Goal: Task Accomplishment & Management: Manage account settings

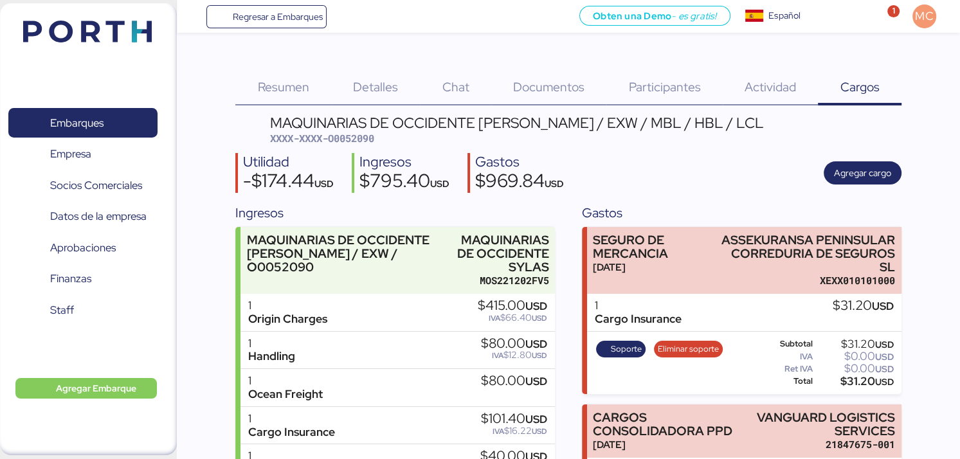
drag, startPoint x: 269, startPoint y: 124, endPoint x: 807, endPoint y: 119, distance: 537.6
click at [807, 119] on header "MAQUINARIAS DE OCCIDENTE [PERSON_NAME] / EXW / MBL / HBL / LCL XXXX-XXXX-O00520…" at bounding box center [568, 131] width 666 height 30
copy div "MAQUINARIAS DE OCCIDENTE [PERSON_NAME] / EXW / MBL / HBL / LCL"
click at [544, 92] on span "Documentos" at bounding box center [548, 86] width 71 height 17
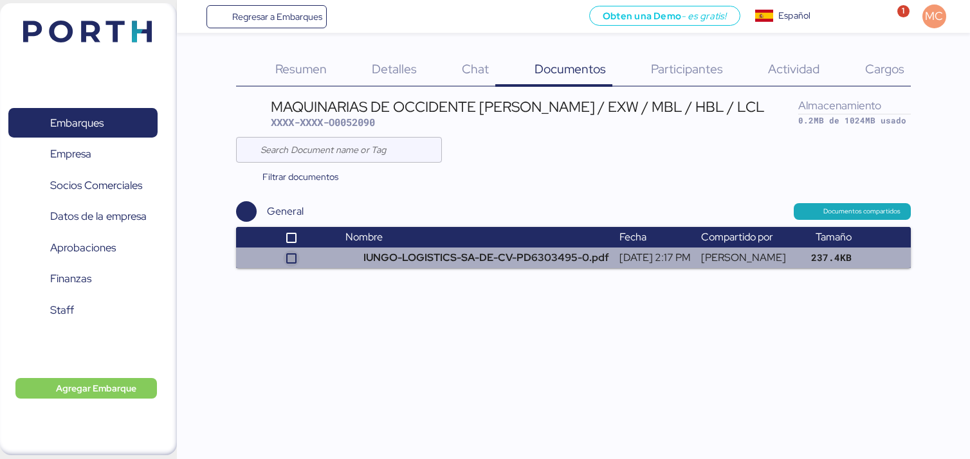
click at [287, 257] on icon at bounding box center [291, 259] width 8 height 8
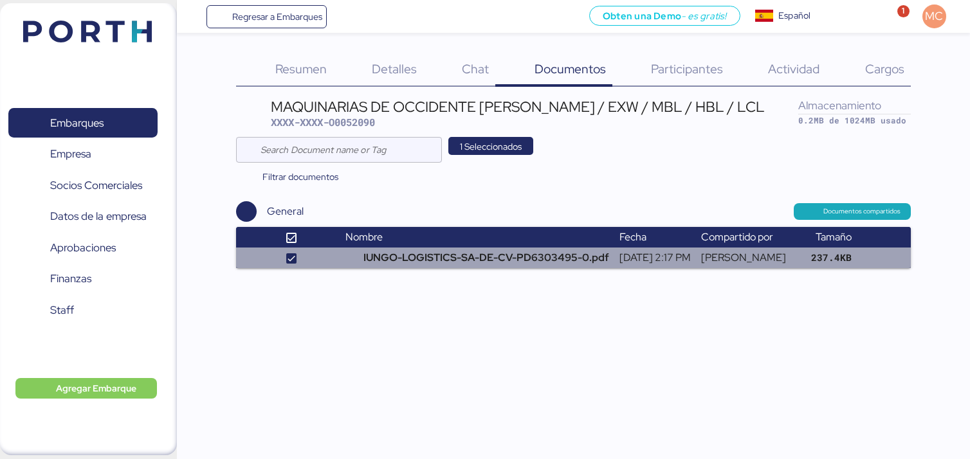
click at [697, 256] on td "[PERSON_NAME]" at bounding box center [745, 258] width 98 height 21
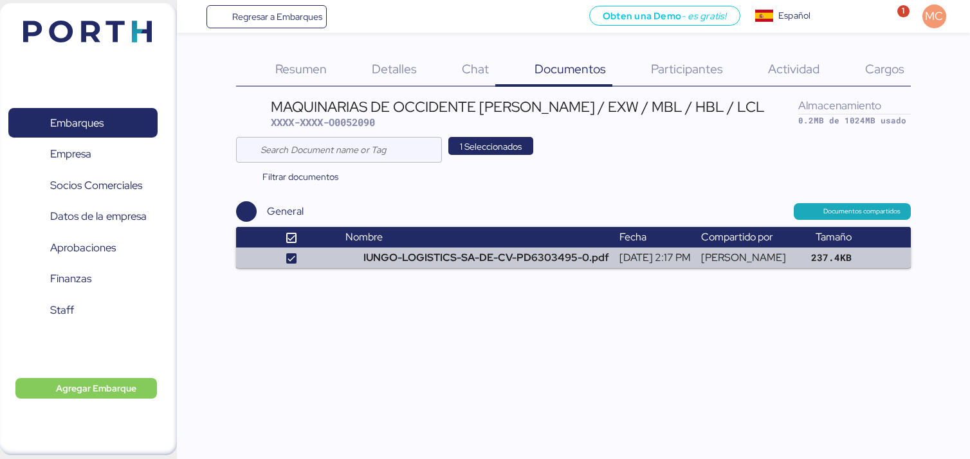
click at [873, 69] on span "Cargos" at bounding box center [884, 68] width 39 height 17
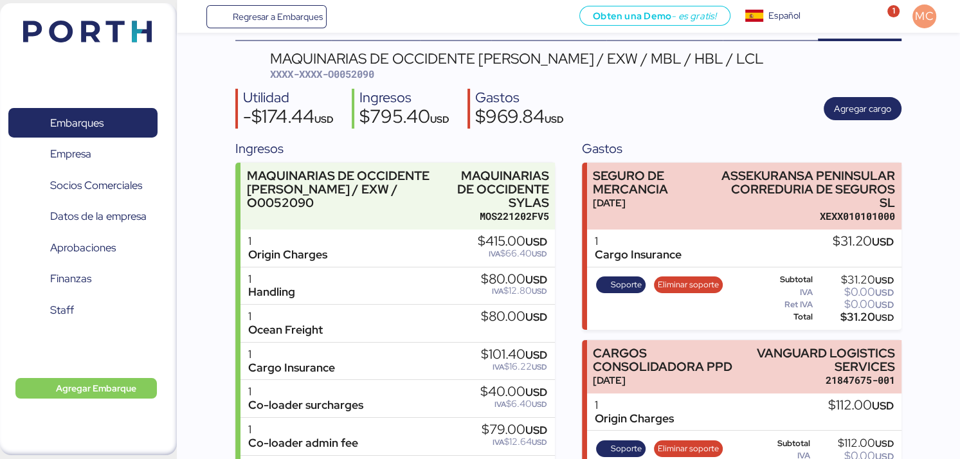
scroll to position [129, 0]
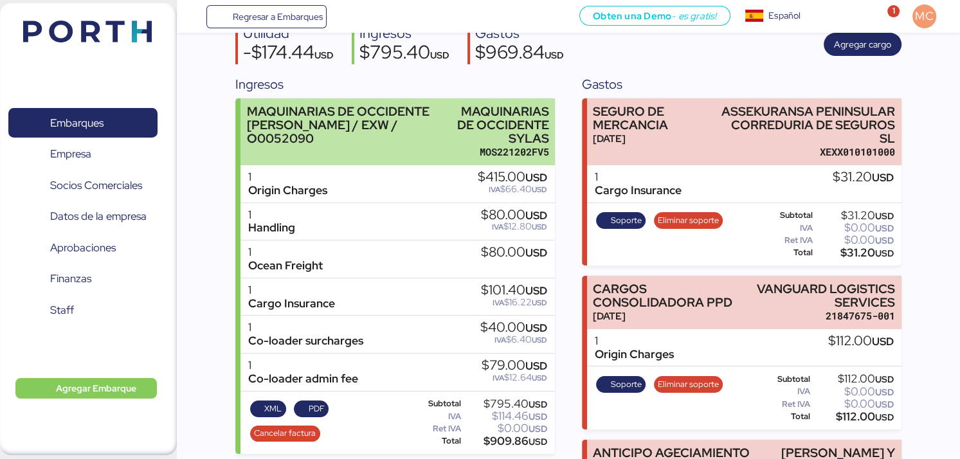
click at [390, 125] on div "MAQUINARIAS DE OCCIDENTE [PERSON_NAME] / EXW / O0052090" at bounding box center [342, 125] width 190 height 41
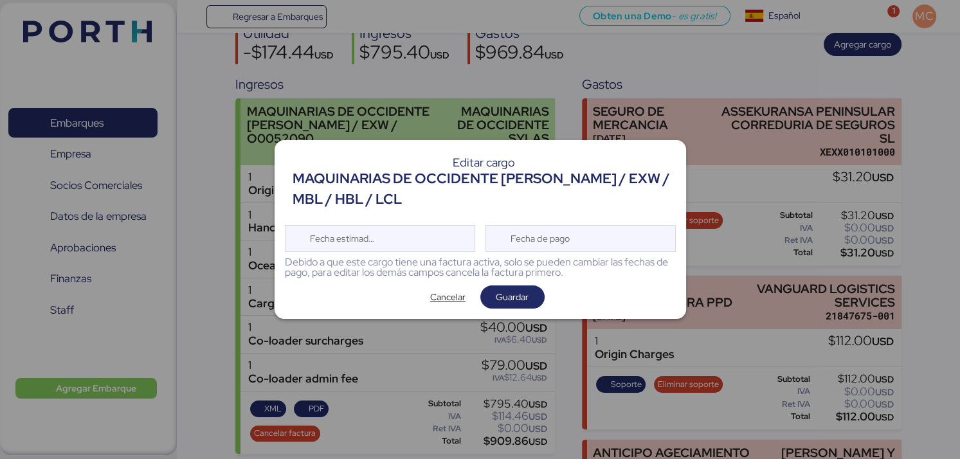
click at [397, 124] on div at bounding box center [480, 229] width 960 height 459
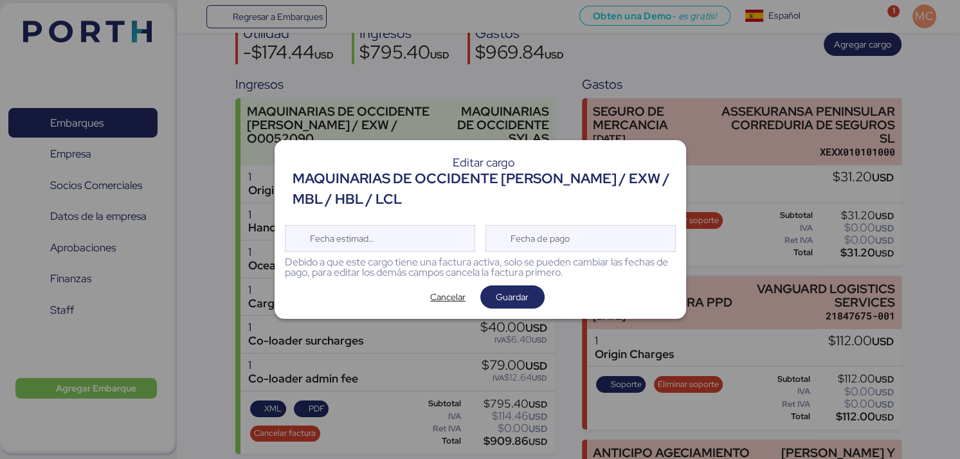
drag, startPoint x: 466, startPoint y: 205, endPoint x: 300, endPoint y: 168, distance: 170.1
click at [300, 168] on div "MAQUINARIAS DE OCCIDENTE [PERSON_NAME] / EXW / MBL / HBL / LCL" at bounding box center [484, 189] width 383 height 42
click at [293, 179] on div "MAQUINARIAS DE OCCIDENTE [PERSON_NAME] / EXW / MBL / HBL / LCL" at bounding box center [484, 189] width 383 height 42
drag, startPoint x: 293, startPoint y: 179, endPoint x: 412, endPoint y: 199, distance: 120.6
click at [412, 199] on div "MAQUINARIAS DE OCCIDENTE [PERSON_NAME] / EXW / MBL / HBL / LCL" at bounding box center [484, 189] width 383 height 42
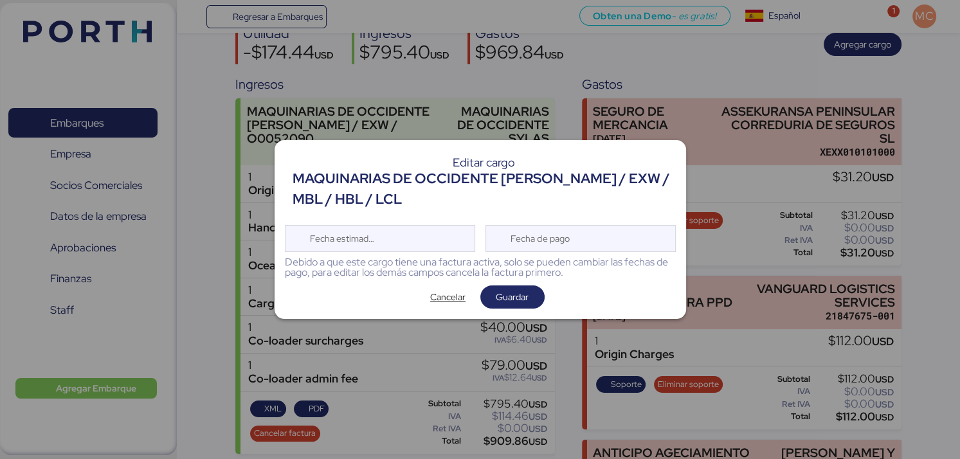
copy div "MAQUINARIAS DE OCCIDENTE [PERSON_NAME] / EXW / MBL / HBL / LCL"
click at [463, 301] on span "Cancelar" at bounding box center [447, 296] width 35 height 15
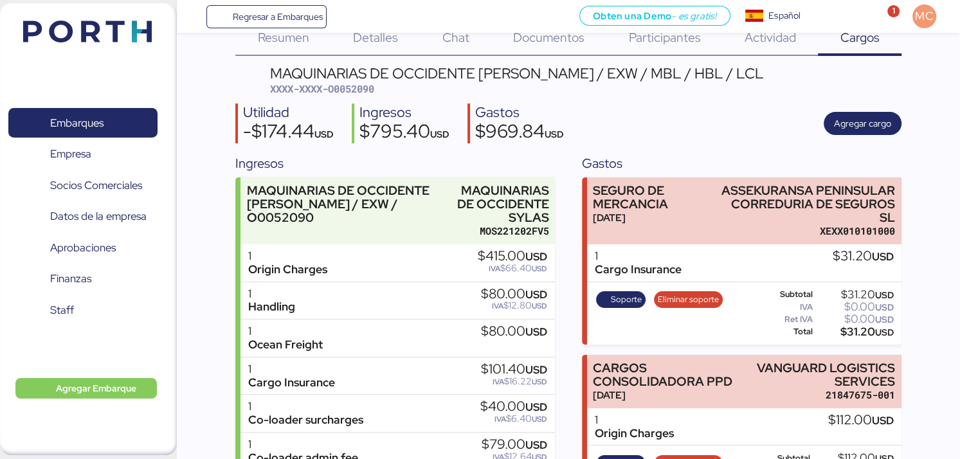
scroll to position [14, 0]
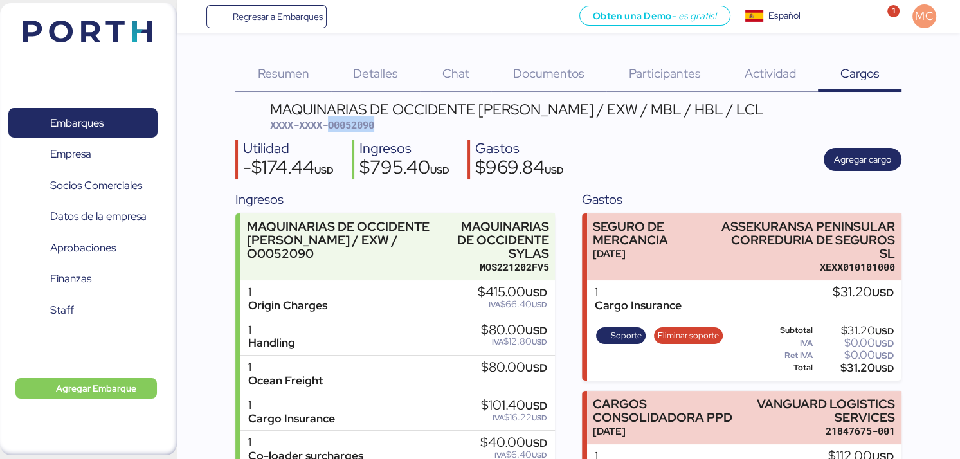
drag, startPoint x: 392, startPoint y: 123, endPoint x: 332, endPoint y: 127, distance: 59.3
click at [332, 127] on div "MAQUINARIAS DE OCCIDENTE SYLAS - SANTOS / EXW / MBL / HBL / LCL XXXX-XXXX-O0052…" at bounding box center [517, 117] width 494 height 30
copy span "O0052090"
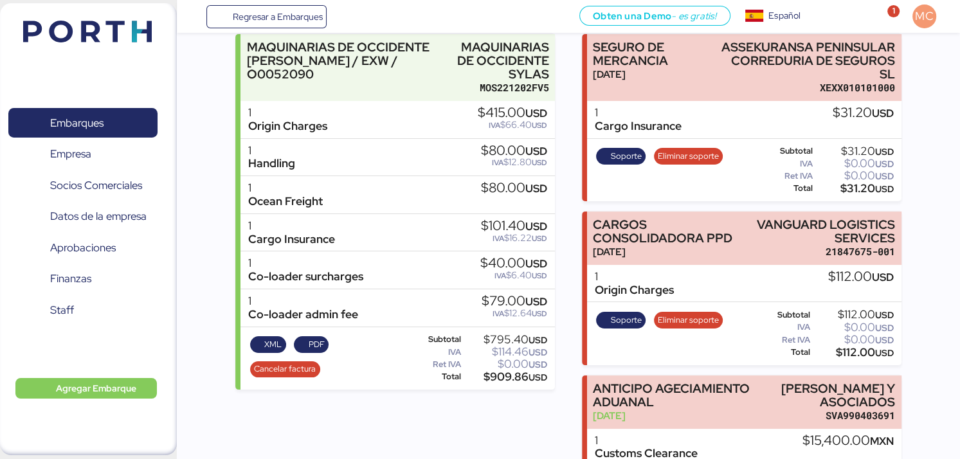
scroll to position [129, 0]
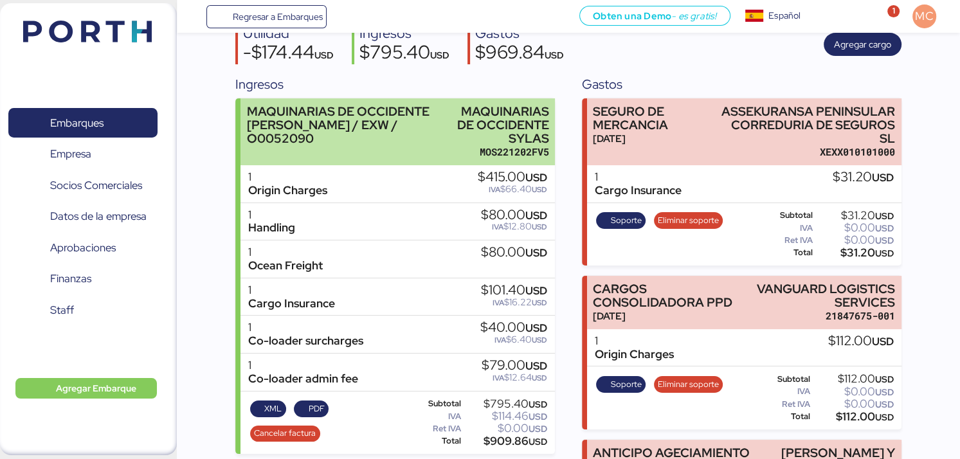
click at [383, 147] on div "MAQUINARIAS DE OCCIDENTE SYLAS - SANTOS / EXW / O0052090" at bounding box center [342, 132] width 190 height 55
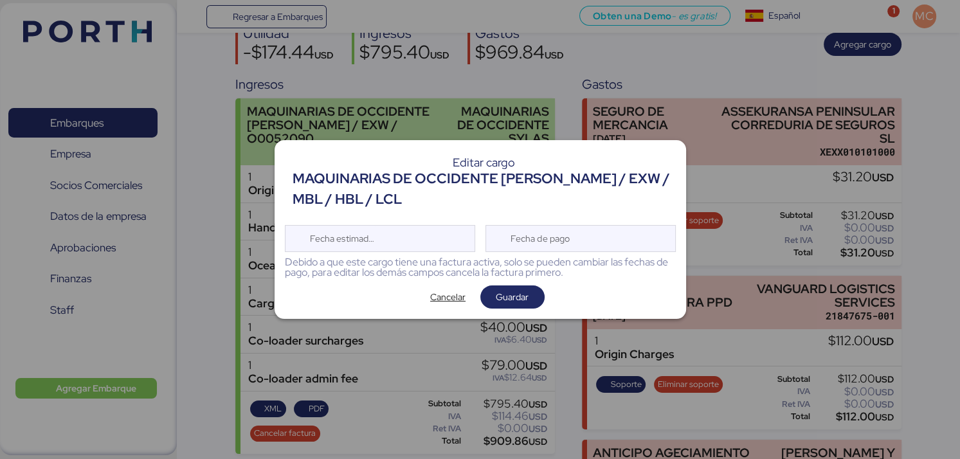
scroll to position [0, 0]
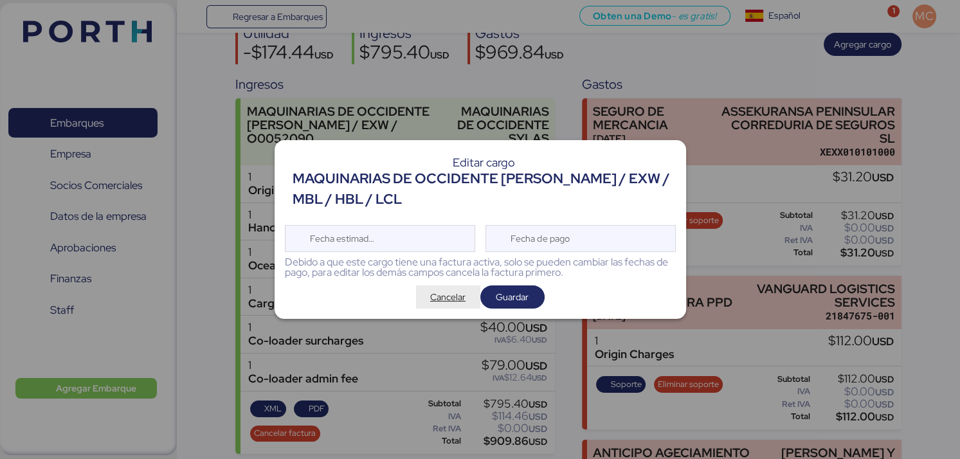
click at [457, 296] on span "Cancelar" at bounding box center [447, 296] width 35 height 15
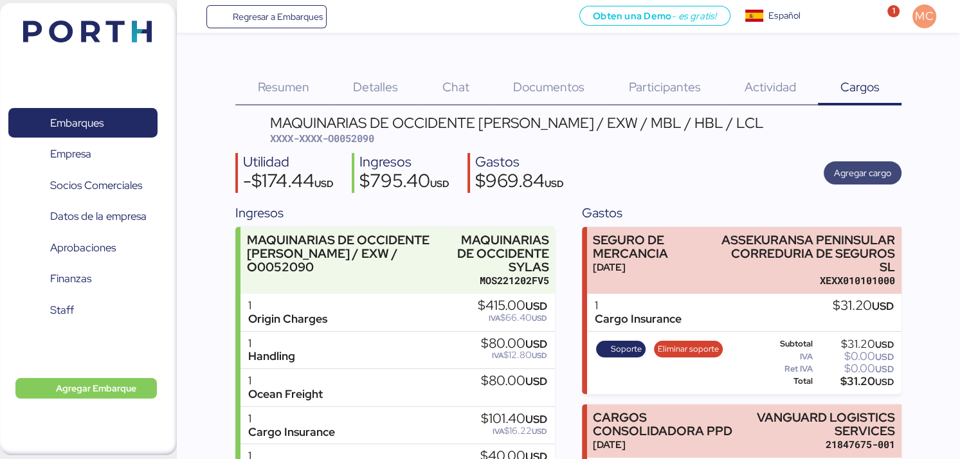
click at [871, 173] on span "Agregar cargo" at bounding box center [862, 172] width 57 height 15
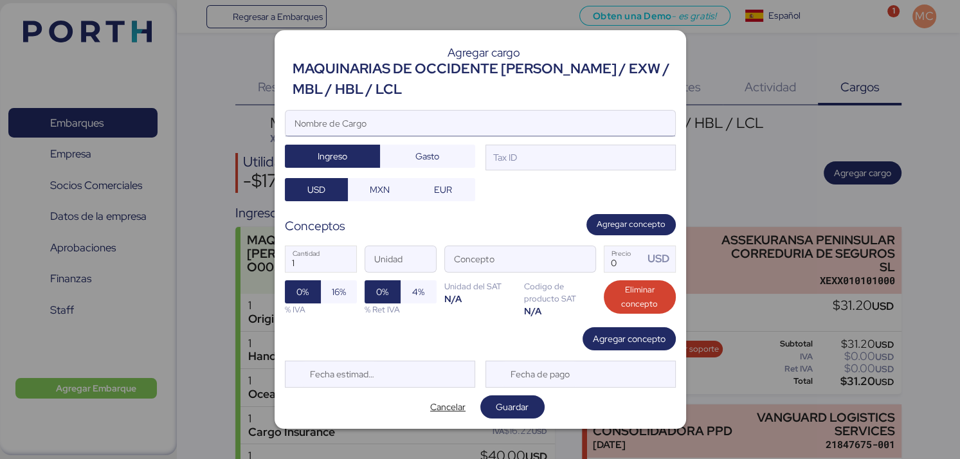
click at [368, 118] on input "Nombre de Cargo" at bounding box center [481, 124] width 390 height 26
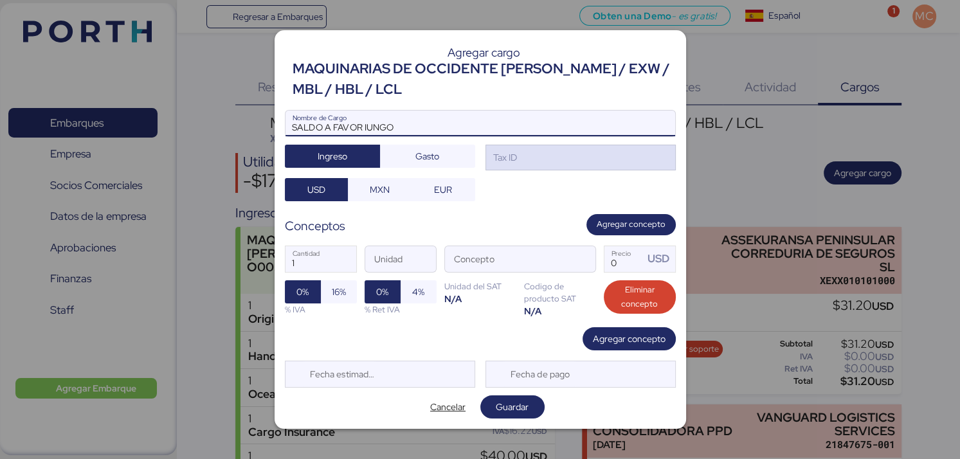
type input "SALDO A FAVOR IUNGO"
click at [507, 158] on div "Tax ID" at bounding box center [504, 157] width 26 height 14
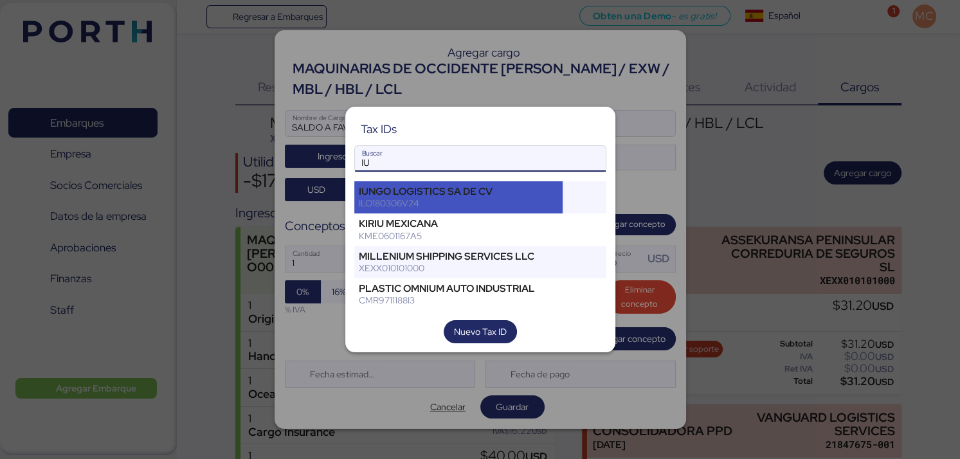
type input "IU"
click at [466, 200] on div "ILO180306V24" at bounding box center [459, 203] width 200 height 12
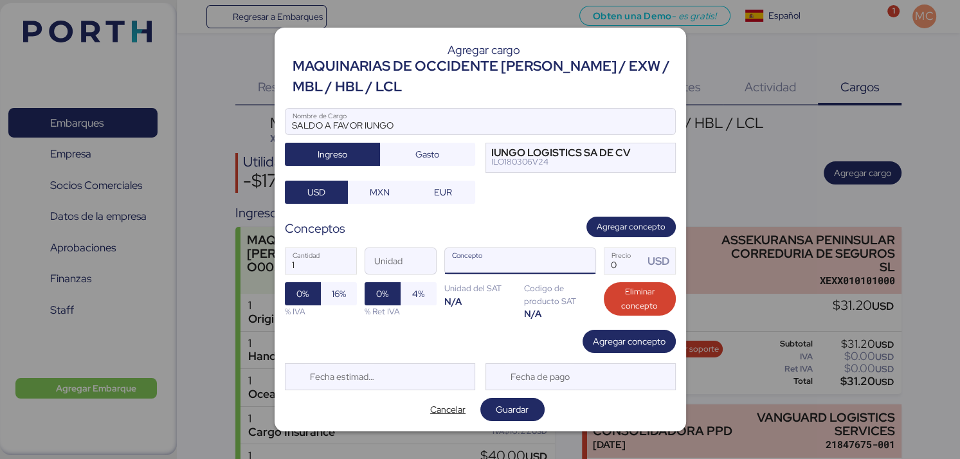
click at [538, 271] on input "Concepto" at bounding box center [505, 261] width 120 height 26
click at [586, 262] on span "button" at bounding box center [581, 264] width 27 height 27
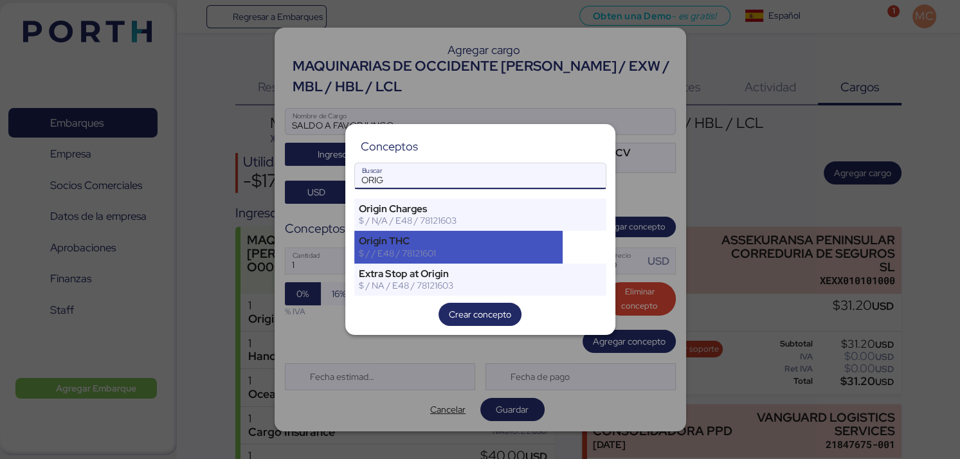
type input "ORIG"
click at [486, 251] on div "$ / / E48 / 78121601" at bounding box center [459, 254] width 200 height 12
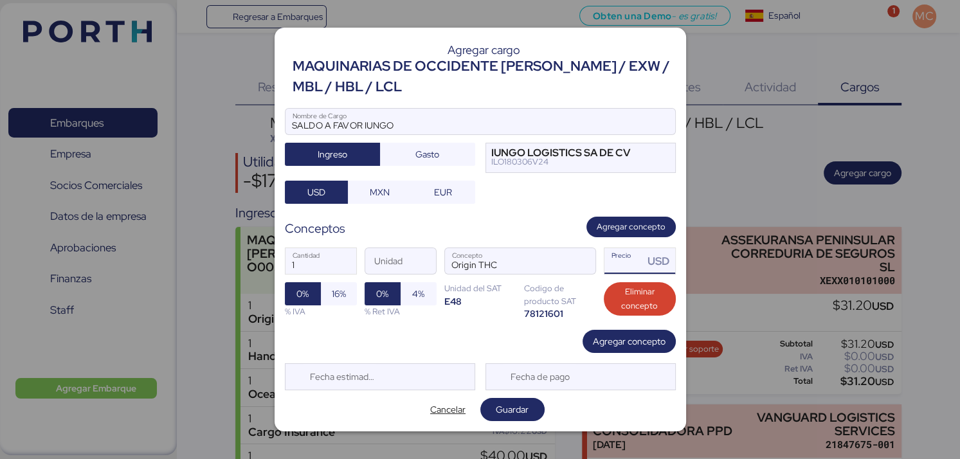
drag, startPoint x: 617, startPoint y: 269, endPoint x: 609, endPoint y: 269, distance: 8.4
click at [609, 269] on input "Precio USD" at bounding box center [624, 261] width 40 height 26
type input "290"
click at [335, 296] on span "16%" at bounding box center [339, 293] width 14 height 15
click at [519, 404] on span "Guardar" at bounding box center [512, 409] width 33 height 15
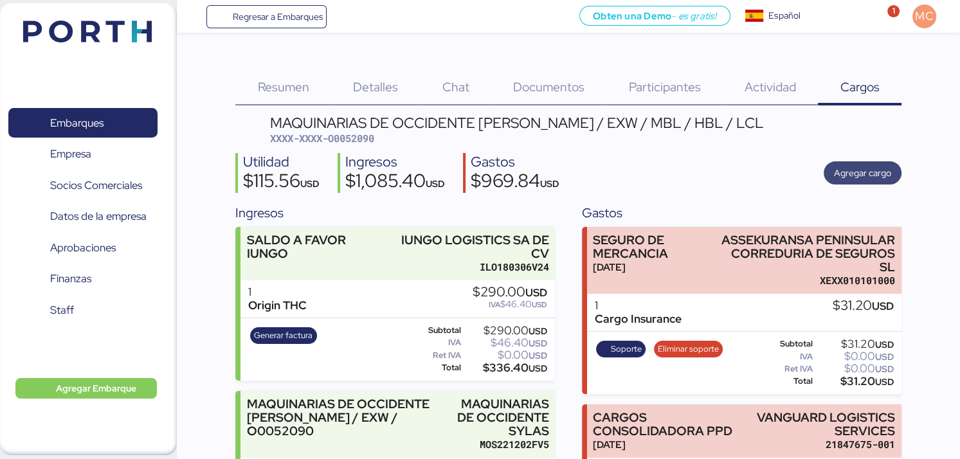
click at [886, 178] on span "Agregar cargo" at bounding box center [862, 172] width 57 height 15
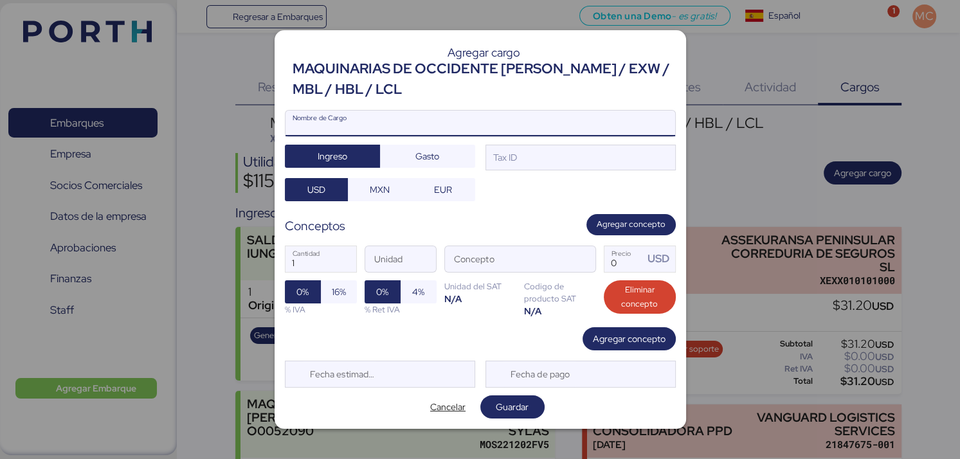
click at [322, 114] on input "Nombre de Cargo" at bounding box center [481, 124] width 390 height 26
type input "SALDO A FAVOR AGENCIAMIENTO"
click at [494, 263] on input "Concepto" at bounding box center [505, 259] width 120 height 26
click at [563, 143] on div at bounding box center [481, 142] width 390 height 13
click at [563, 136] on input "SALDO A FAVOR AGENCIAMIENTO" at bounding box center [481, 124] width 390 height 26
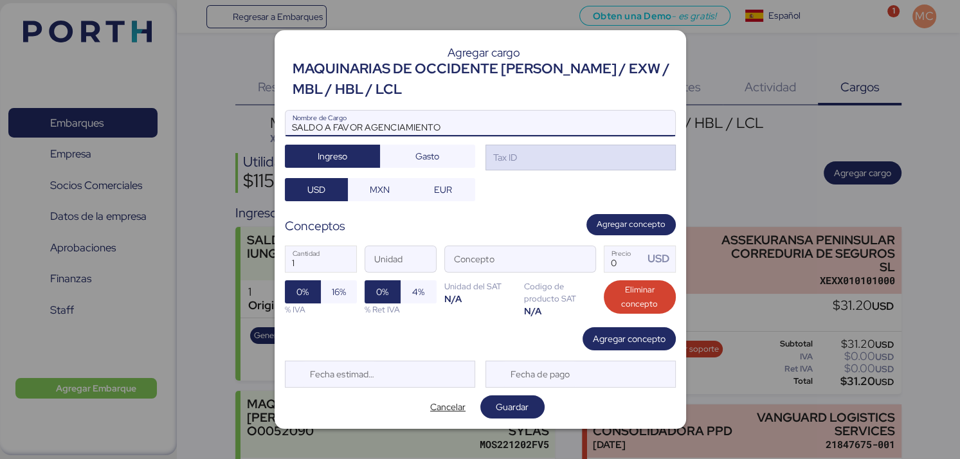
click at [558, 156] on div "Tax ID" at bounding box center [581, 158] width 190 height 26
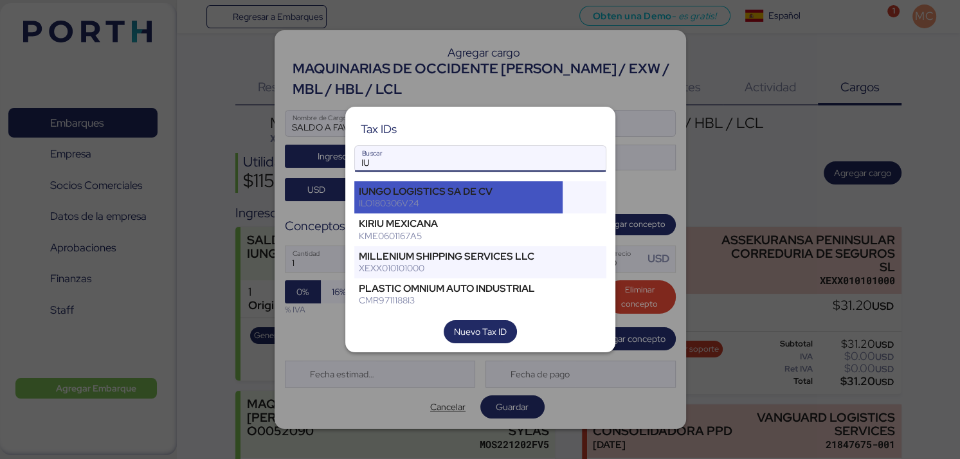
type input "IU"
click at [514, 194] on div "IUNGO LOGISTICS SA DE CV" at bounding box center [459, 192] width 200 height 12
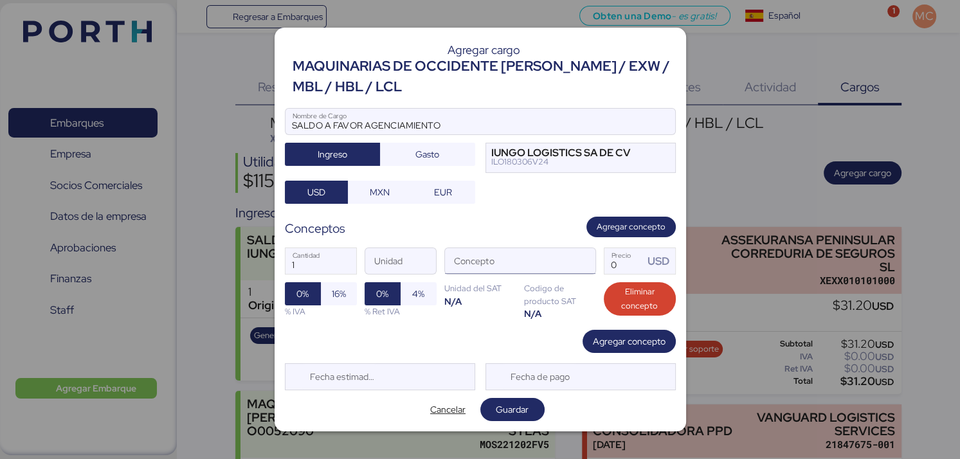
click at [547, 260] on input "Concepto" at bounding box center [505, 261] width 120 height 26
click at [579, 255] on span "button" at bounding box center [581, 264] width 27 height 27
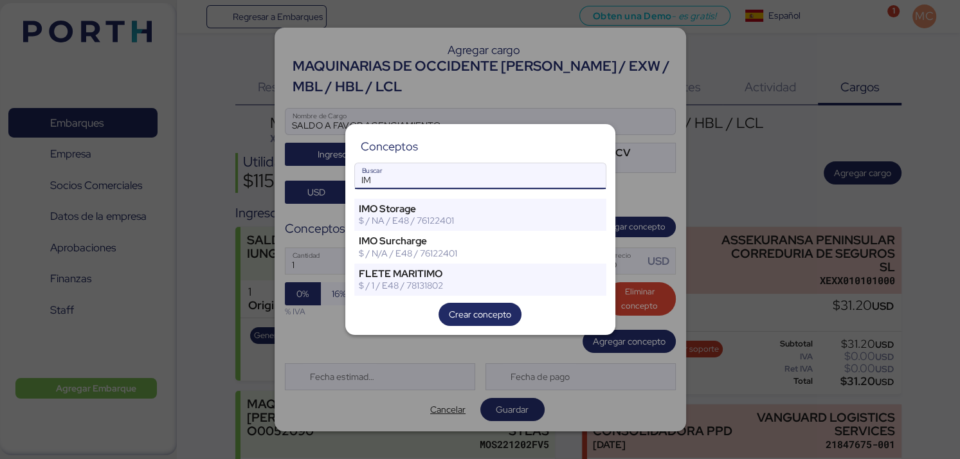
type input "I"
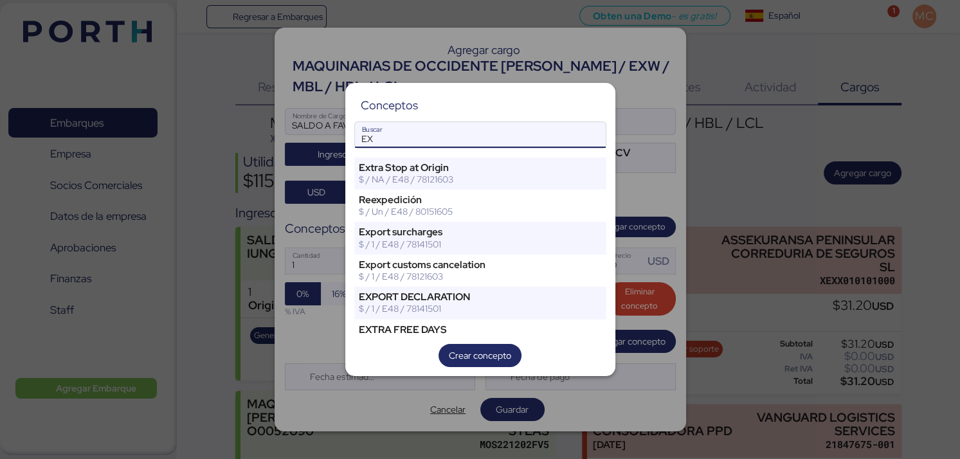
type input "E"
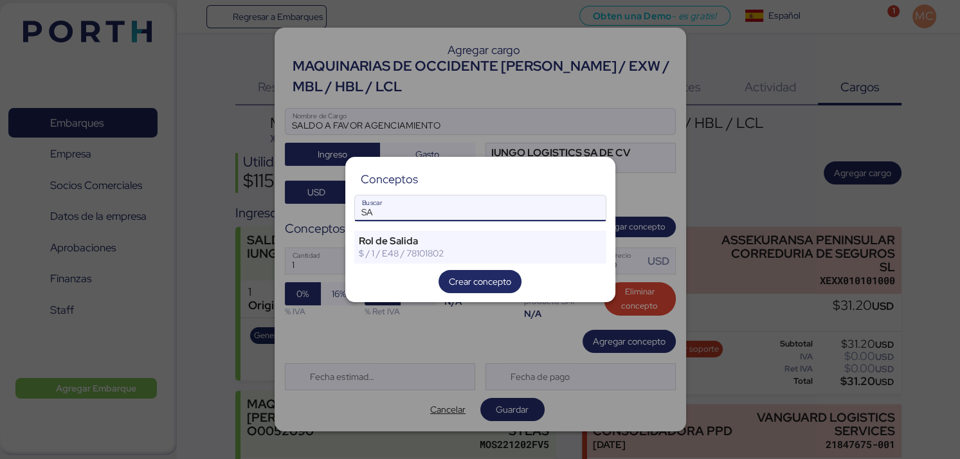
type input "S"
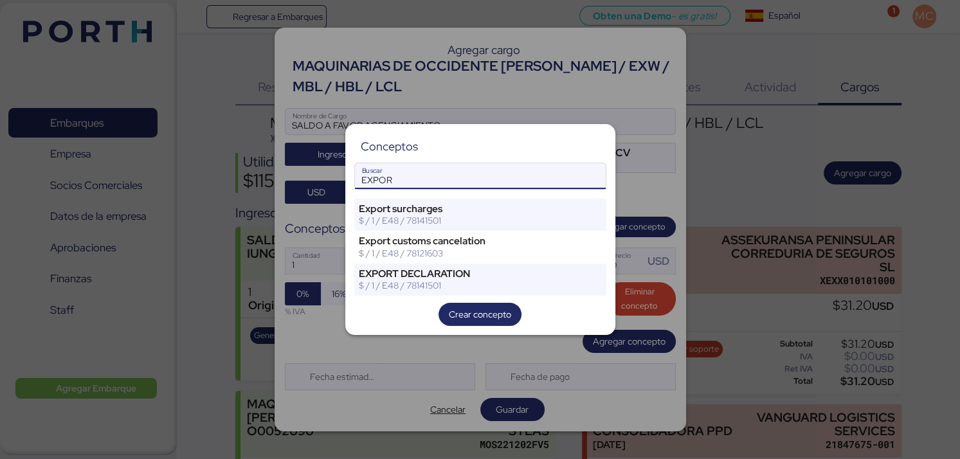
click at [492, 186] on input "EXPOR" at bounding box center [480, 176] width 251 height 26
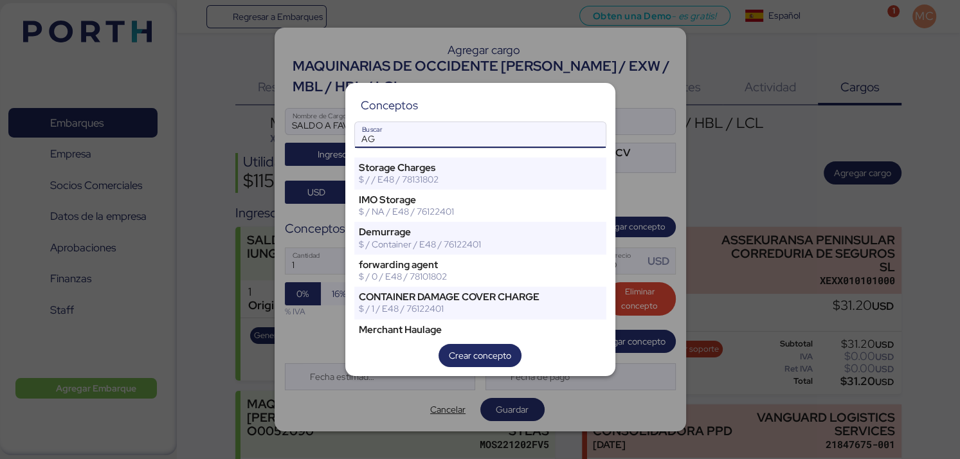
type input "A"
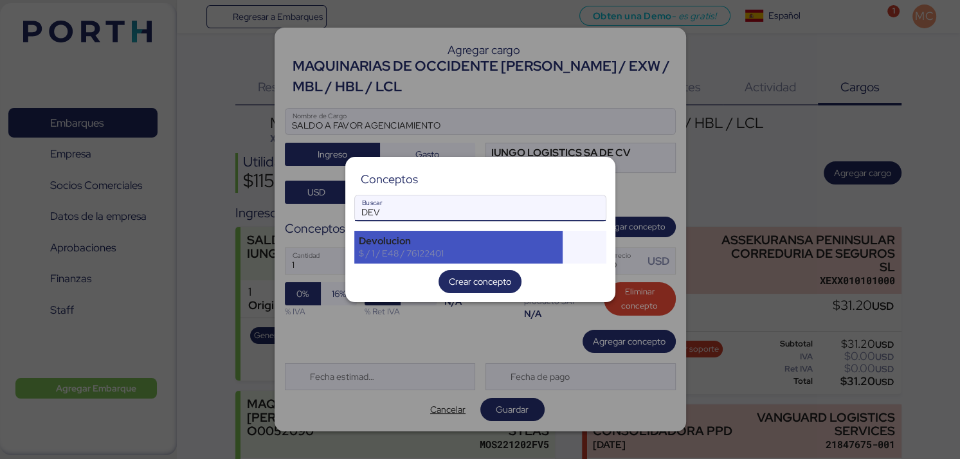
type input "DEV"
click at [478, 260] on div "Devolucion $ / 1 / E48 / 76122401" at bounding box center [458, 247] width 209 height 32
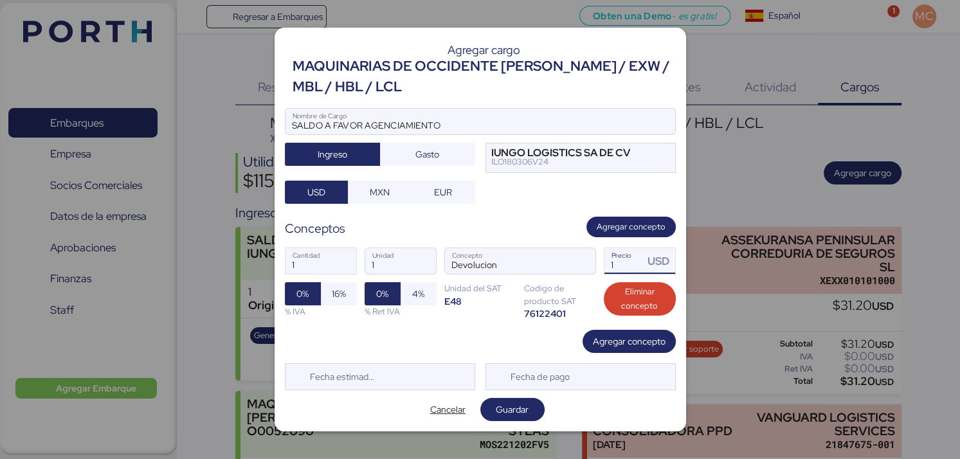
drag, startPoint x: 617, startPoint y: 265, endPoint x: 608, endPoint y: 265, distance: 9.0
click at [608, 265] on input "1" at bounding box center [624, 261] width 40 height 26
click at [391, 195] on span "MXN" at bounding box center [379, 192] width 43 height 18
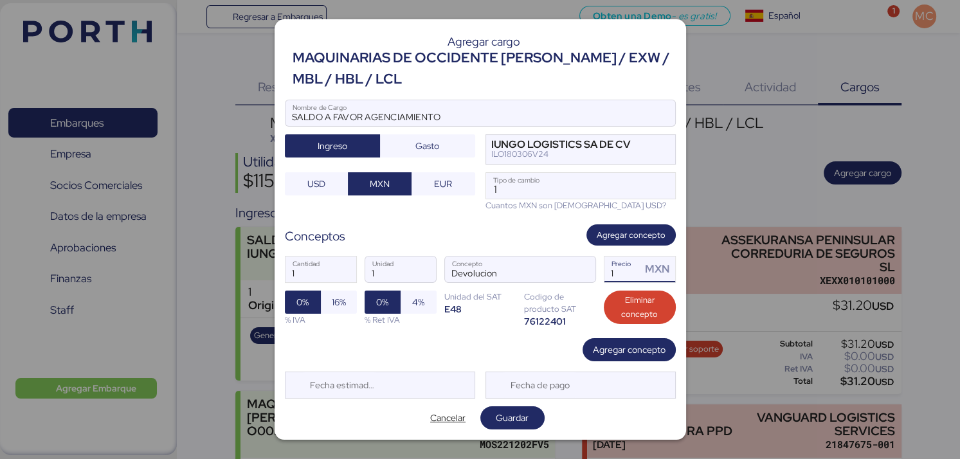
click at [630, 274] on input "1" at bounding box center [622, 270] width 37 height 26
type input "5542.22"
click at [504, 421] on span "Guardar" at bounding box center [512, 417] width 33 height 15
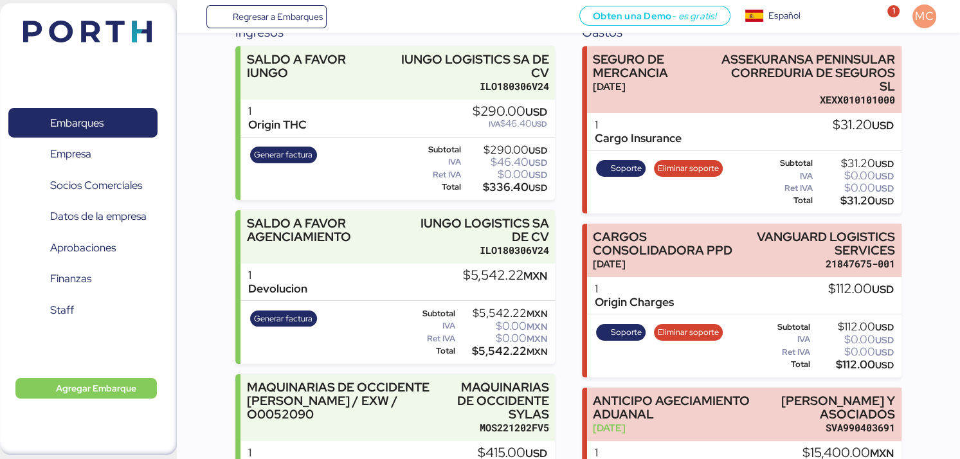
scroll to position [322, 0]
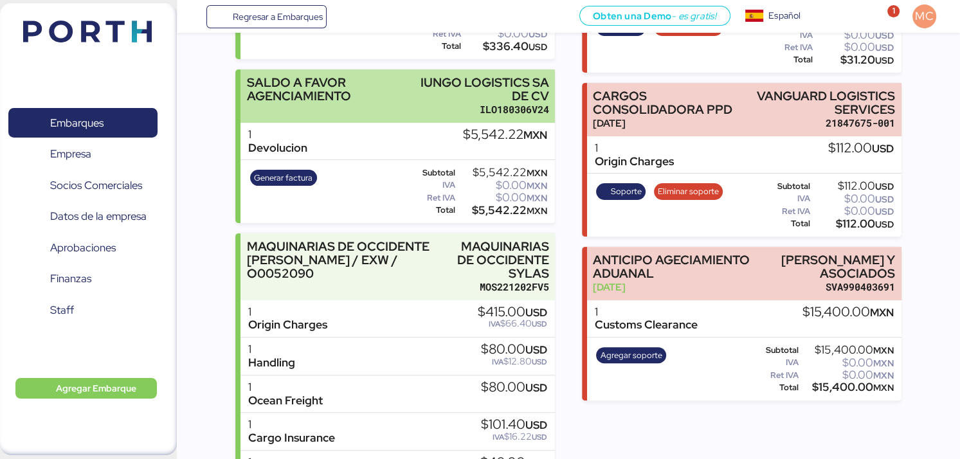
click at [434, 112] on div "ILO180306V24" at bounding box center [482, 110] width 133 height 14
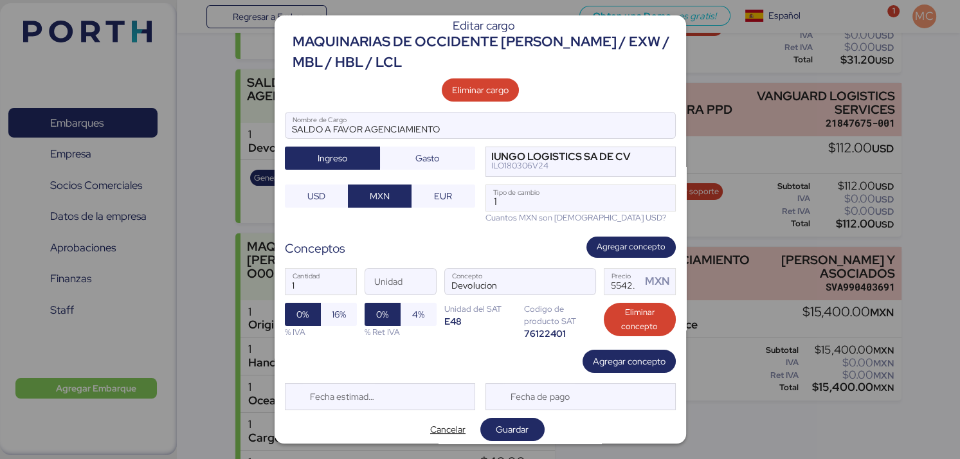
scroll to position [18, 0]
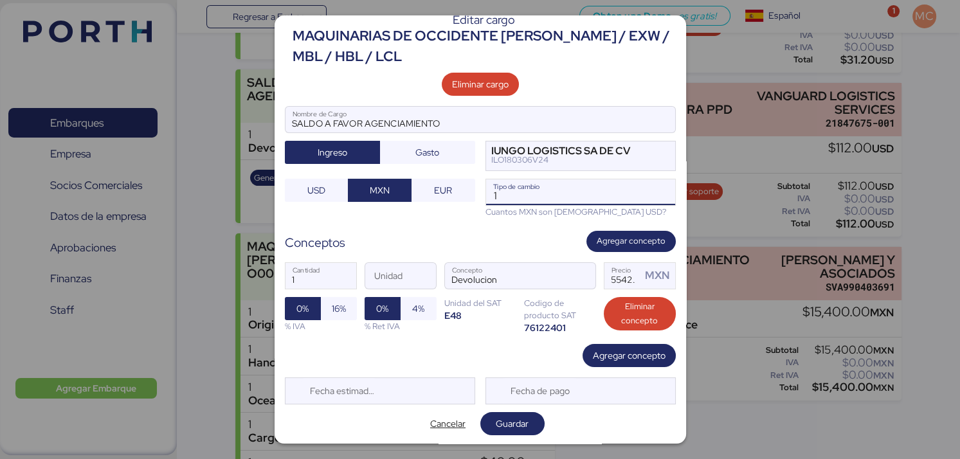
click at [504, 192] on input "1" at bounding box center [580, 192] width 189 height 26
type input "18.3686"
click at [514, 420] on span "Guardar" at bounding box center [512, 423] width 33 height 15
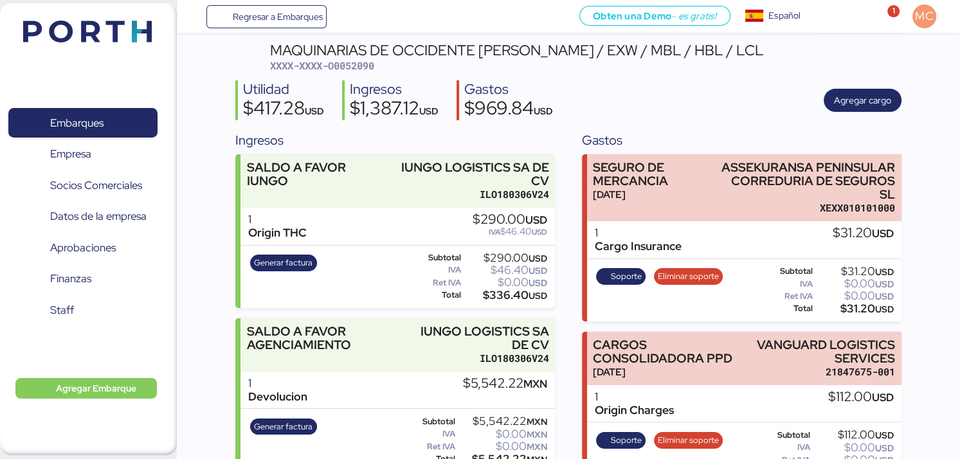
scroll to position [8, 0]
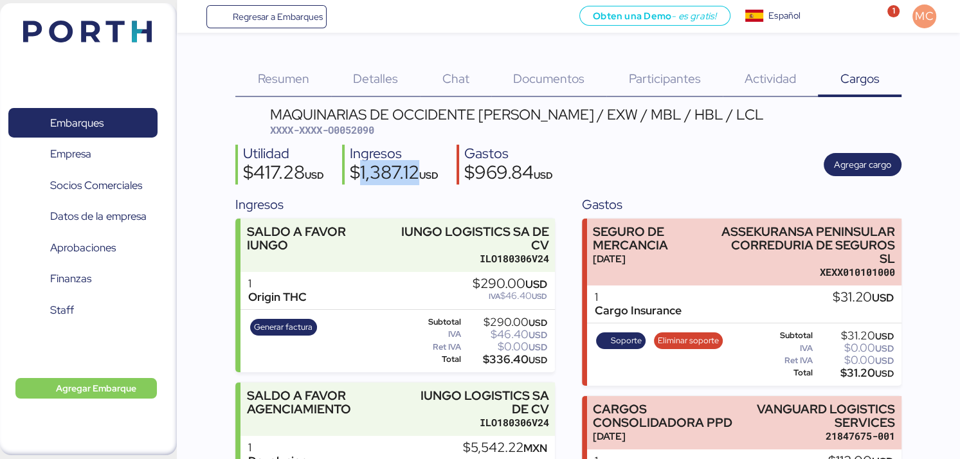
drag, startPoint x: 386, startPoint y: 173, endPoint x: 421, endPoint y: 168, distance: 35.7
click at [422, 168] on div "$1,387.12 USD" at bounding box center [394, 174] width 89 height 22
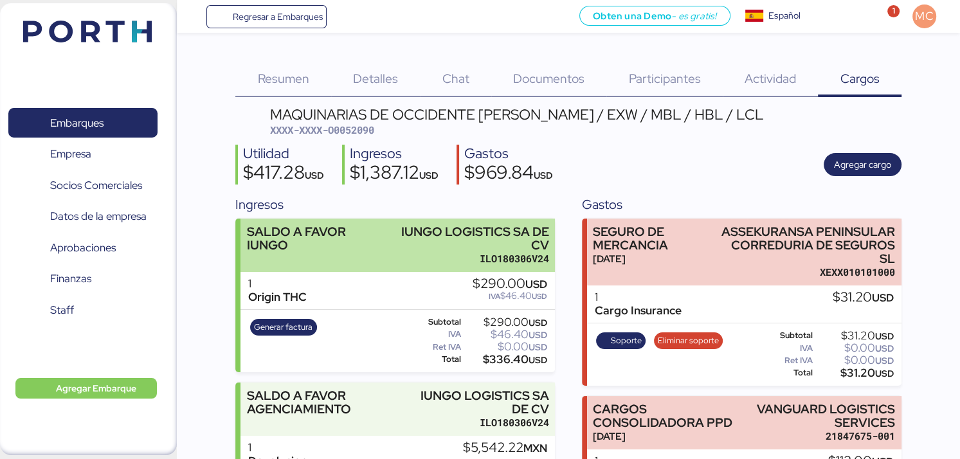
click at [455, 253] on div "ILO180306V24" at bounding box center [469, 259] width 160 height 14
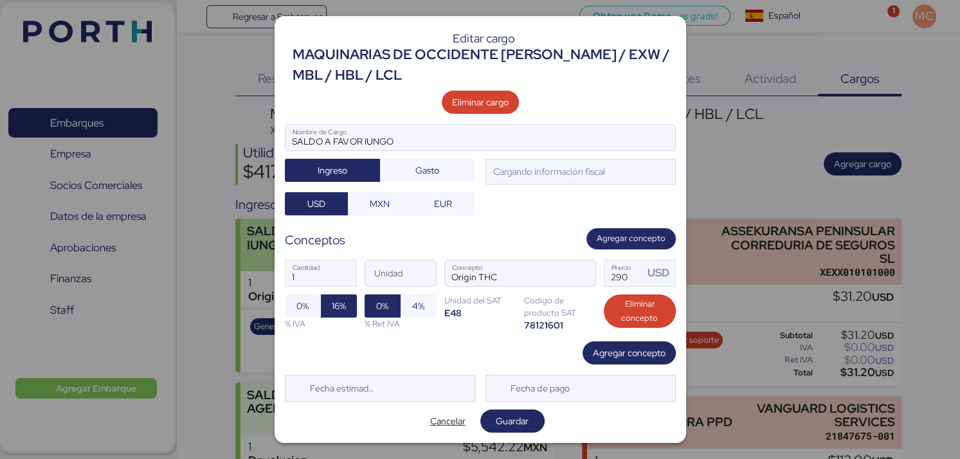
scroll to position [0, 0]
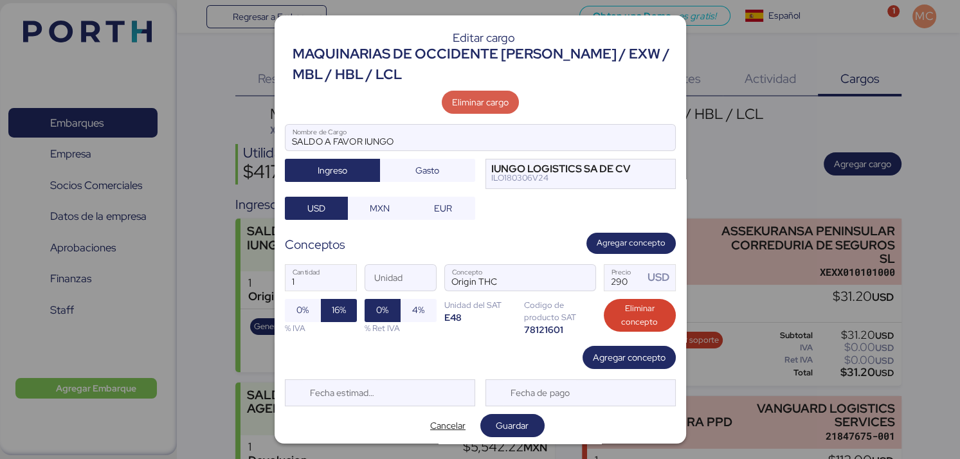
click at [504, 104] on span "Eliminar cargo" at bounding box center [480, 102] width 77 height 23
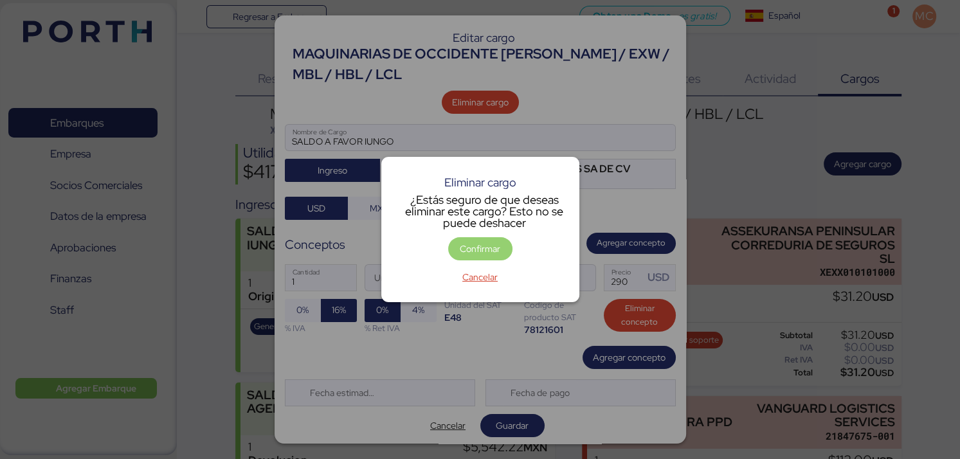
click at [488, 248] on span "Confirmar" at bounding box center [480, 248] width 41 height 15
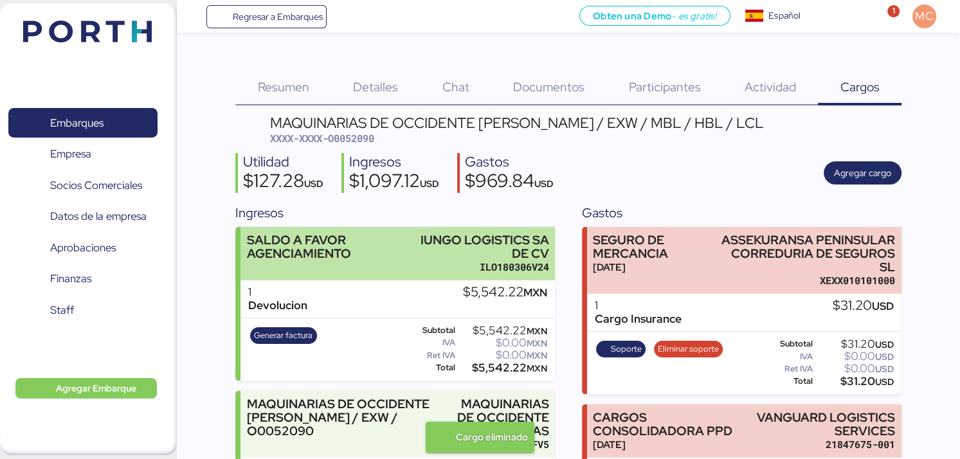
click at [422, 253] on div "IUNGO LOGISTICS SA DE CV" at bounding box center [482, 246] width 133 height 27
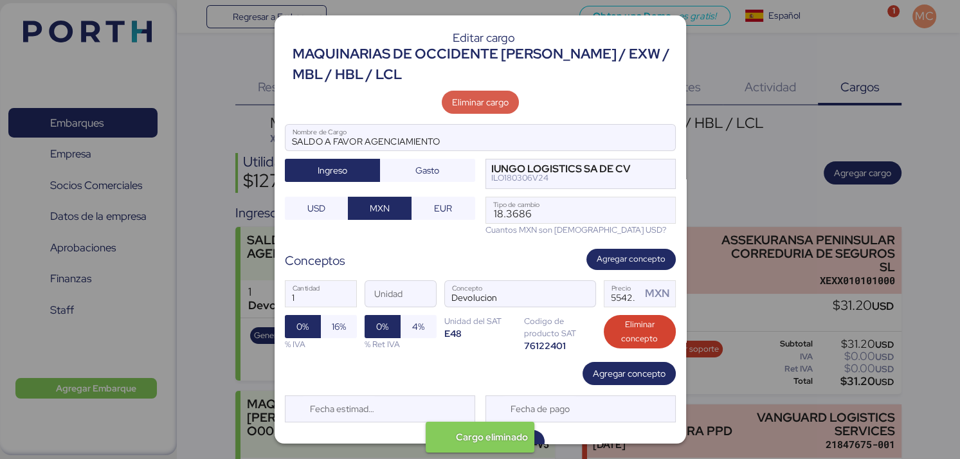
click at [480, 106] on span "Eliminar cargo" at bounding box center [480, 102] width 57 height 15
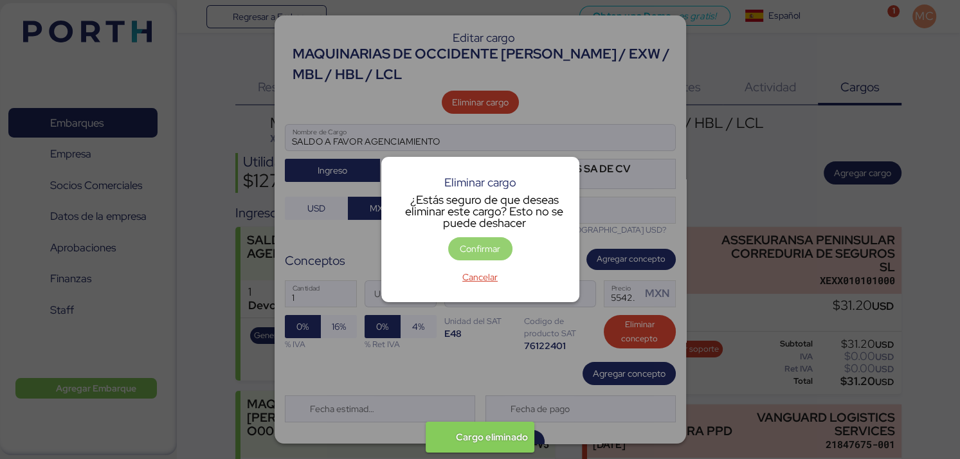
click at [479, 251] on span "Confirmar" at bounding box center [480, 248] width 41 height 15
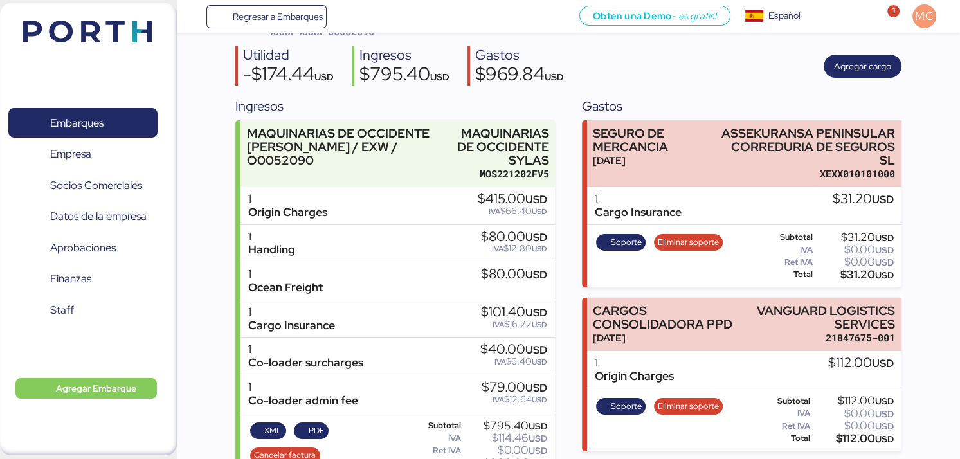
scroll to position [129, 0]
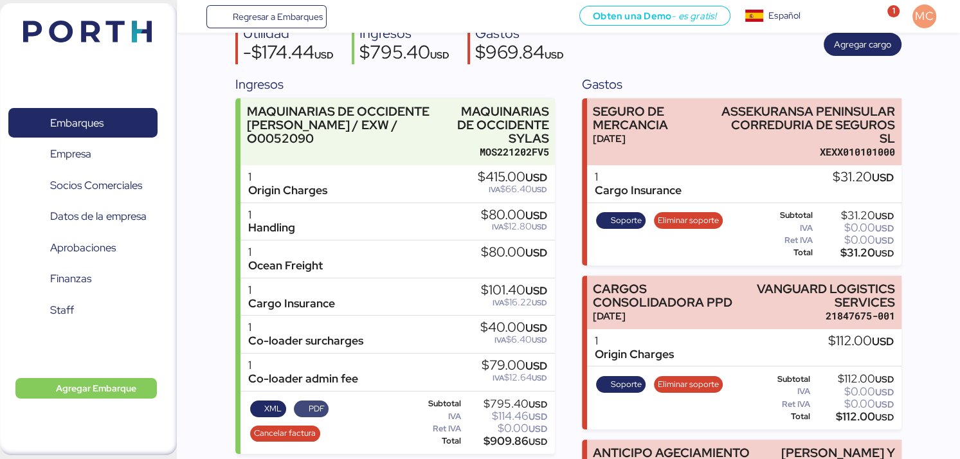
click at [312, 407] on span "PDF" at bounding box center [317, 409] width 16 height 14
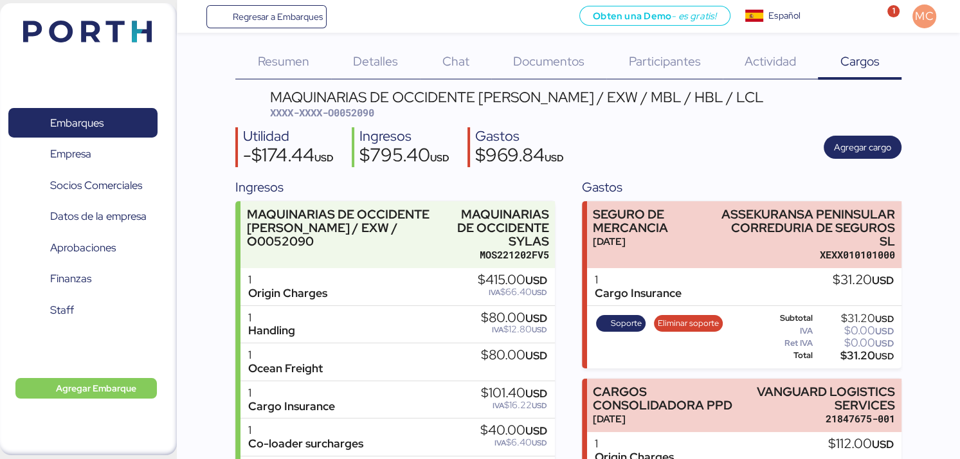
scroll to position [0, 0]
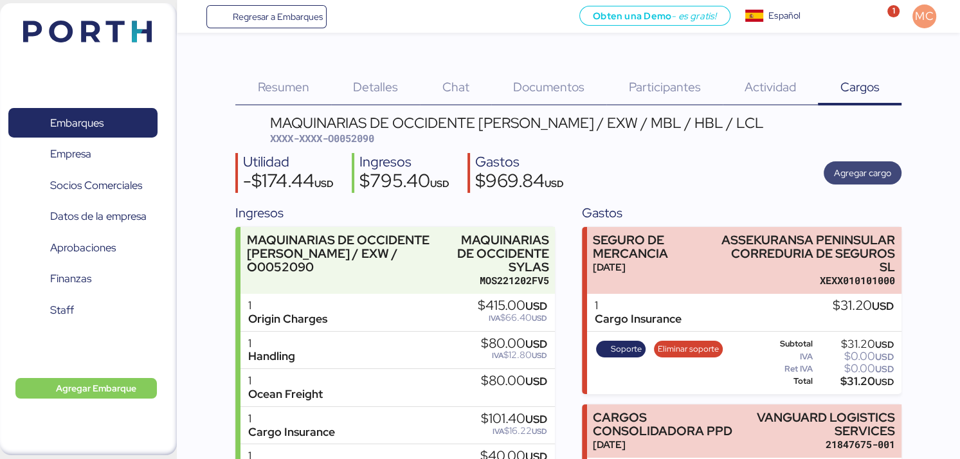
click at [873, 181] on span "Agregar cargo" at bounding box center [862, 173] width 57 height 18
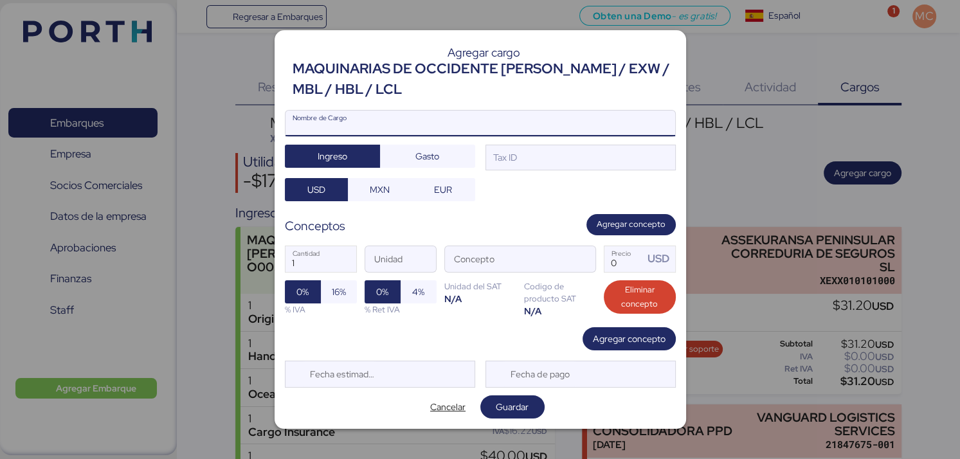
click at [432, 129] on input "Nombre de Cargo" at bounding box center [481, 124] width 390 height 26
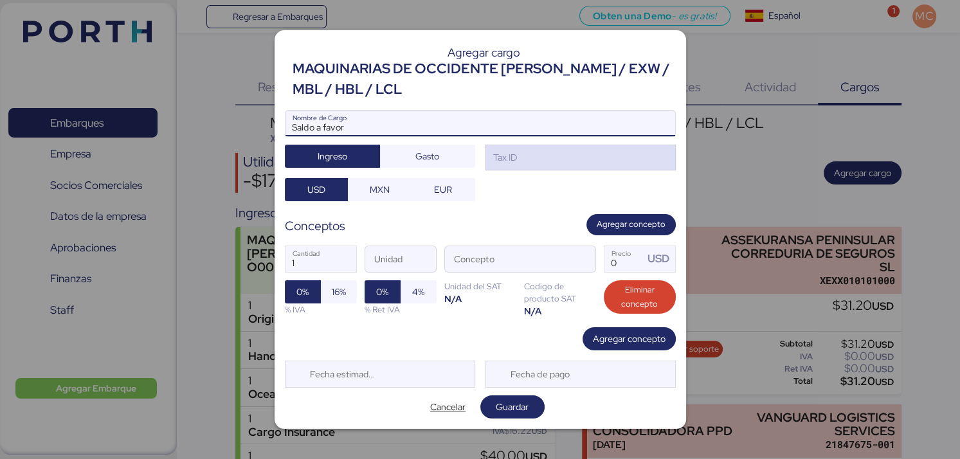
type input "Saldo a favor"
click at [536, 155] on div "Tax ID" at bounding box center [581, 158] width 190 height 26
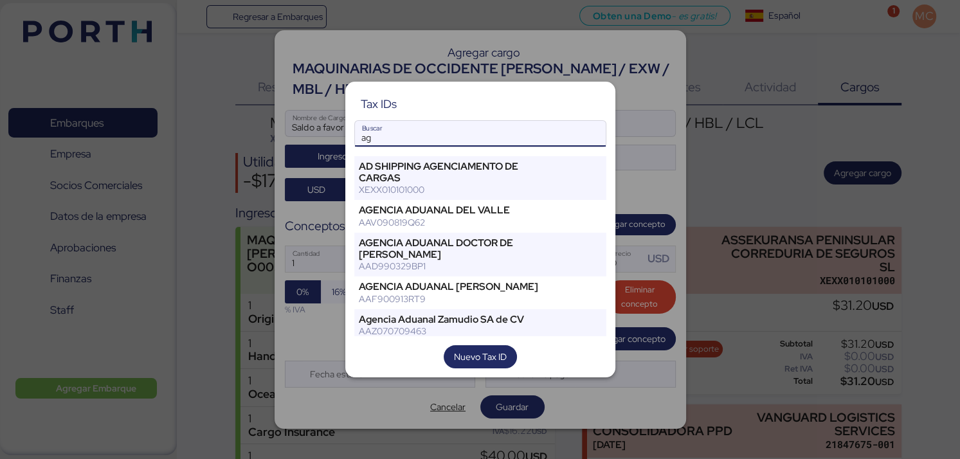
type input "a"
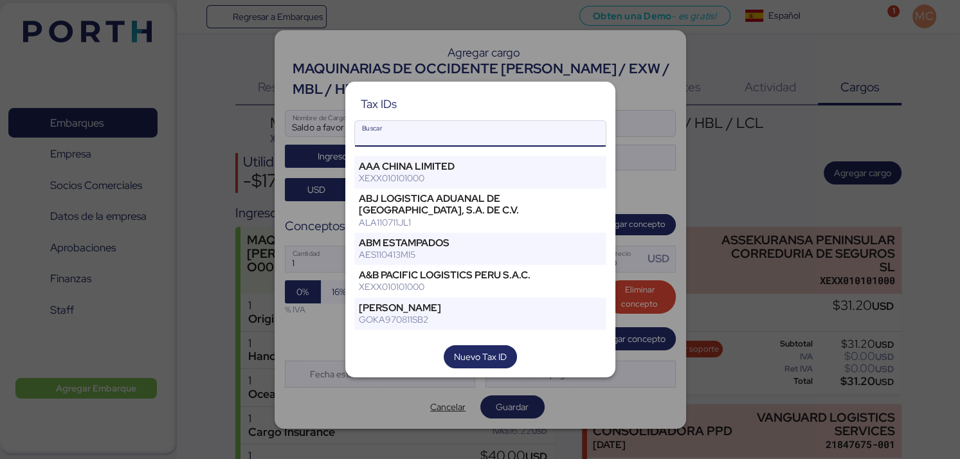
click at [520, 140] on input "Buscar" at bounding box center [480, 134] width 251 height 26
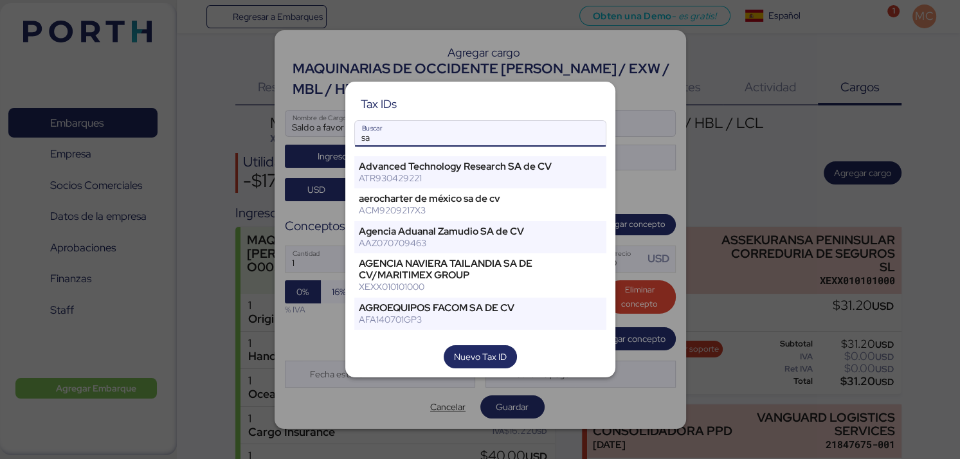
type input "sa"
click at [628, 93] on div at bounding box center [480, 229] width 960 height 459
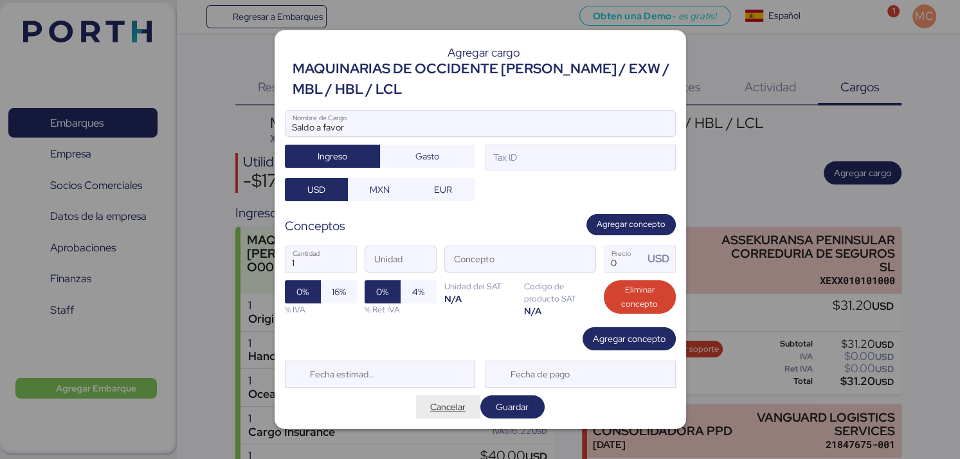
click at [439, 410] on span "Cancelar" at bounding box center [447, 406] width 35 height 15
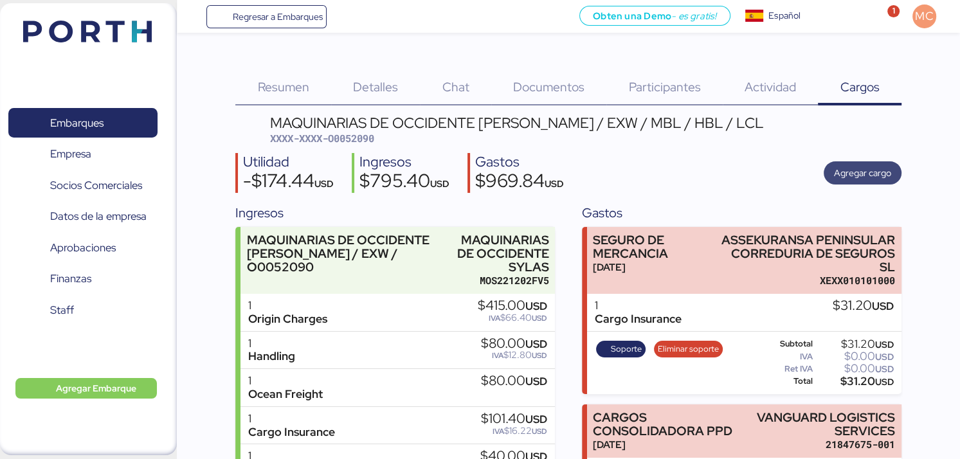
click at [842, 177] on span "Agregar cargo" at bounding box center [862, 172] width 57 height 15
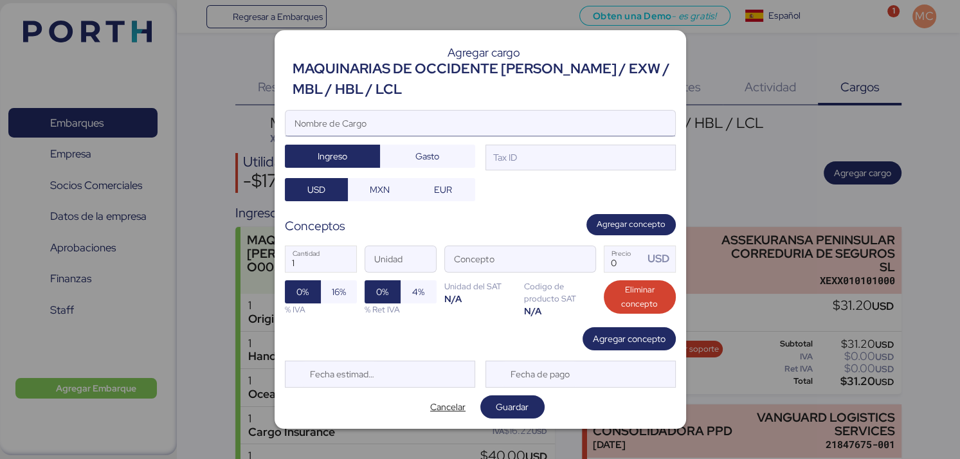
click at [382, 128] on input "Nombre de Cargo" at bounding box center [481, 124] width 390 height 26
type input "SALDO A FAVOR AA"
click at [382, 191] on span "MXN" at bounding box center [380, 189] width 20 height 15
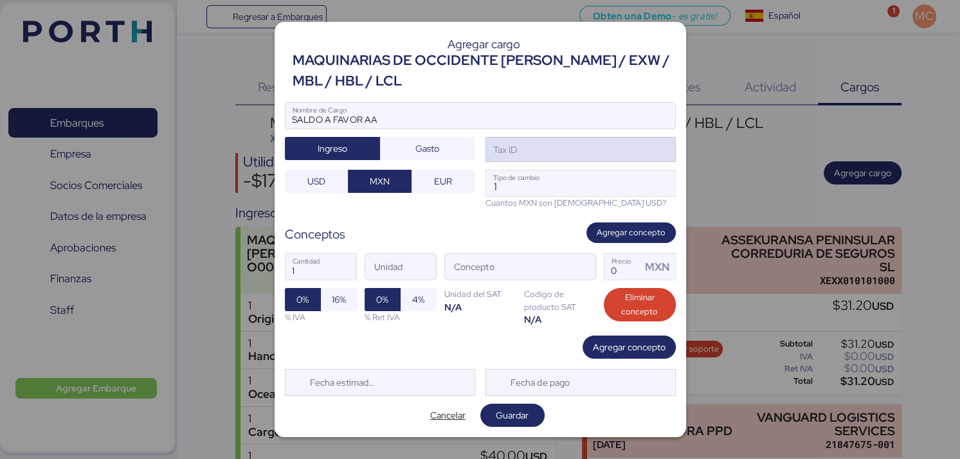
click at [540, 142] on div "Tax ID" at bounding box center [581, 150] width 190 height 26
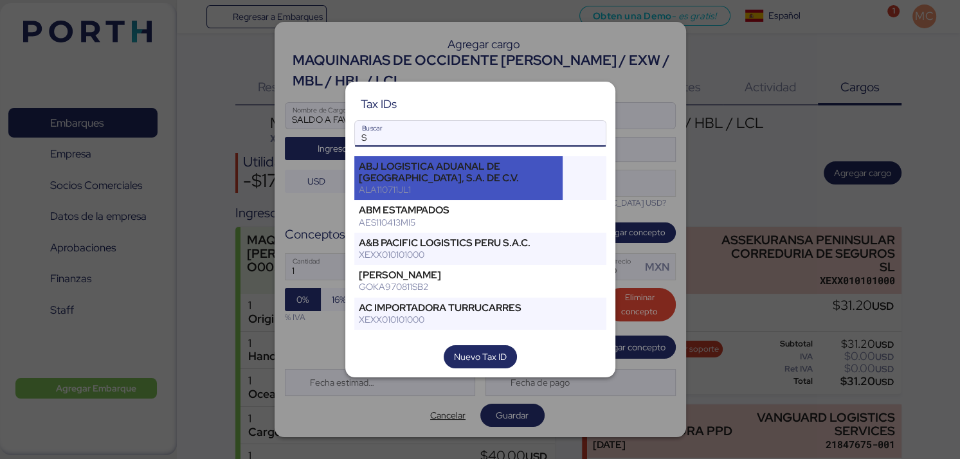
type input "S"
click at [446, 197] on div "ABJ LOGISTICA ADUANAL DE VERACRUZ, S.A. DE C.V. ALA110711JL1" at bounding box center [458, 178] width 209 height 44
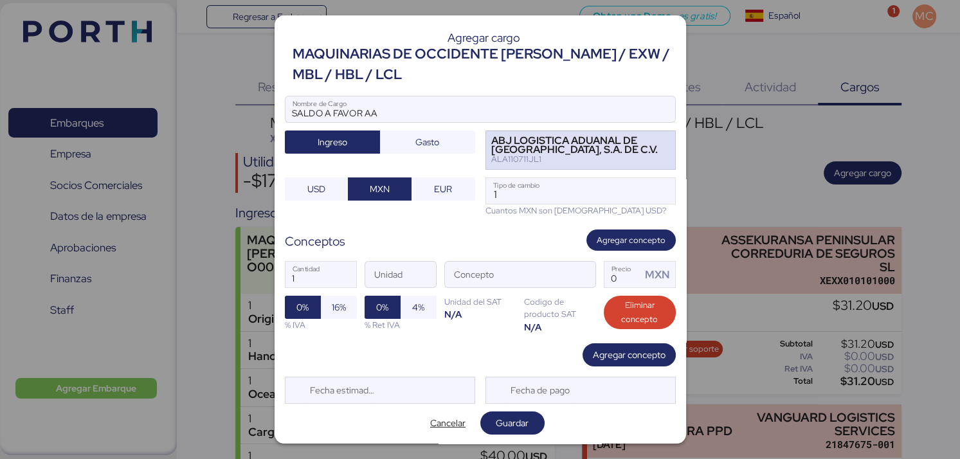
click at [522, 152] on div "ABJ LOGISTICA ADUANAL DE VERACRUZ, S.A. DE C.V." at bounding box center [574, 145] width 167 height 19
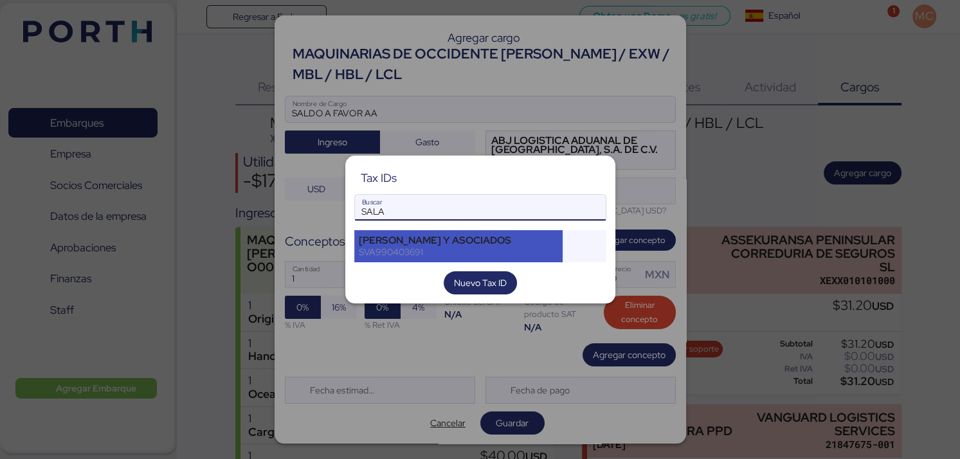
type input "SALA"
click at [487, 239] on div "SALAS VILLAGOMEZ Y ASOCIADOS" at bounding box center [459, 241] width 200 height 12
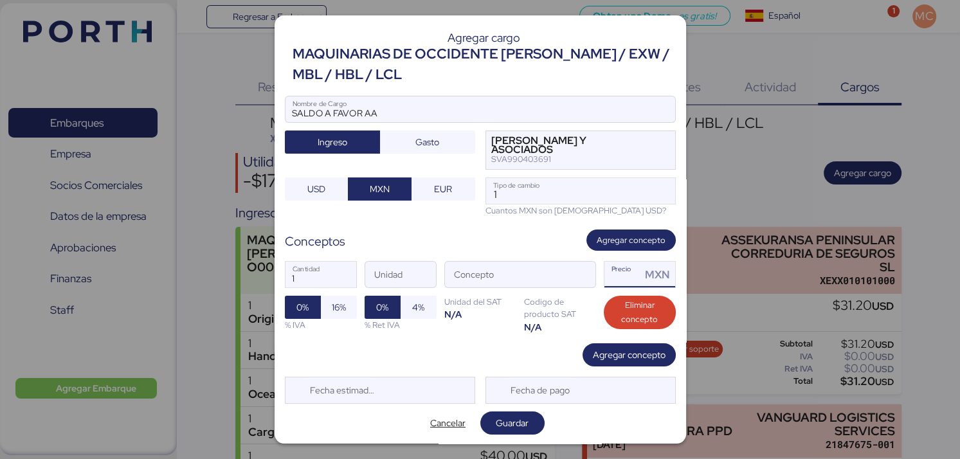
click at [615, 272] on input "Precio MXN" at bounding box center [622, 275] width 37 height 26
type input "0"
type input "5542.22"
click at [565, 196] on input "1" at bounding box center [580, 191] width 189 height 26
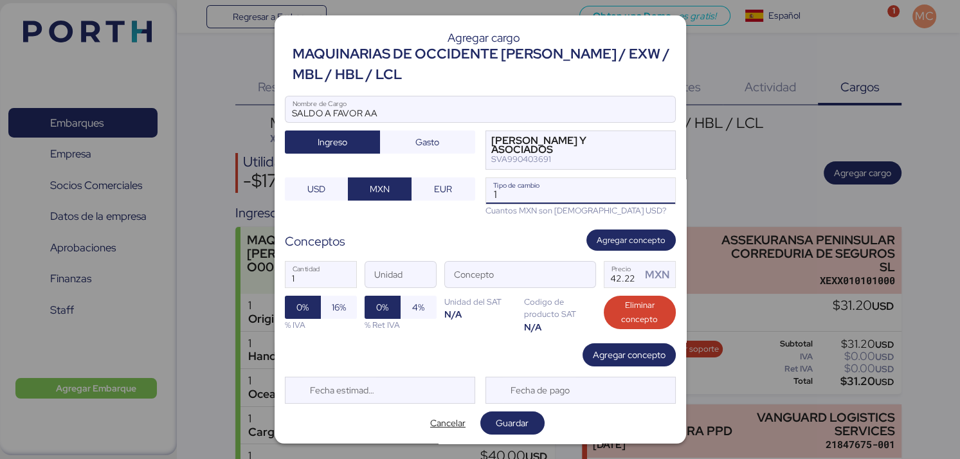
scroll to position [0, 0]
type input "18.3686"
click at [527, 423] on span "Guardar" at bounding box center [512, 422] width 33 height 15
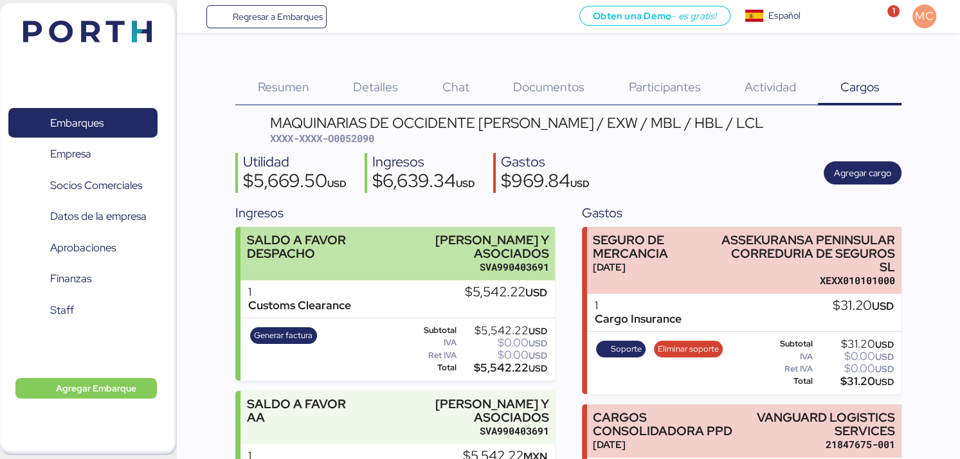
click at [428, 258] on div "SALAS VILLAGOMEZ Y ASOCIADOS" at bounding box center [470, 246] width 157 height 27
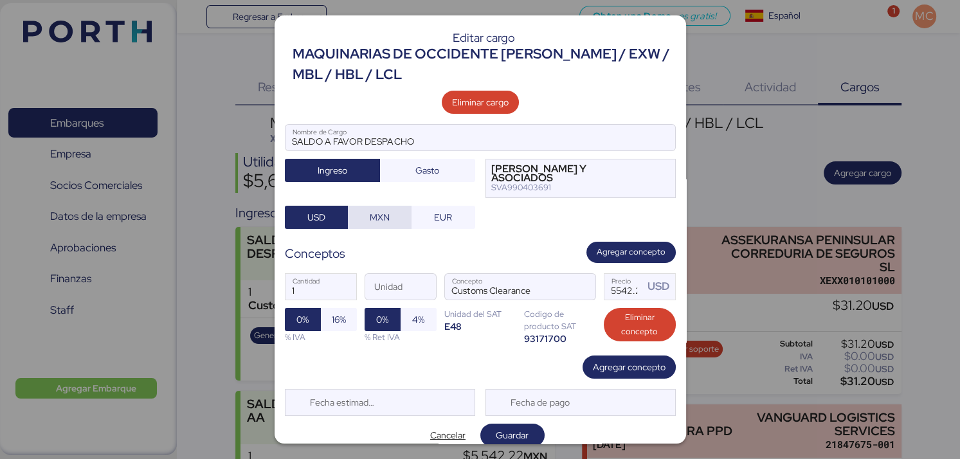
click at [381, 220] on span "MXN" at bounding box center [380, 217] width 20 height 15
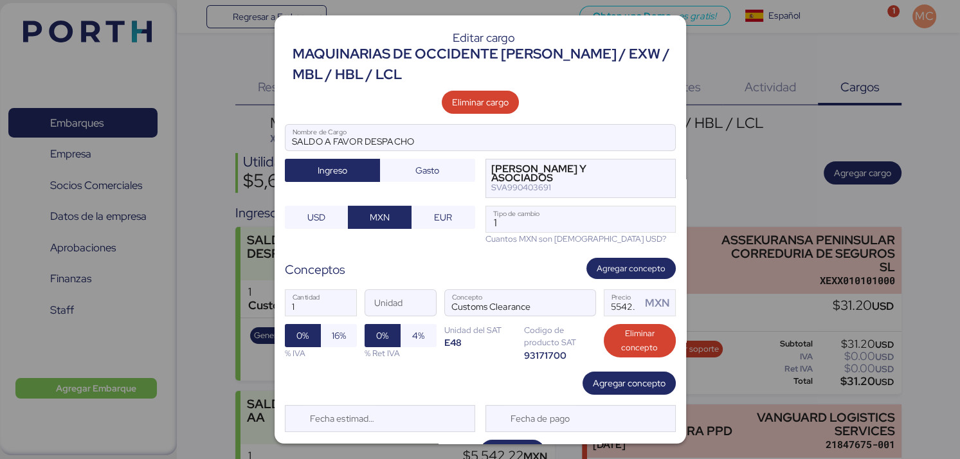
scroll to position [28, 0]
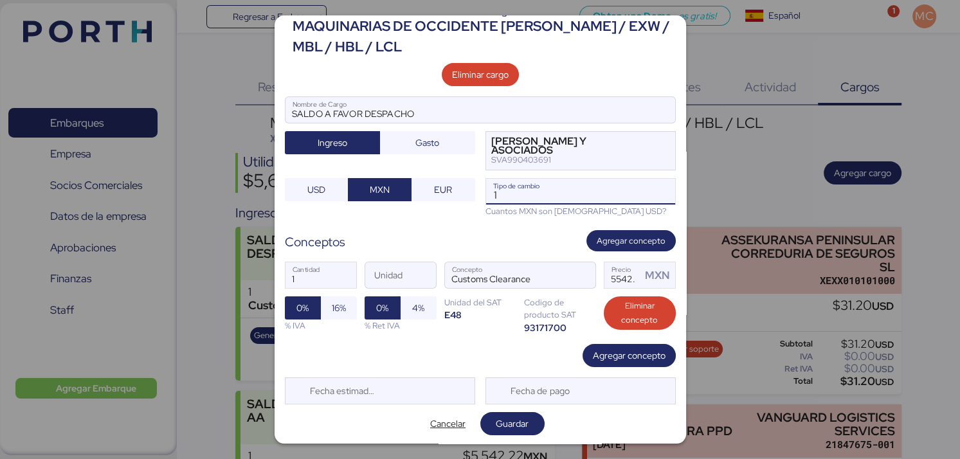
click at [556, 188] on input "1" at bounding box center [580, 192] width 189 height 26
type input "18.3686"
click at [500, 422] on span "Guardar" at bounding box center [512, 423] width 33 height 15
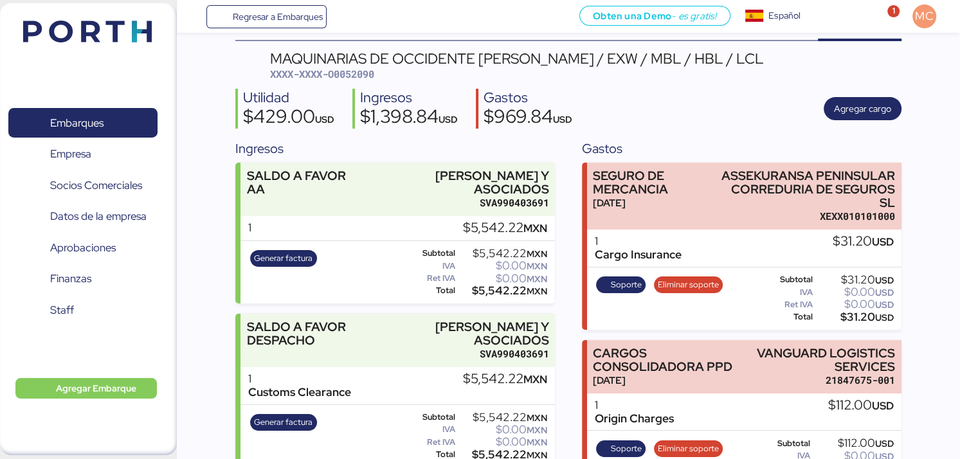
scroll to position [129, 0]
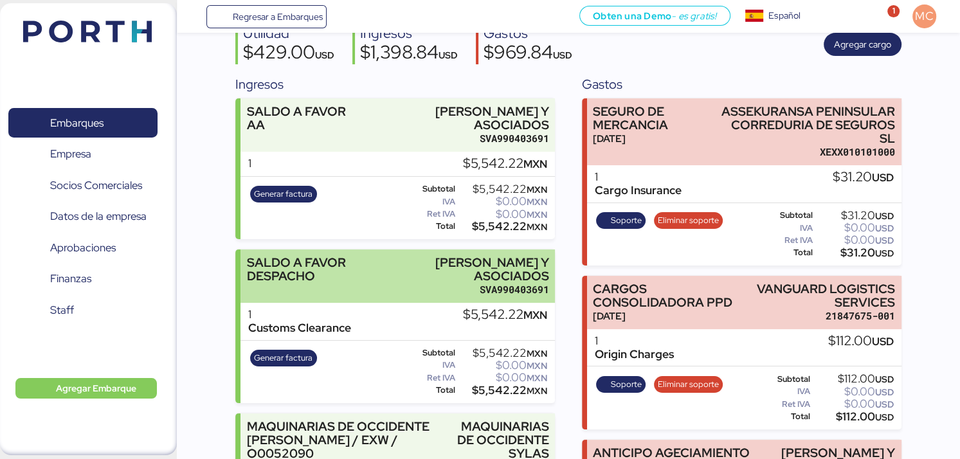
click at [416, 286] on div "SVA990403691" at bounding box center [470, 290] width 157 height 14
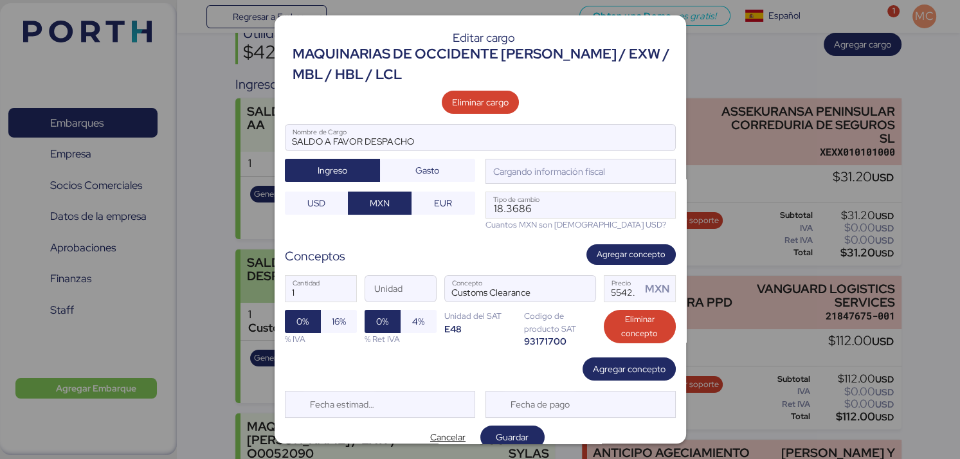
scroll to position [0, 0]
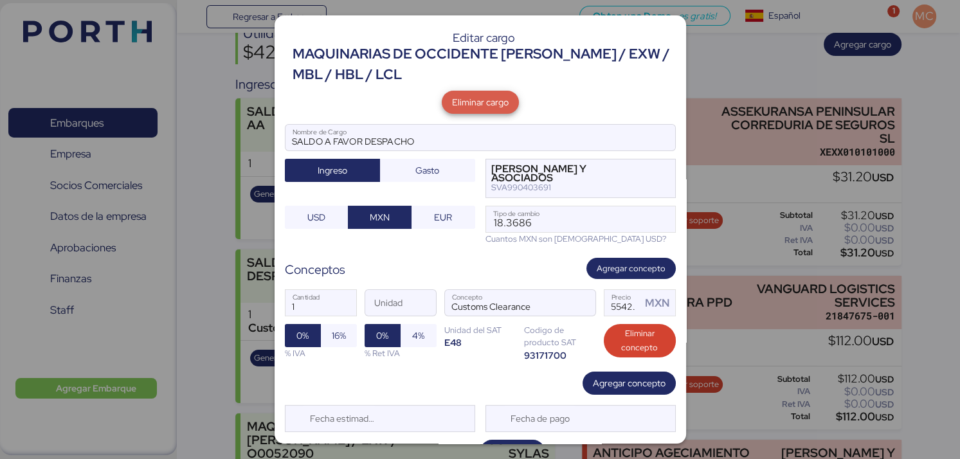
click at [476, 105] on span "Eliminar cargo" at bounding box center [480, 102] width 57 height 15
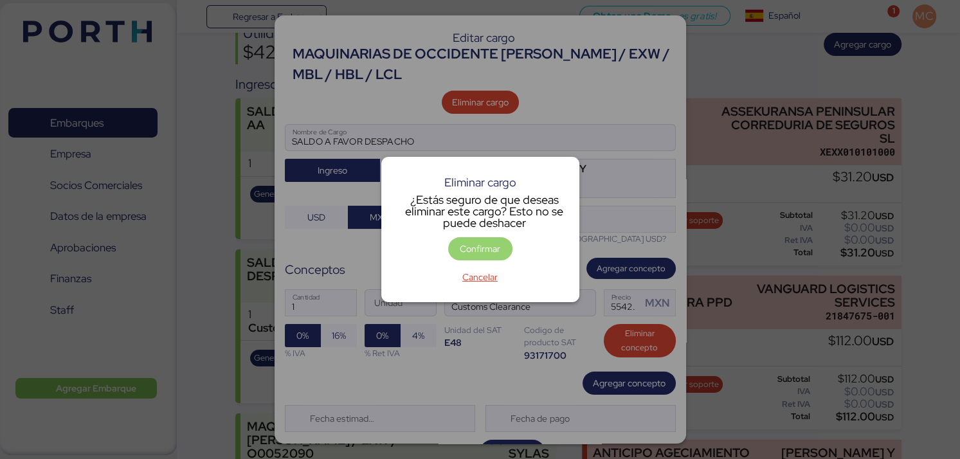
click at [494, 244] on span "Confirmar" at bounding box center [480, 248] width 41 height 15
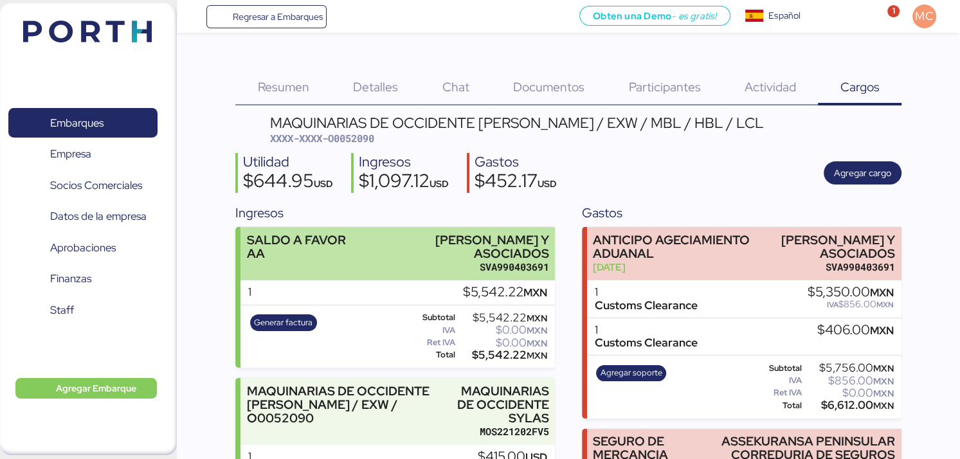
click at [423, 277] on div "SALDO A FAVOR AA SALAS VILLAGOMEZ Y ASOCIADOS SVA990403691" at bounding box center [398, 253] width 314 height 53
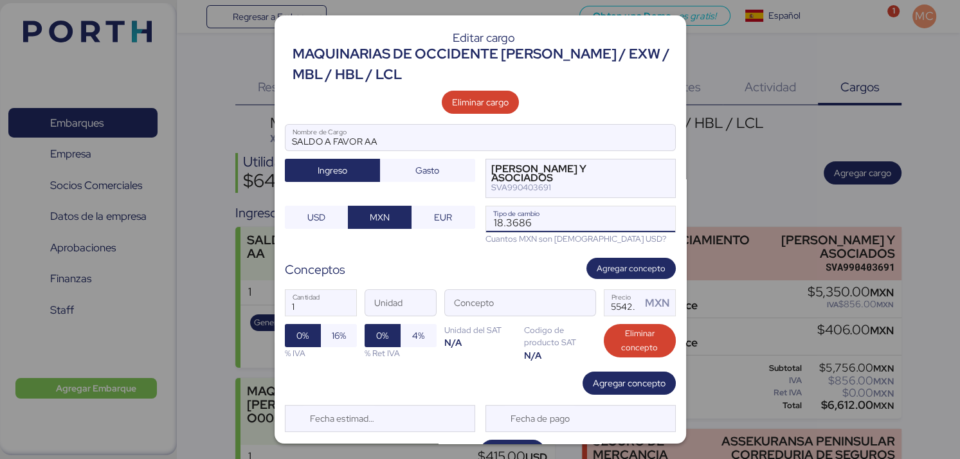
drag, startPoint x: 545, startPoint y: 226, endPoint x: 479, endPoint y: 227, distance: 65.6
click at [479, 227] on div "SALDO A FAVOR AA Nombre de Cargo Ingreso Gasto SALAS VILLAGOMEZ Y ASOCIADOS SVA…" at bounding box center [480, 184] width 391 height 121
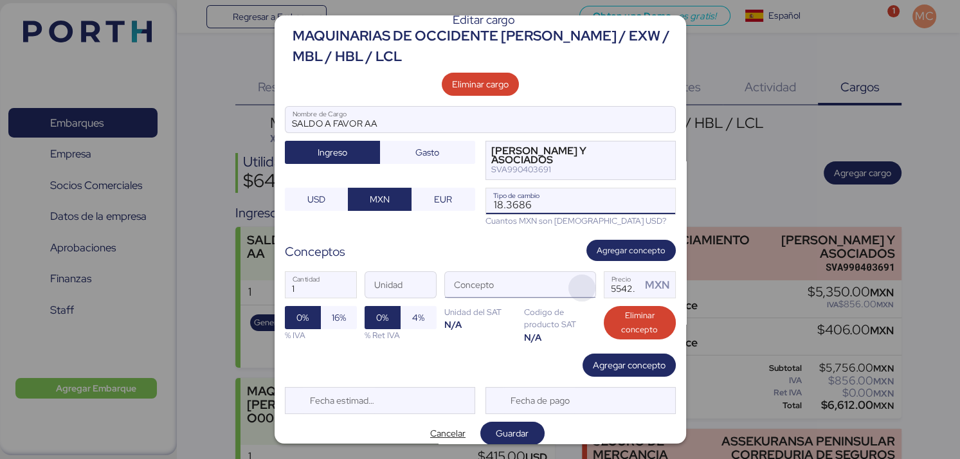
scroll to position [28, 0]
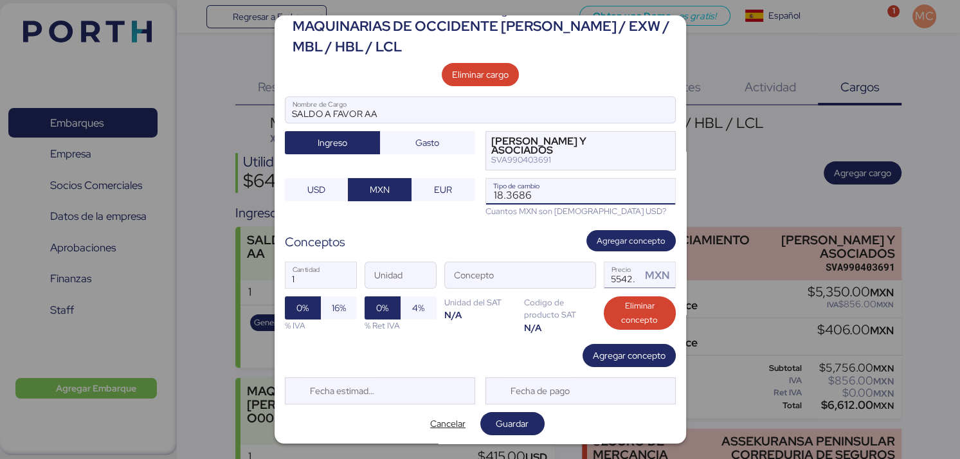
click at [617, 278] on input "5542.22" at bounding box center [622, 275] width 37 height 26
click at [448, 424] on span "Cancelar" at bounding box center [447, 423] width 35 height 15
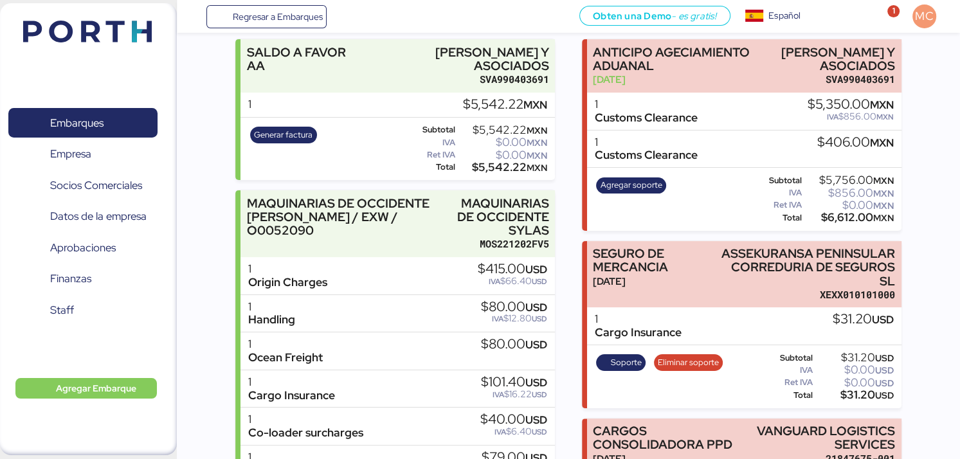
scroll to position [180, 0]
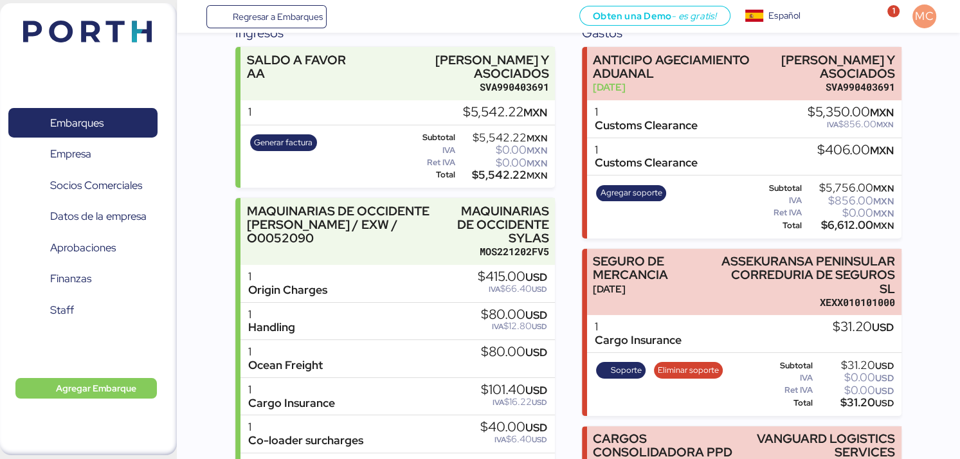
drag, startPoint x: 864, startPoint y: 128, endPoint x: 807, endPoint y: 122, distance: 57.6
click at [808, 120] on div "$5,350.00 MXN" at bounding box center [851, 112] width 86 height 14
click at [900, 161] on div "1 Customs Clearance $406.00 MXN" at bounding box center [744, 157] width 314 height 38
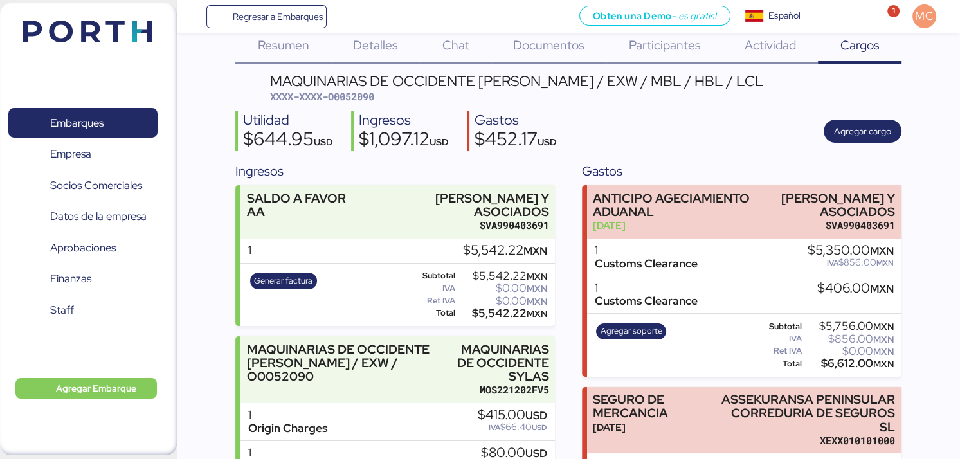
scroll to position [64, 0]
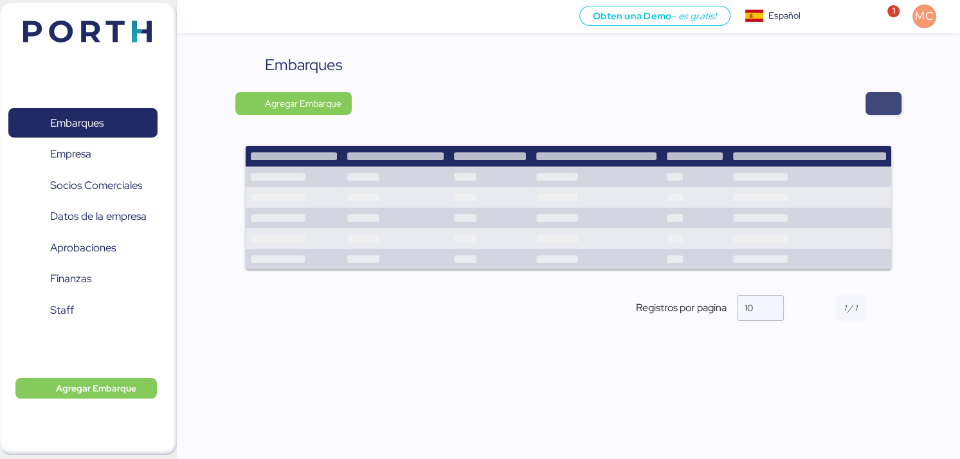
click at [886, 105] on span "button" at bounding box center [883, 104] width 15 height 18
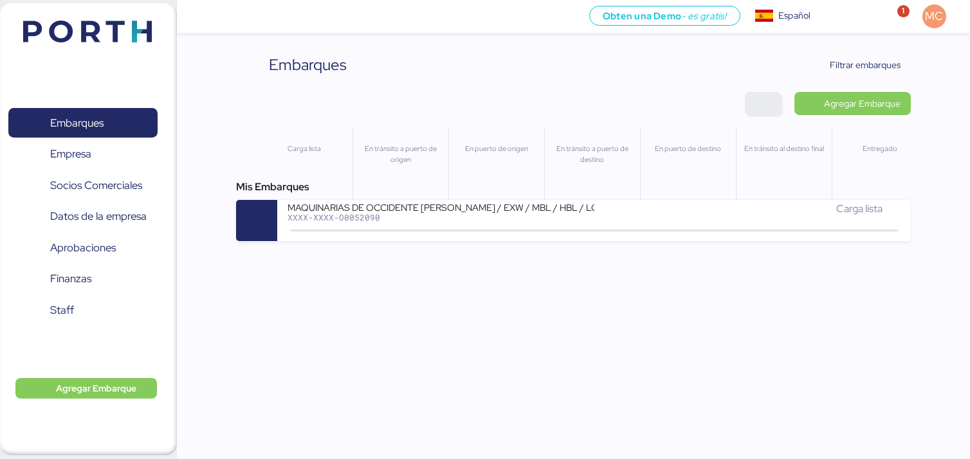
click at [767, 109] on span "button" at bounding box center [762, 104] width 15 height 18
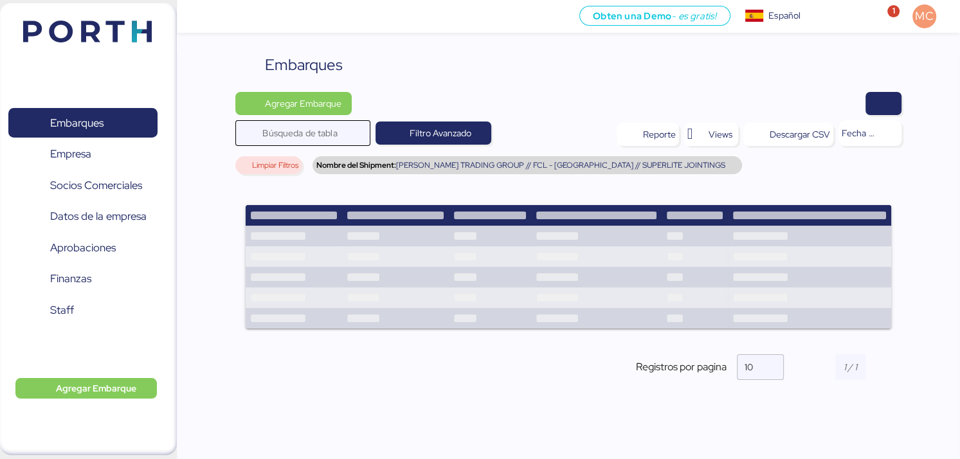
click at [334, 129] on input "Búsqueda de tabla" at bounding box center [312, 133] width 100 height 26
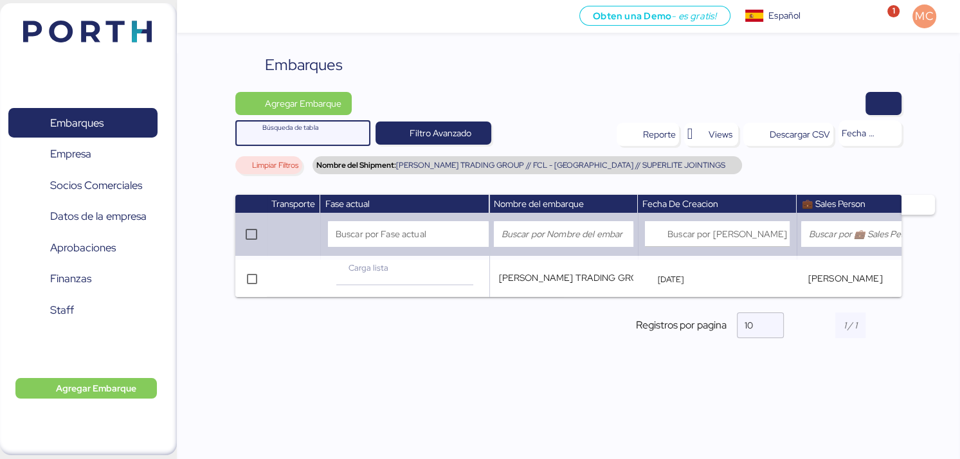
click at [286, 165] on span "Limpiar Filtros" at bounding box center [275, 165] width 46 height 8
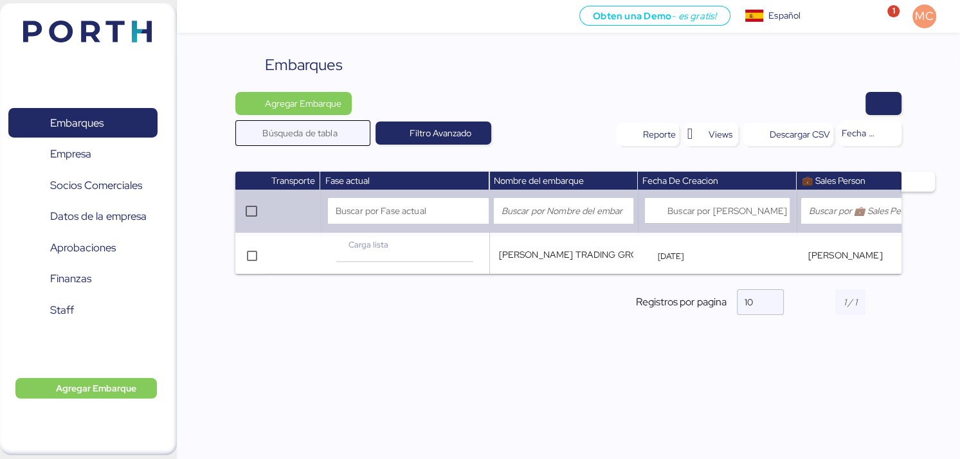
click at [307, 134] on input "Búsqueda de tabla" at bounding box center [312, 133] width 100 height 26
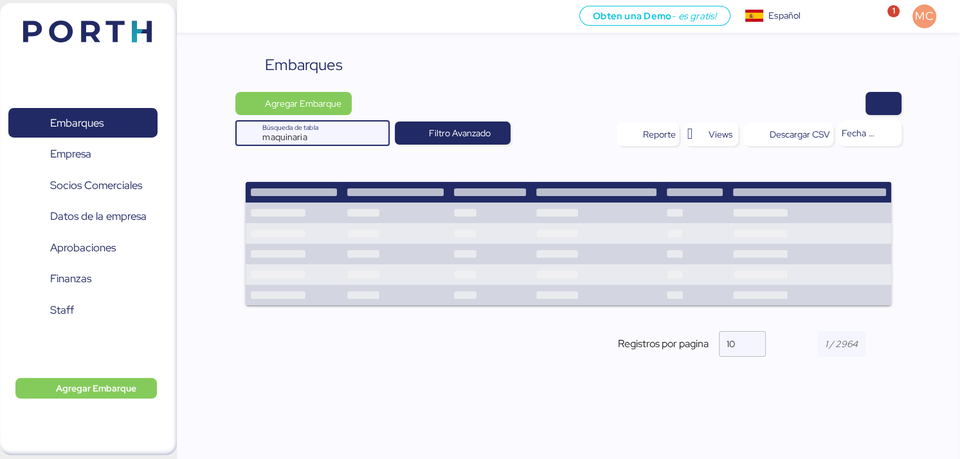
type input "maquinaria"
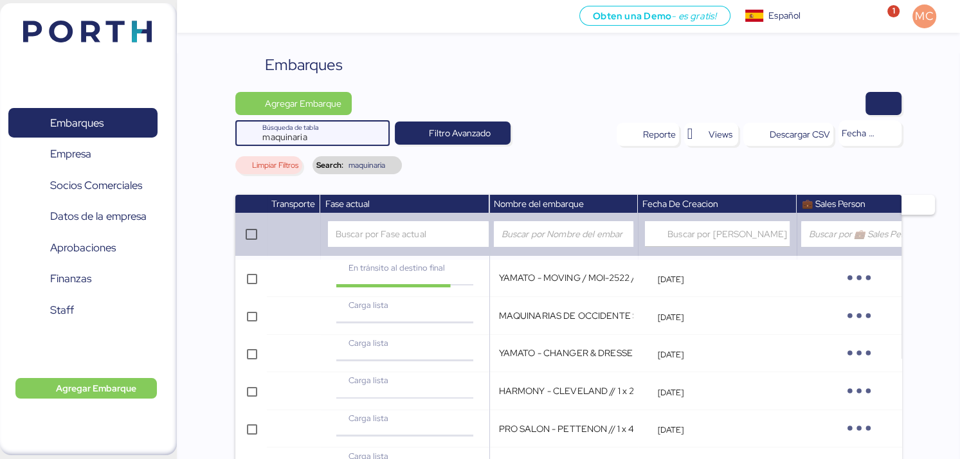
click at [565, 239] on div at bounding box center [564, 234] width 140 height 26
click at [270, 163] on span "Limpiar Filtros" at bounding box center [275, 165] width 46 height 8
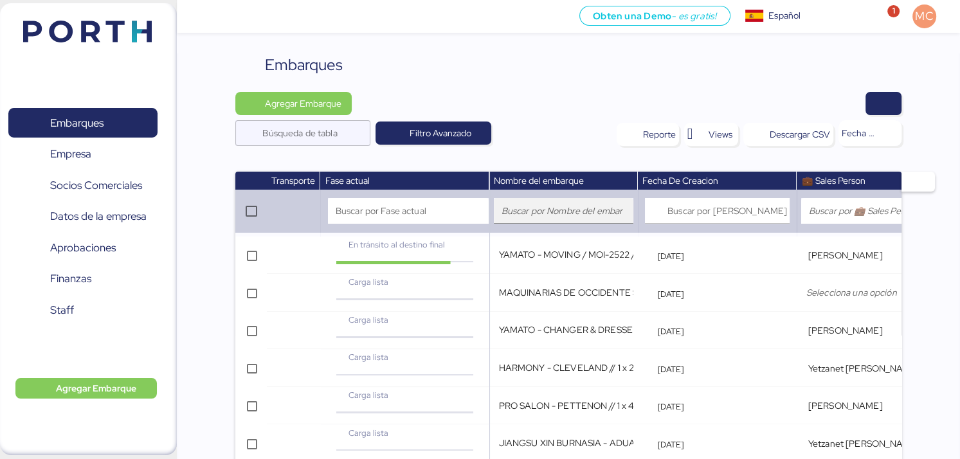
click at [529, 219] on div at bounding box center [564, 211] width 125 height 26
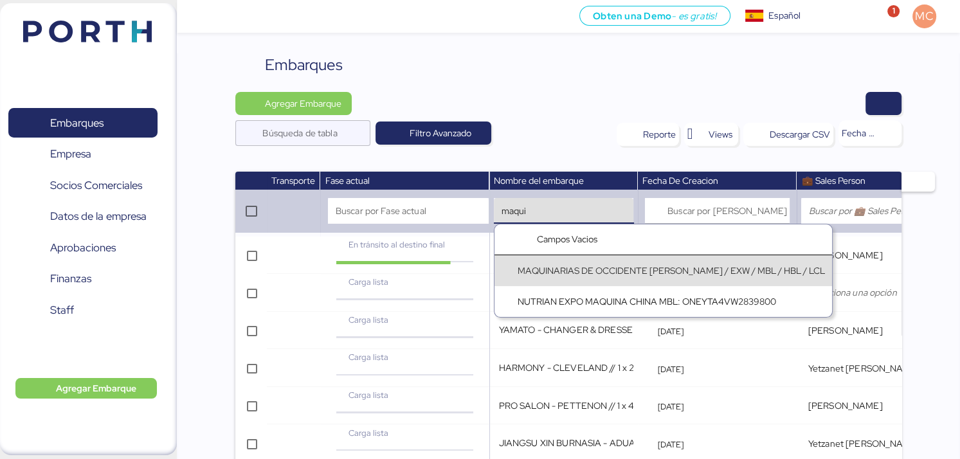
click at [563, 277] on div "MAQUINARIAS DE OCCIDENTE [PERSON_NAME] / EXW / MBL / HBL / LCL" at bounding box center [671, 271] width 307 height 14
type input "MAQUINARIAS DE OCCIDENTE [PERSON_NAME] / EXW / MBL / HBL / LCL"
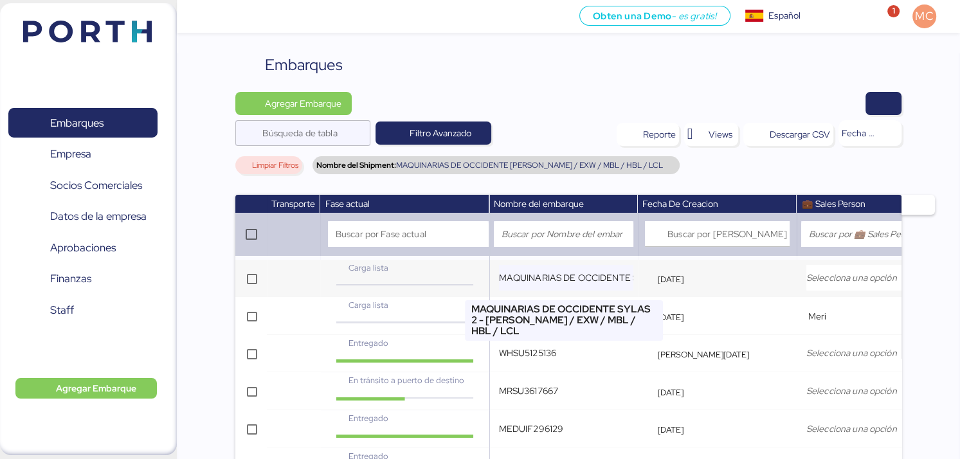
click at [573, 282] on input "MAQUINARIAS DE OCCIDENTE SYLAS 2 - [PERSON_NAME] / EXW / MBL / HBL / LCL" at bounding box center [566, 278] width 135 height 26
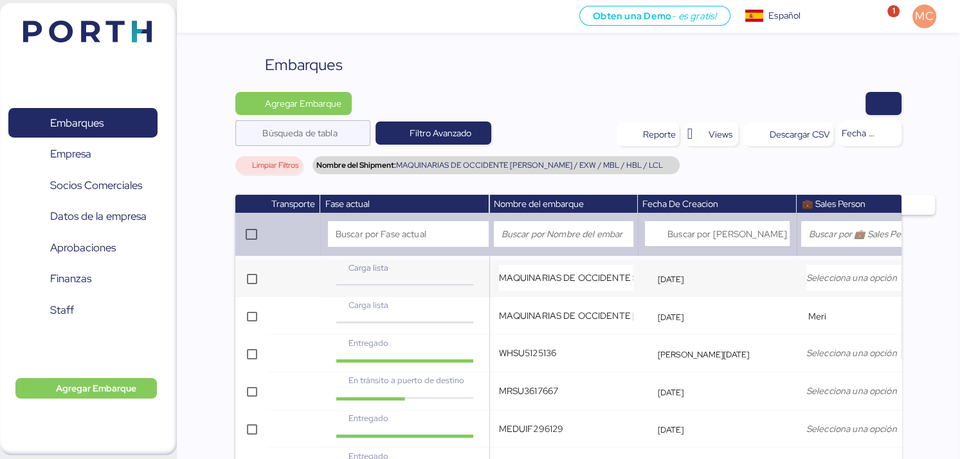
click at [640, 283] on td "[DATE]" at bounding box center [717, 279] width 159 height 38
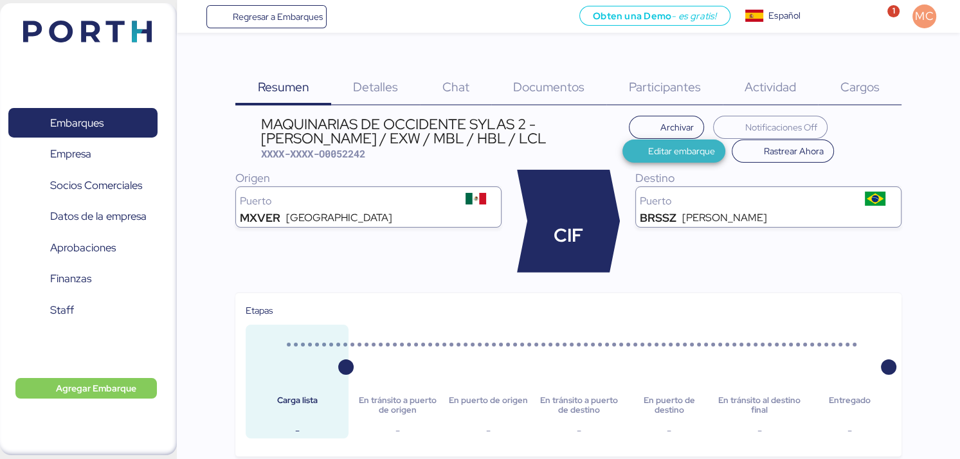
click at [633, 153] on span "Editar embarque" at bounding box center [674, 151] width 83 height 18
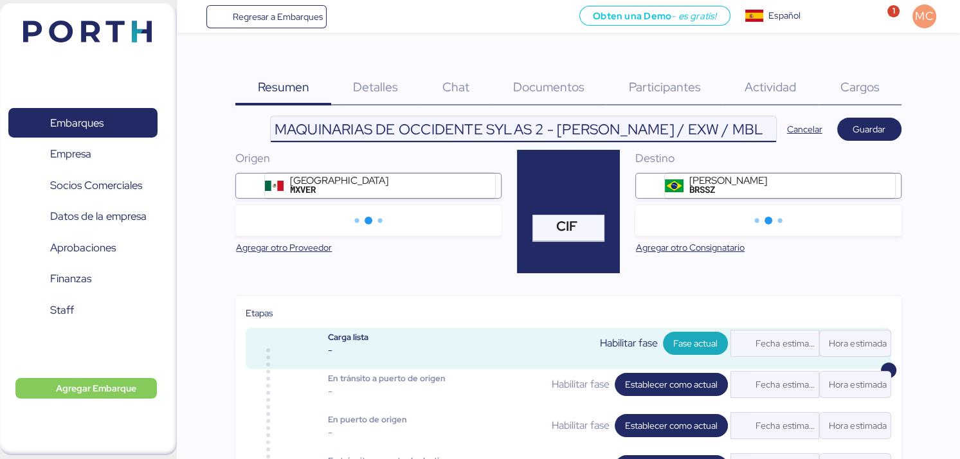
click at [280, 122] on input "MAQUINARIAS DE OCCIDENTE SYLAS 2 - [PERSON_NAME] / EXW / MBL / HBL / LCL" at bounding box center [523, 129] width 505 height 26
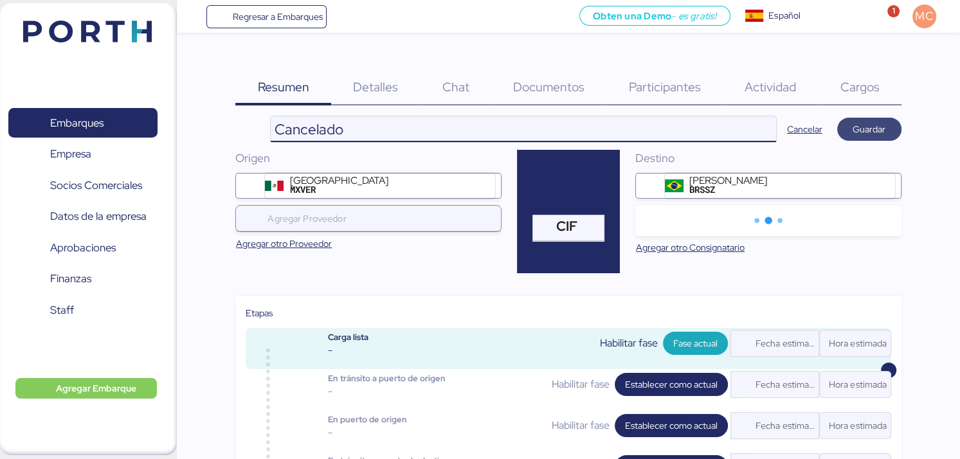
type input "Cancelado"
click at [879, 126] on span "Guardar" at bounding box center [869, 129] width 33 height 15
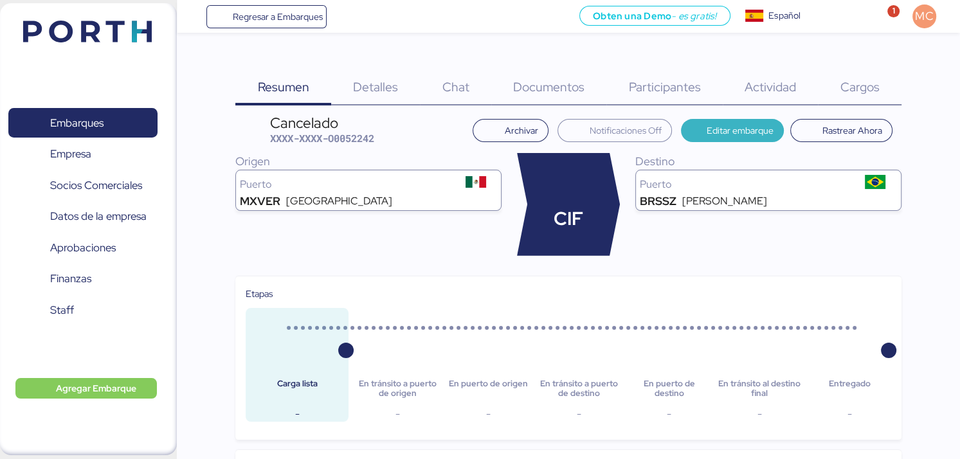
click at [746, 134] on span "Editar embarque" at bounding box center [740, 130] width 67 height 15
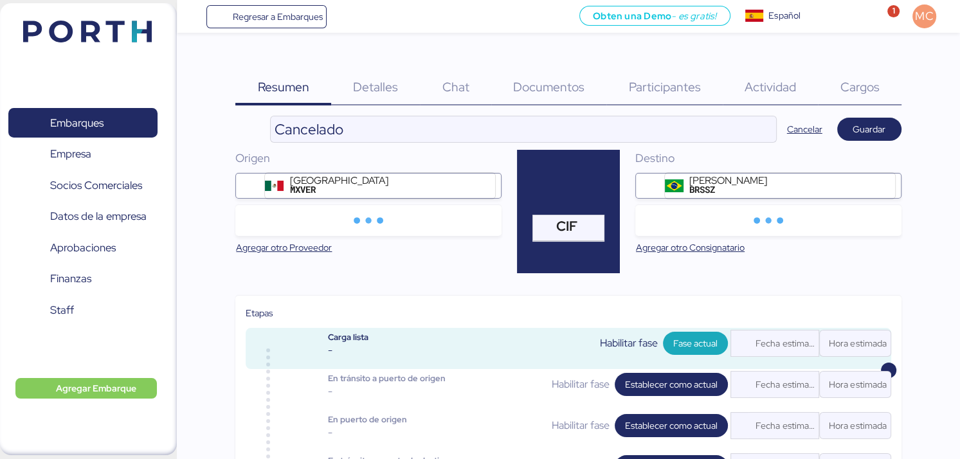
click at [469, 186] on div "Veracruz MXVER" at bounding box center [378, 186] width 183 height 21
click at [0, 0] on input "Veracruz MXVER" at bounding box center [0, 0] width 0 height 0
click at [497, 186] on div "Veracruz MXVER" at bounding box center [368, 186] width 266 height 26
click at [482, 176] on div at bounding box center [483, 186] width 24 height 26
click at [473, 183] on div at bounding box center [483, 186] width 24 height 26
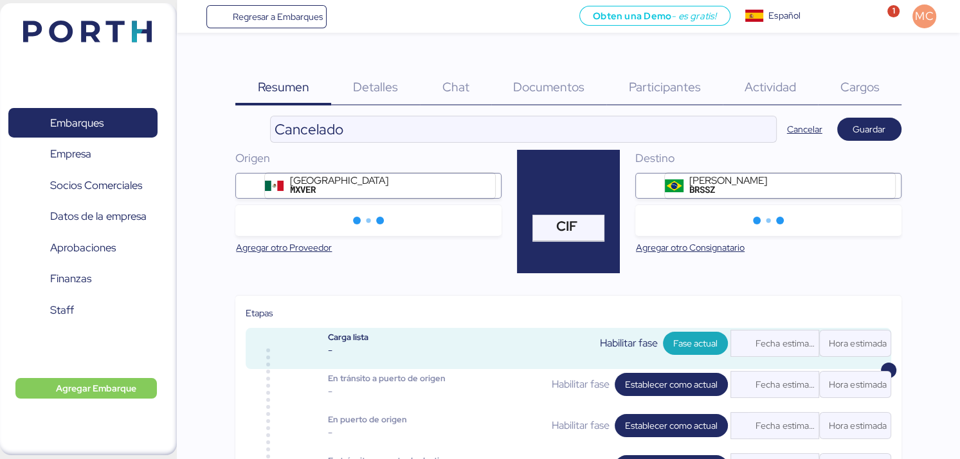
click at [425, 185] on div "Veracruz MXVER" at bounding box center [378, 186] width 183 height 21
click at [0, 0] on input "Veracruz MXVER" at bounding box center [0, 0] width 0 height 0
click at [448, 179] on div "Veracruz MXVER" at bounding box center [378, 186] width 183 height 21
click at [0, 0] on input "Veracruz MXVER" at bounding box center [0, 0] width 0 height 0
drag, startPoint x: 450, startPoint y: 191, endPoint x: 493, endPoint y: 184, distance: 43.7
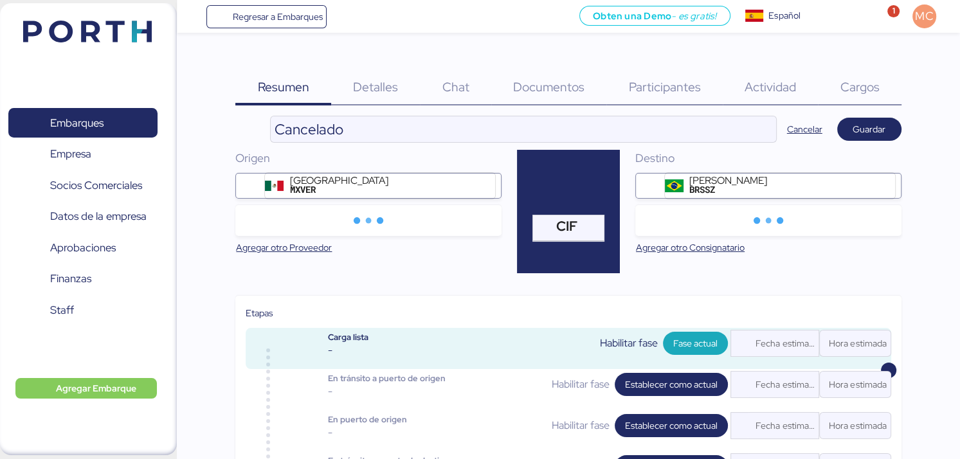
click at [452, 192] on div "Veracruz MXVER" at bounding box center [378, 186] width 183 height 21
click at [0, 0] on input "Veracruz MXVER" at bounding box center [0, 0] width 0 height 0
click at [250, 181] on icon at bounding box center [250, 185] width 19 height 19
click at [252, 188] on icon at bounding box center [250, 185] width 19 height 19
click at [313, 191] on div "MXVER" at bounding box center [339, 189] width 98 height 9
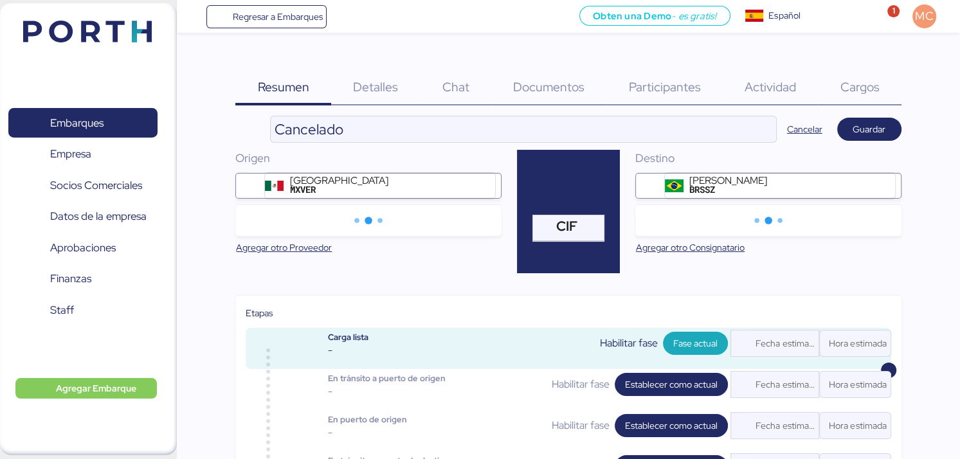
click at [0, 0] on input "Veracruz MXVER" at bounding box center [0, 0] width 0 height 0
click at [410, 188] on div "Veracruz MXVER" at bounding box center [378, 186] width 183 height 21
click at [0, 0] on input "Veracruz MXVER" at bounding box center [0, 0] width 0 height 0
click at [394, 194] on div "Veracruz MXVER" at bounding box center [378, 186] width 183 height 21
click at [0, 0] on input "Veracruz MXVER" at bounding box center [0, 0] width 0 height 0
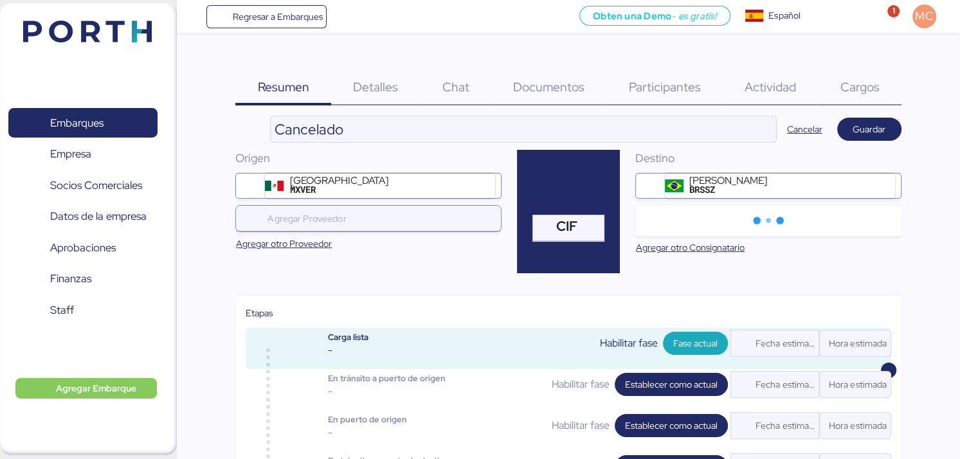
click at [462, 192] on div "Veracruz MXVER" at bounding box center [378, 186] width 183 height 21
click at [0, 0] on input "Veracruz MXVER" at bounding box center [0, 0] width 0 height 0
click at [478, 183] on div at bounding box center [483, 186] width 24 height 26
click at [497, 190] on div "Veracruz MXVER" at bounding box center [368, 186] width 266 height 26
click at [458, 186] on div "Veracruz MXVER" at bounding box center [378, 186] width 183 height 21
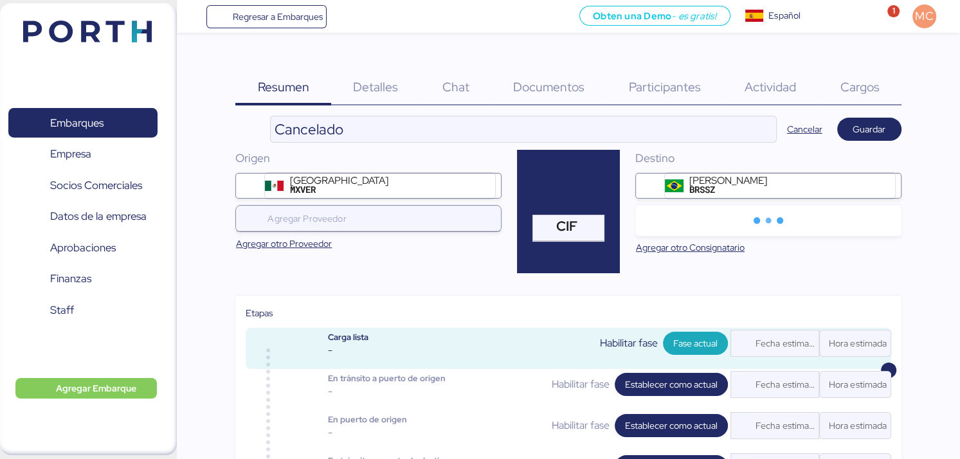
click at [0, 0] on input "Veracruz MXVER" at bounding box center [0, 0] width 0 height 0
click at [345, 186] on div "Veracruz MXVER" at bounding box center [378, 186] width 183 height 21
click at [0, 0] on input "Veracruz MXVER" at bounding box center [0, 0] width 0 height 0
click at [344, 186] on div "Veracruz MXVER" at bounding box center [378, 186] width 183 height 21
click at [0, 0] on input "Veracruz MXVER" at bounding box center [0, 0] width 0 height 0
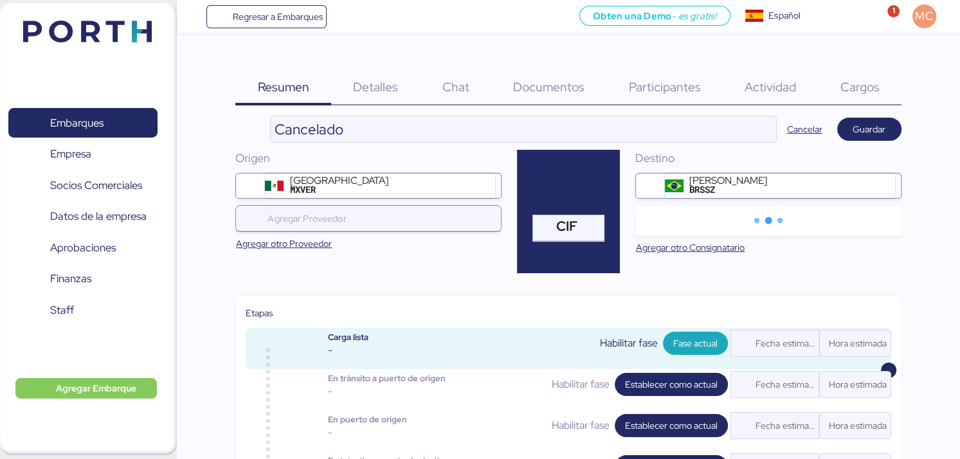
click at [449, 179] on div "Veracruz MXVER" at bounding box center [378, 186] width 183 height 21
click at [0, 0] on input "Veracruz MXVER" at bounding box center [0, 0] width 0 height 0
click at [480, 181] on div at bounding box center [483, 186] width 24 height 26
click at [487, 191] on div at bounding box center [483, 186] width 24 height 26
click at [500, 188] on div "Veracruz MXVER" at bounding box center [368, 186] width 266 height 26
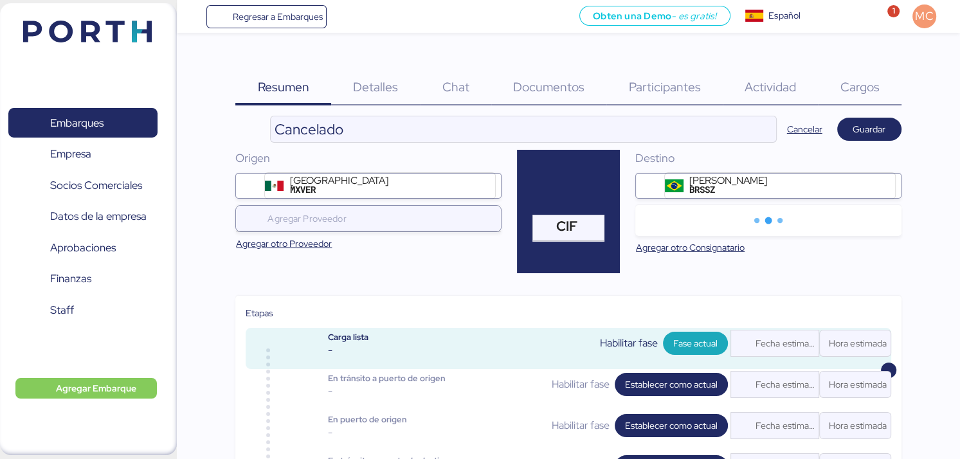
click at [490, 181] on div at bounding box center [483, 186] width 24 height 26
drag, startPoint x: 477, startPoint y: 190, endPoint x: 412, endPoint y: 194, distance: 65.7
click at [477, 190] on div at bounding box center [483, 186] width 24 height 26
click at [412, 194] on div "Veracruz MXVER" at bounding box center [378, 186] width 183 height 21
click at [0, 0] on input "Veracruz MXVER" at bounding box center [0, 0] width 0 height 0
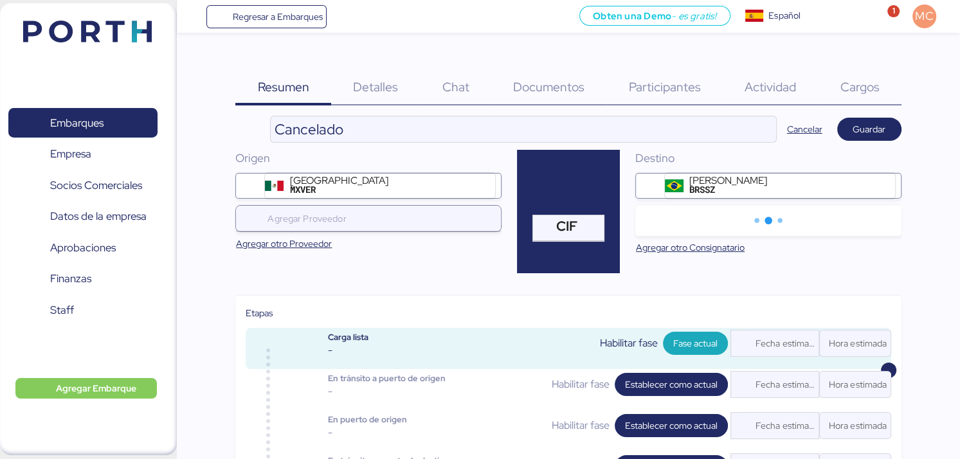
click at [316, 194] on div "Veracruz MXVER" at bounding box center [338, 186] width 103 height 21
click at [0, 0] on input "Veracruz MXVER" at bounding box center [0, 0] width 0 height 0
click at [259, 186] on icon at bounding box center [250, 185] width 19 height 19
drag, startPoint x: 254, startPoint y: 187, endPoint x: 296, endPoint y: 185, distance: 42.5
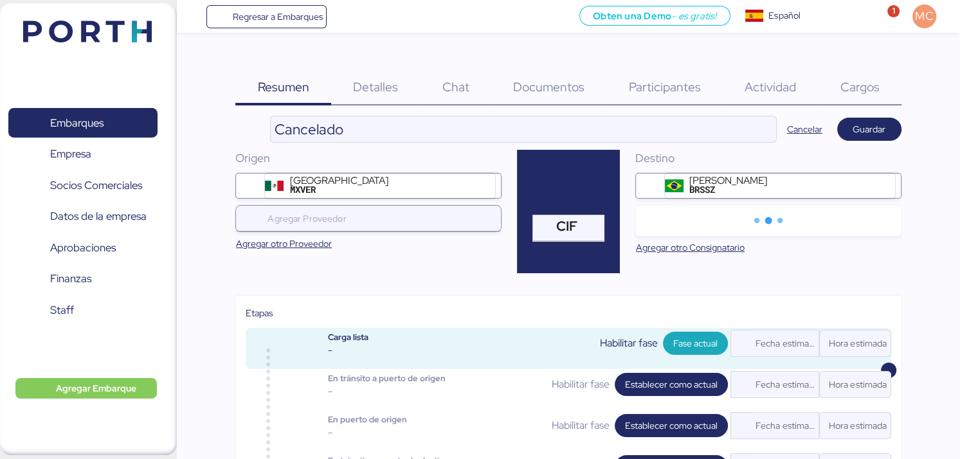
click at [255, 186] on icon at bounding box center [250, 185] width 19 height 19
click at [296, 185] on div "MXVER" at bounding box center [339, 189] width 98 height 9
click at [0, 0] on input "Veracruz MXVER" at bounding box center [0, 0] width 0 height 0
click at [337, 186] on div "Veracruz MXVER" at bounding box center [378, 186] width 183 height 21
click at [0, 0] on input "Veracruz MXVER" at bounding box center [0, 0] width 0 height 0
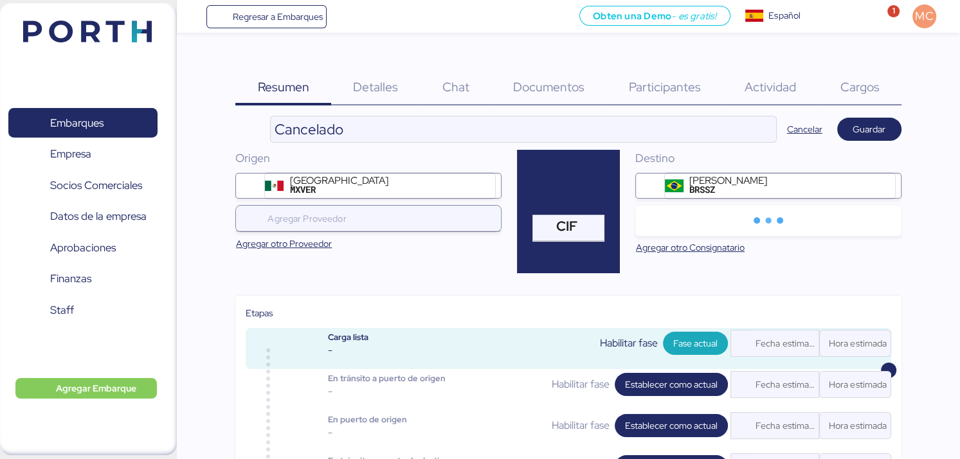
click at [654, 182] on icon at bounding box center [650, 185] width 19 height 19
click at [704, 183] on div "[PERSON_NAME]" at bounding box center [728, 180] width 78 height 9
click at [0, 0] on input "[PERSON_NAME]" at bounding box center [0, 0] width 0 height 0
click at [657, 183] on icon at bounding box center [650, 185] width 19 height 19
click at [702, 183] on div "[PERSON_NAME]" at bounding box center [728, 180] width 78 height 9
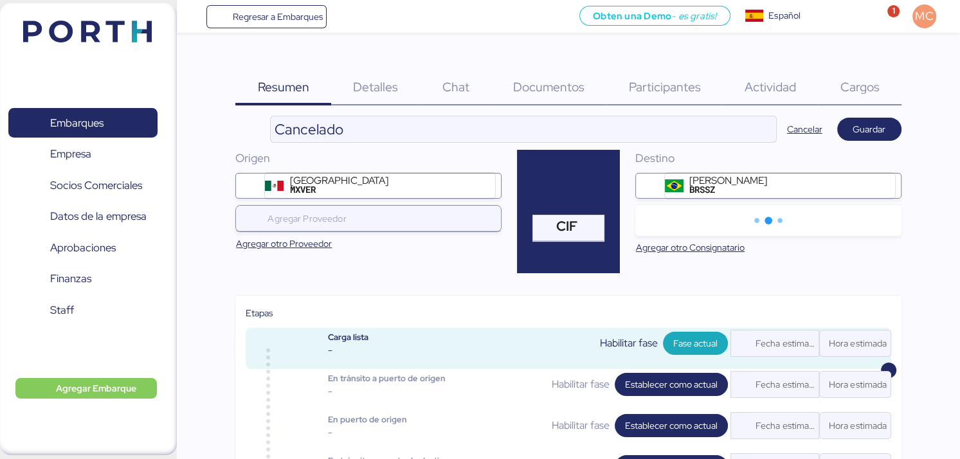
click at [0, 0] on input "[PERSON_NAME]" at bounding box center [0, 0] width 0 height 0
click at [731, 182] on div "[PERSON_NAME]" at bounding box center [778, 186] width 183 height 21
click at [0, 0] on input "[PERSON_NAME]" at bounding box center [0, 0] width 0 height 0
click at [774, 182] on div "[PERSON_NAME]" at bounding box center [778, 186] width 183 height 21
click at [0, 0] on input "[PERSON_NAME]" at bounding box center [0, 0] width 0 height 0
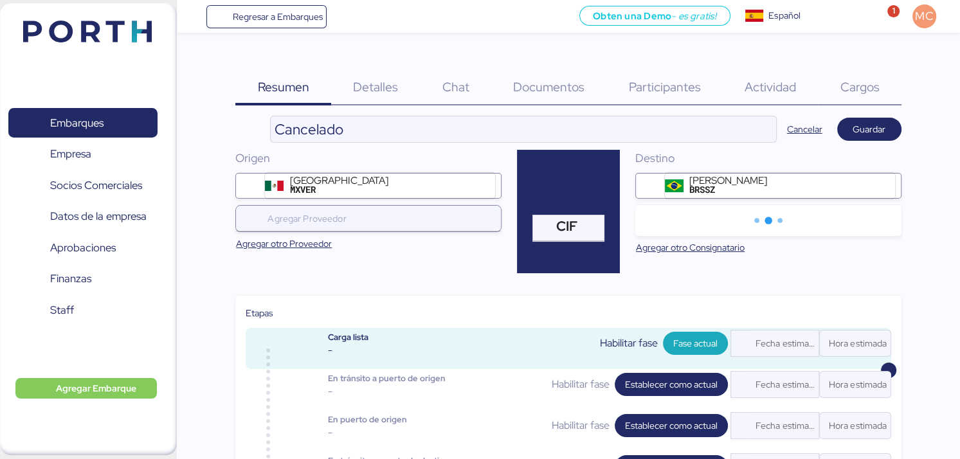
click at [835, 183] on div "[PERSON_NAME]" at bounding box center [778, 186] width 183 height 21
click at [0, 0] on input "[PERSON_NAME]" at bounding box center [0, 0] width 0 height 0
click at [861, 185] on div "[PERSON_NAME]" at bounding box center [778, 186] width 183 height 21
click at [0, 0] on input "[PERSON_NAME]" at bounding box center [0, 0] width 0 height 0
click at [875, 182] on div at bounding box center [883, 186] width 24 height 26
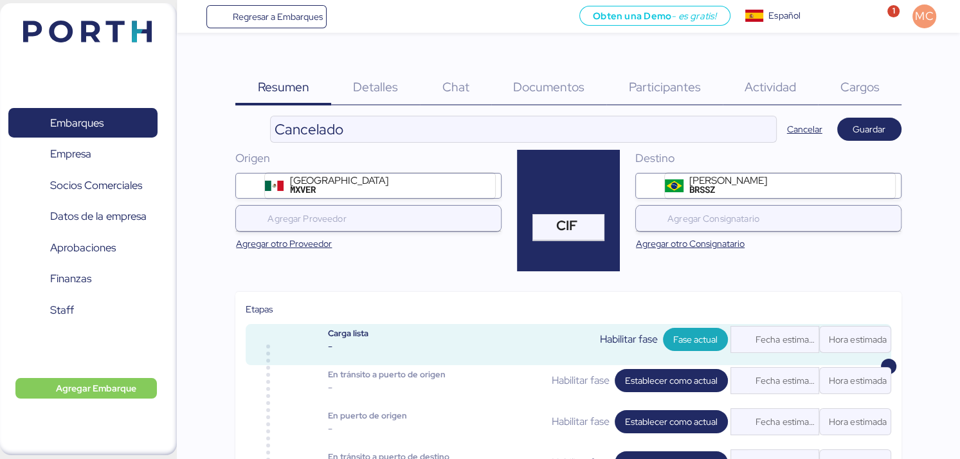
click at [875, 182] on div at bounding box center [883, 186] width 24 height 26
click at [883, 194] on div at bounding box center [883, 186] width 24 height 26
click at [879, 196] on div at bounding box center [883, 186] width 24 height 26
click at [871, 183] on div at bounding box center [883, 186] width 24 height 26
click at [877, 179] on div at bounding box center [883, 186] width 24 height 26
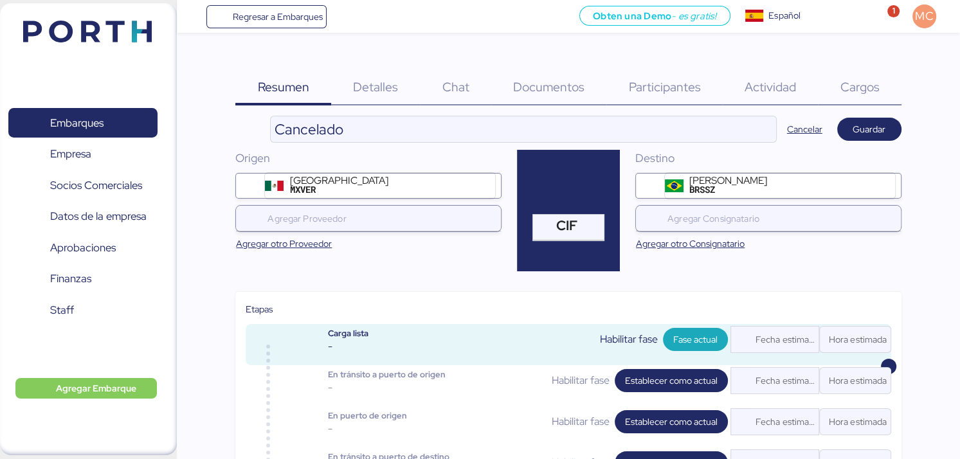
click at [695, 188] on div "BRSSZ" at bounding box center [728, 189] width 78 height 9
click at [0, 0] on input "[PERSON_NAME]" at bounding box center [0, 0] width 0 height 0
click at [851, 128] on span "Guardar" at bounding box center [870, 129] width 44 height 18
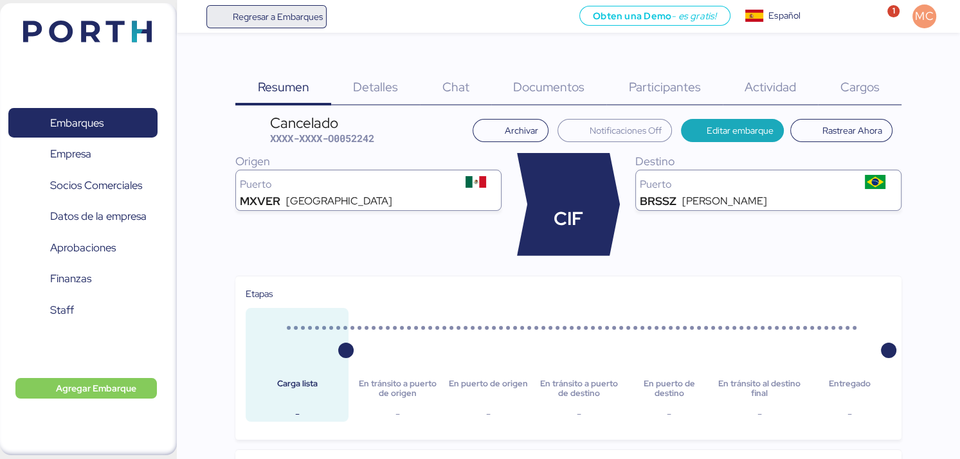
click at [295, 20] on span "Regresar a Embarques" at bounding box center [277, 16] width 90 height 15
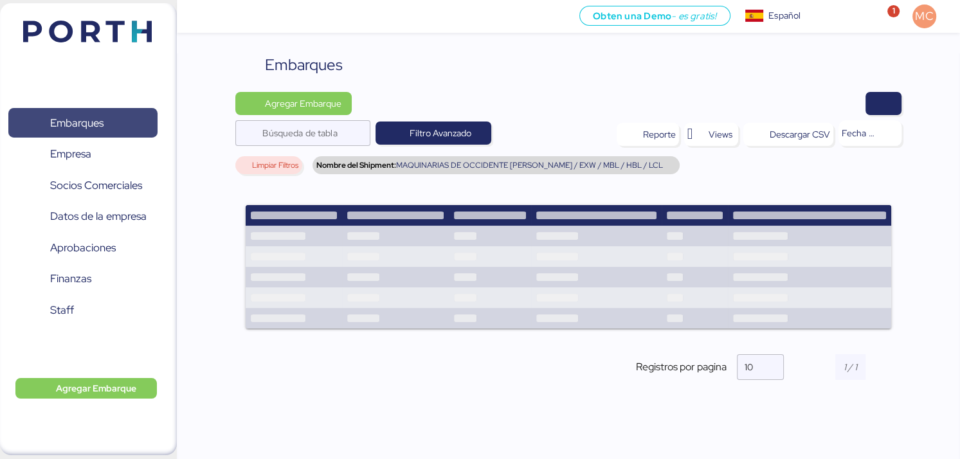
click at [89, 122] on span "Embarques" at bounding box center [76, 123] width 53 height 19
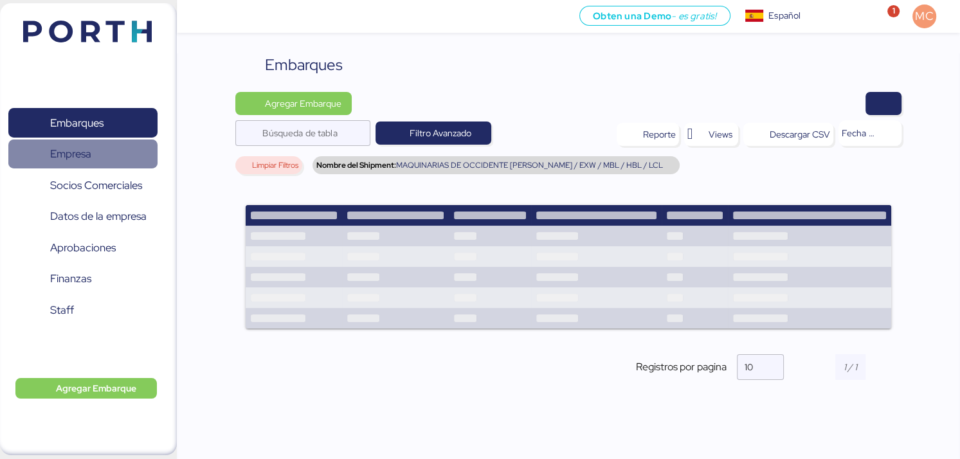
click at [91, 148] on span "Empresa" at bounding box center [70, 154] width 41 height 19
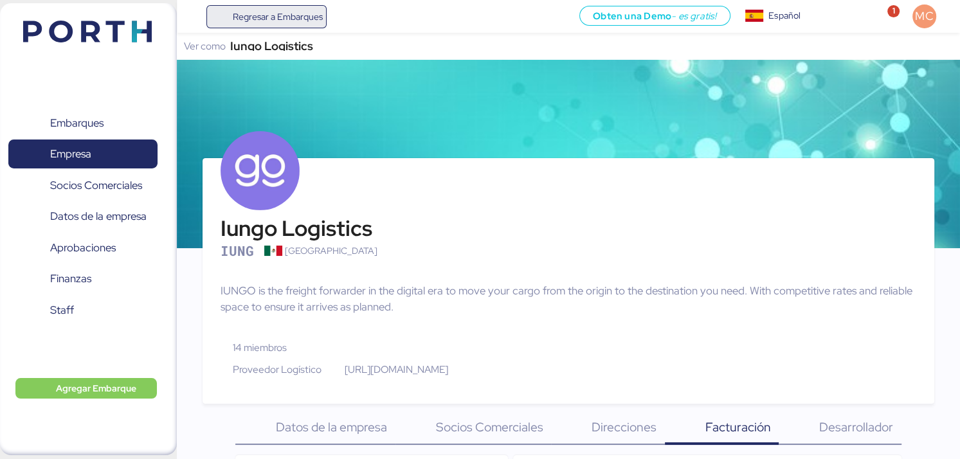
click at [282, 16] on span "Regresar a Embarques" at bounding box center [277, 16] width 90 height 15
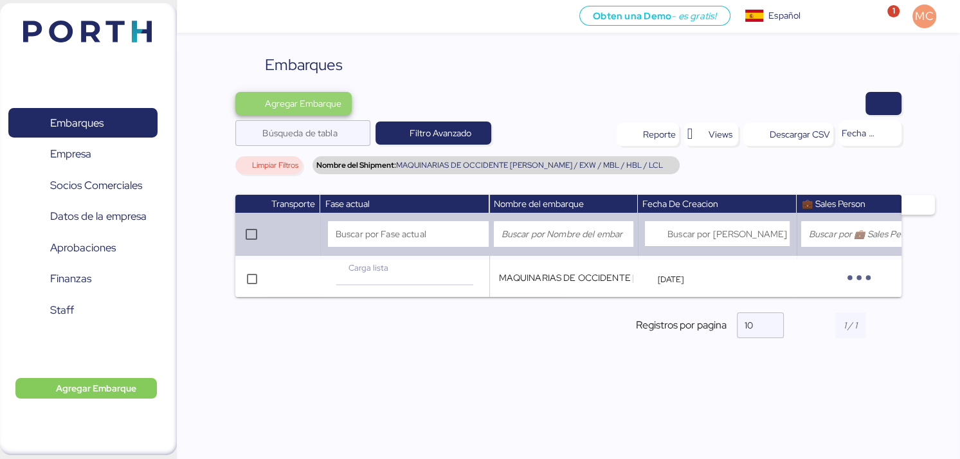
click at [292, 102] on span "Agregar Embarque" at bounding box center [303, 103] width 77 height 15
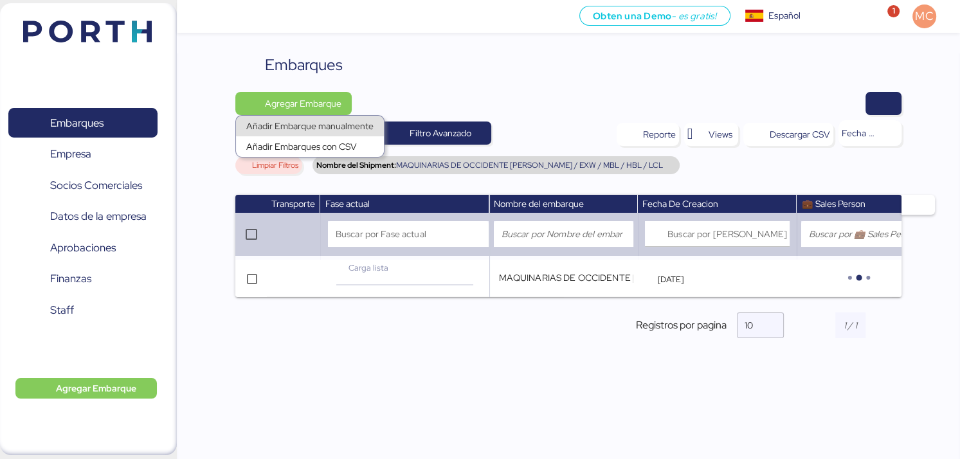
click at [299, 124] on div "Añadir Embarque manualmente" at bounding box center [309, 126] width 127 height 18
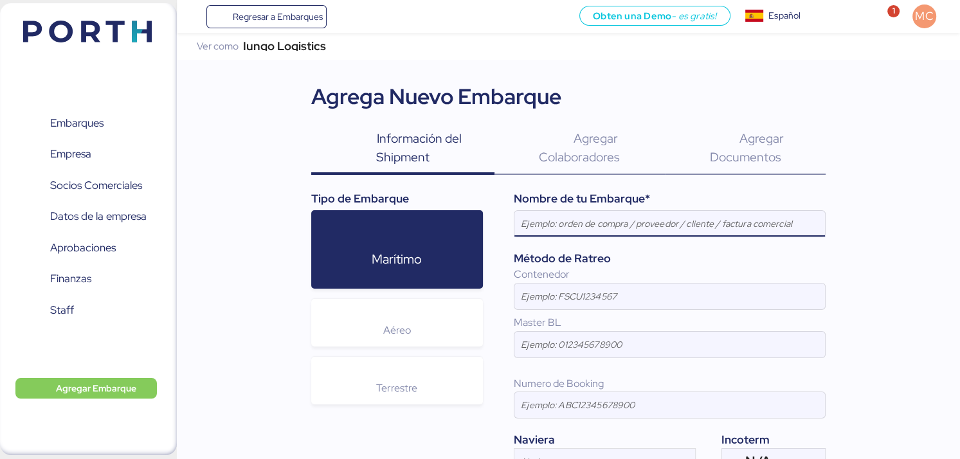
click at [570, 224] on input at bounding box center [669, 224] width 311 height 26
paste input "MAQUINARIAS DE OCCIDENTE [PERSON_NAME] / EXW / MBL / HBL / LCL"
click at [668, 222] on input "MAQUINARIAS DE OCCIDENTE [PERSON_NAME] / EXW / MBL / HBL / LCL" at bounding box center [669, 224] width 311 height 26
type input "MAQUINARIAS DE OCCIDENTE SYLAS 2 - [PERSON_NAME] / EXW / MBL / HBL / LCL"
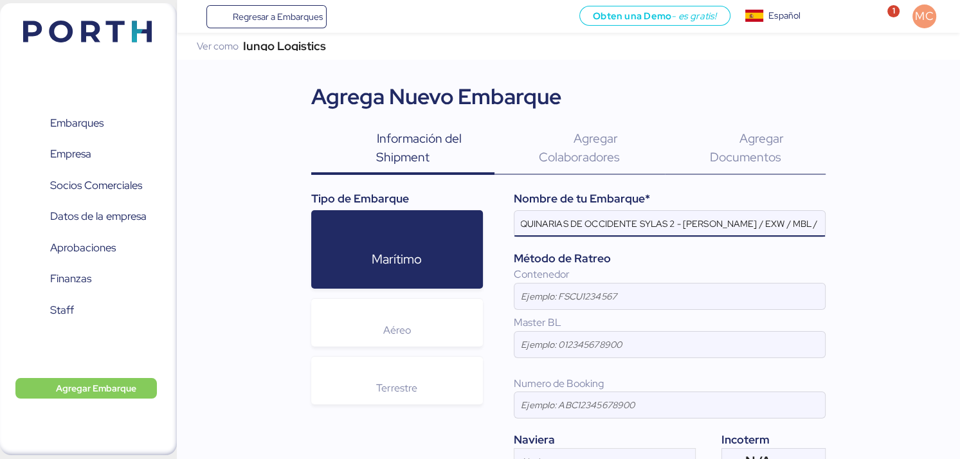
click at [853, 215] on div "Iungo Logistics Ver como Iungo Logistics Agrega Nuevo Embarque Información del …" at bounding box center [568, 296] width 783 height 527
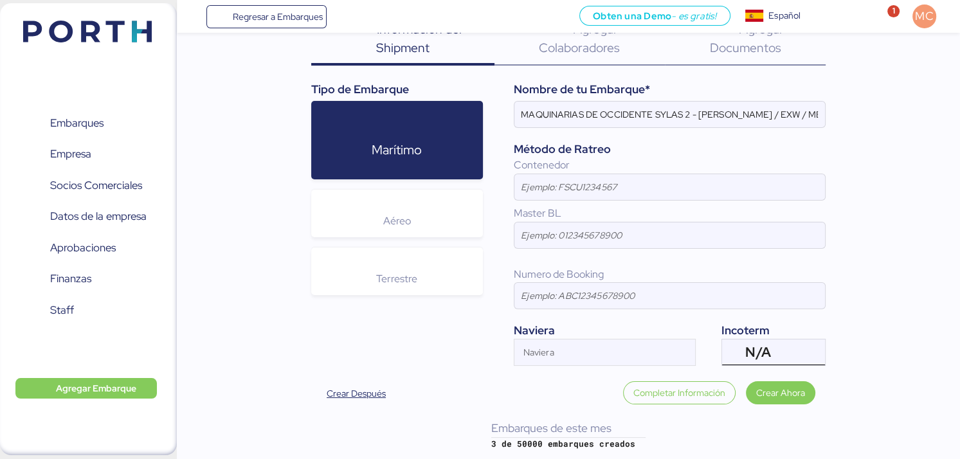
click at [758, 347] on span "N/A" at bounding box center [757, 353] width 25 height 12
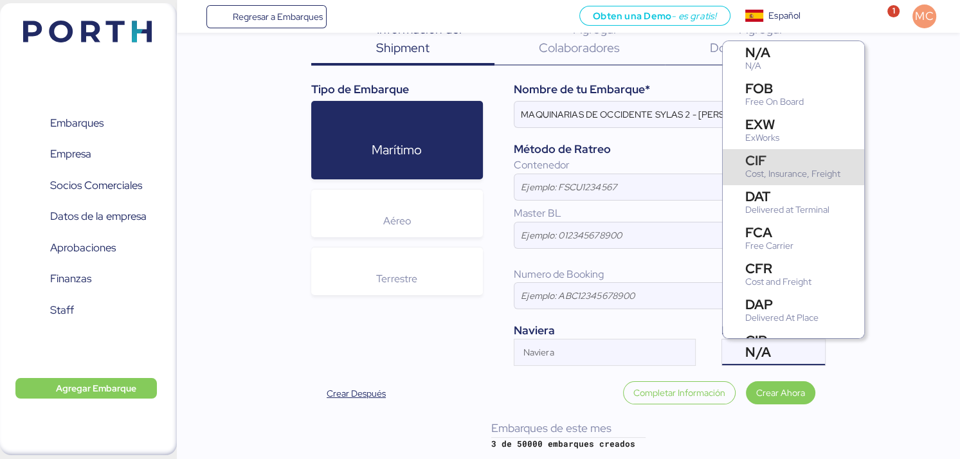
click at [775, 170] on div "Cost, Insurance, Freight" at bounding box center [792, 174] width 95 height 14
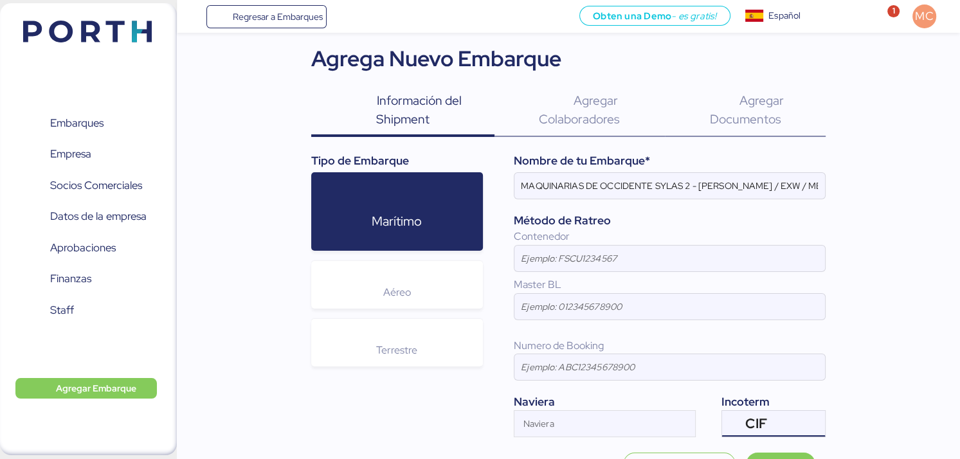
scroll to position [0, 0]
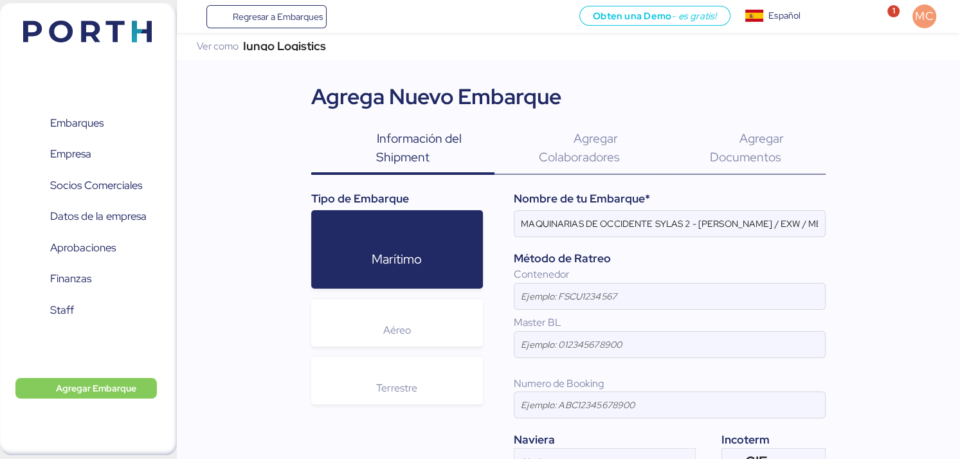
click at [767, 151] on span "Agregar Documentos" at bounding box center [746, 147] width 74 height 35
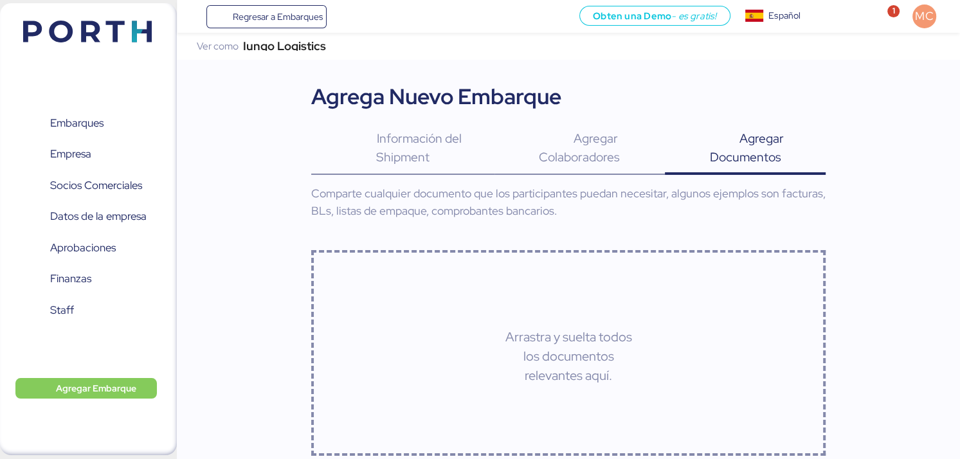
click at [589, 156] on span "Agregar Colaboradores" at bounding box center [579, 147] width 81 height 35
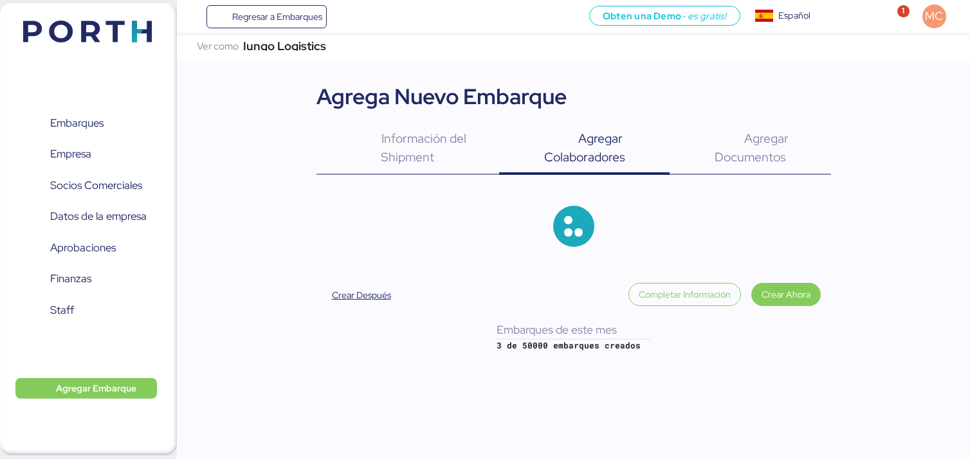
click at [468, 158] on div "Información del Shipment 0" at bounding box center [407, 149] width 183 height 52
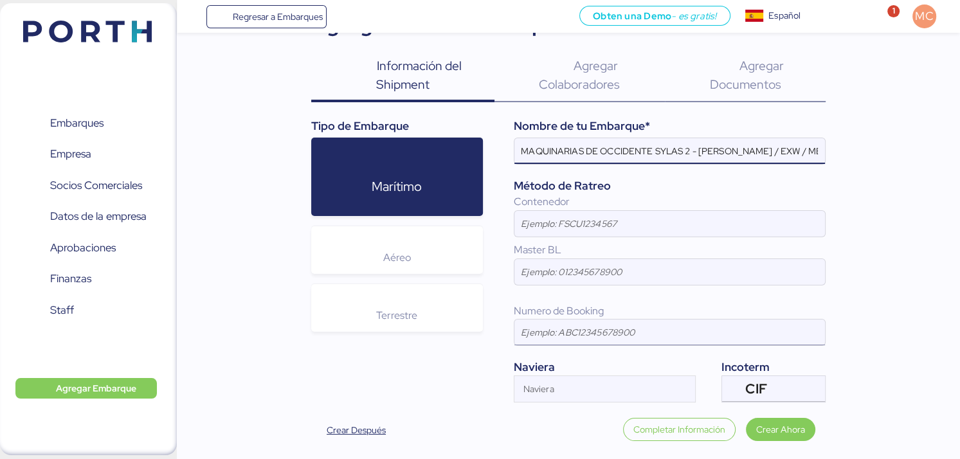
scroll to position [109, 0]
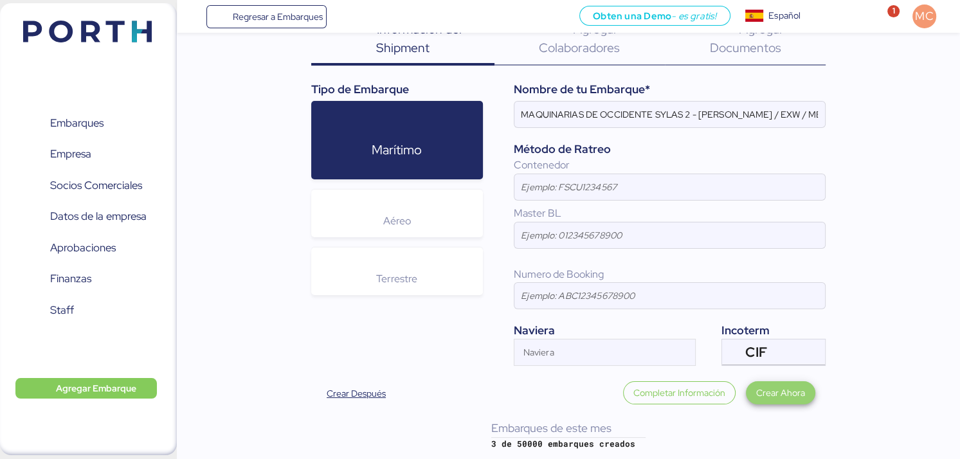
click at [779, 399] on span "Crear Ahora" at bounding box center [780, 392] width 49 height 15
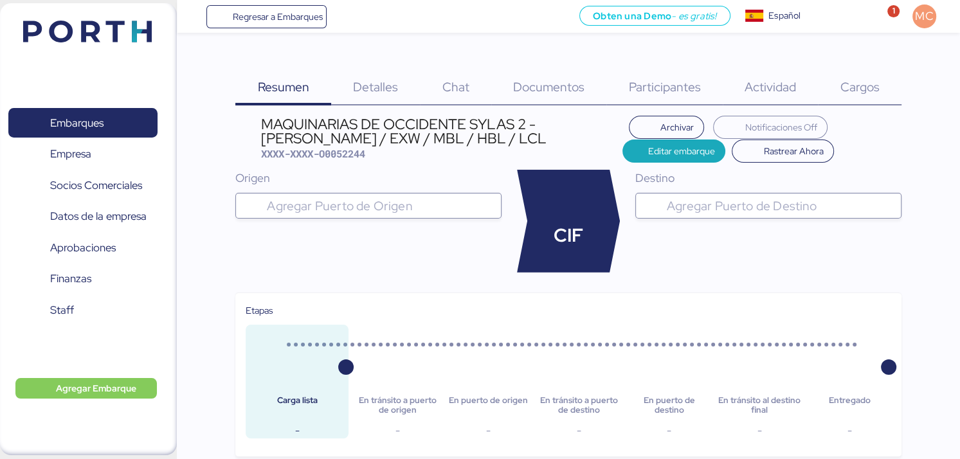
click at [428, 212] on input "search" at bounding box center [380, 205] width 232 height 15
type input "m"
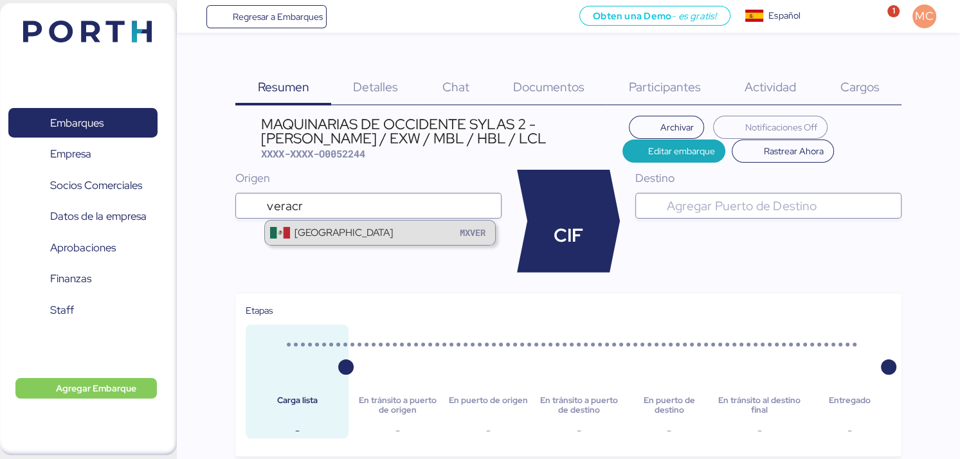
type input "veracr"
click at [381, 230] on div "Veracruz MXVER" at bounding box center [380, 233] width 230 height 24
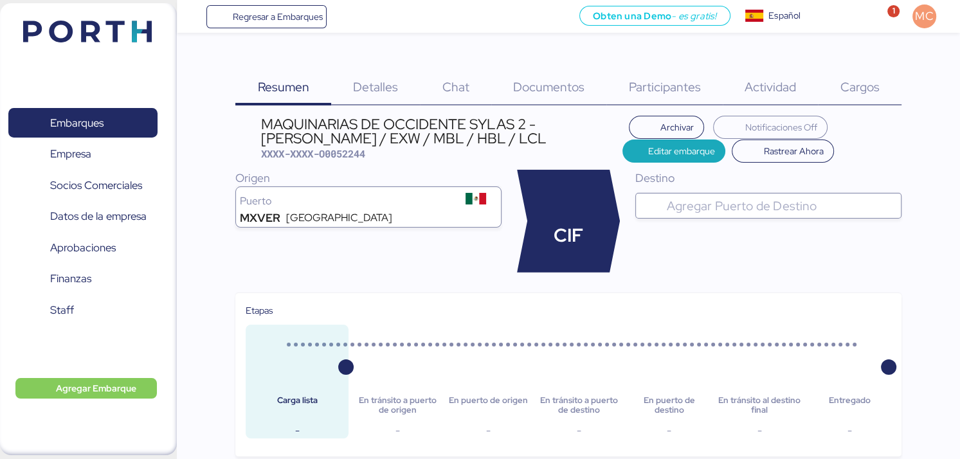
click at [741, 217] on div at bounding box center [780, 206] width 232 height 26
click at [742, 207] on input "search" at bounding box center [780, 205] width 232 height 15
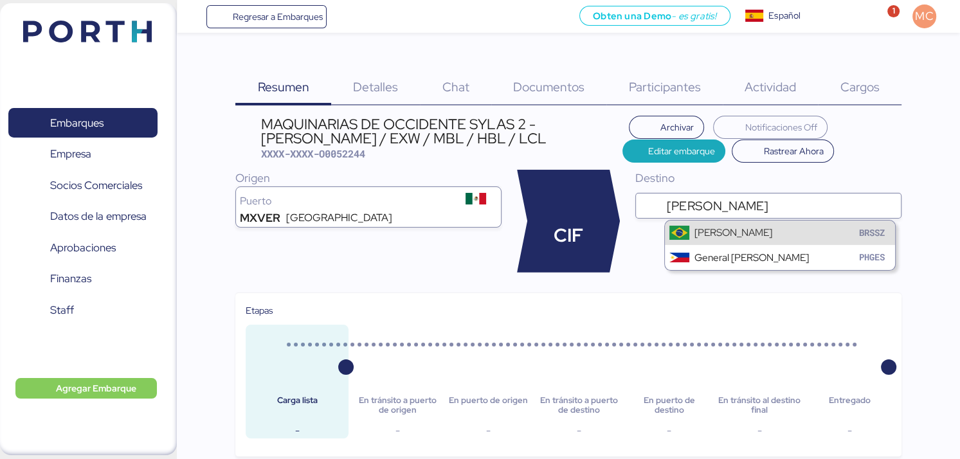
type input "[PERSON_NAME]"
click at [729, 237] on div "[PERSON_NAME]" at bounding box center [780, 233] width 230 height 24
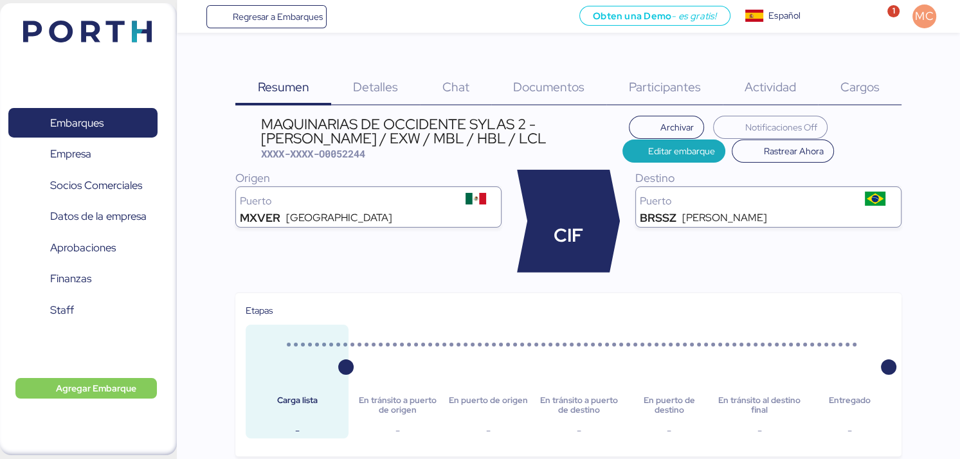
click at [399, 89] on div "Detalles 0" at bounding box center [375, 79] width 89 height 52
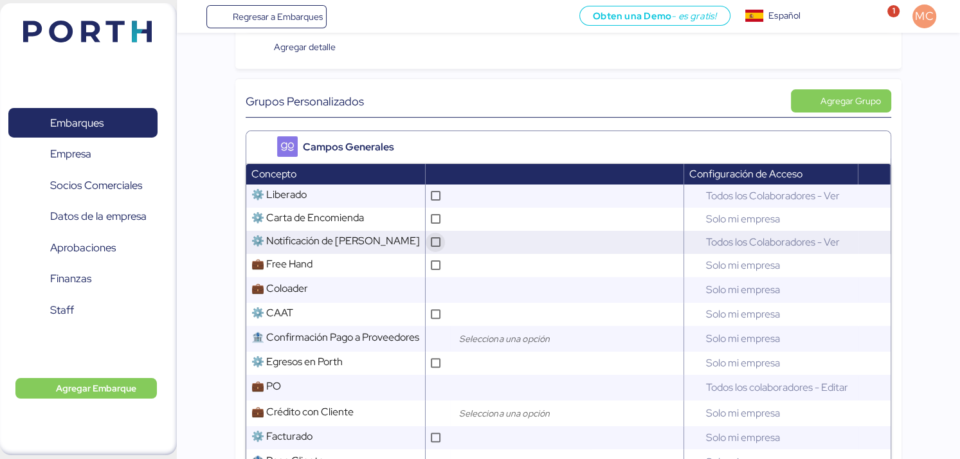
scroll to position [386, 0]
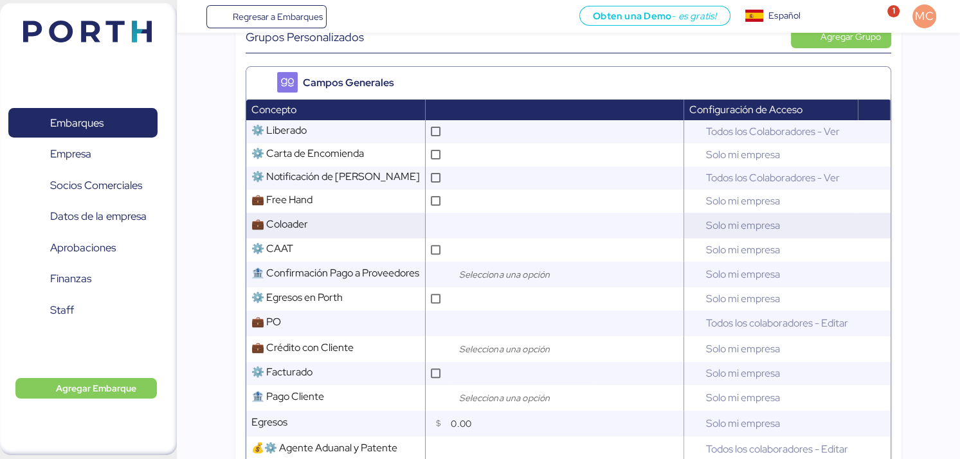
click at [448, 219] on div at bounding box center [437, 226] width 22 height 26
click at [474, 219] on input "text" at bounding box center [565, 226] width 235 height 26
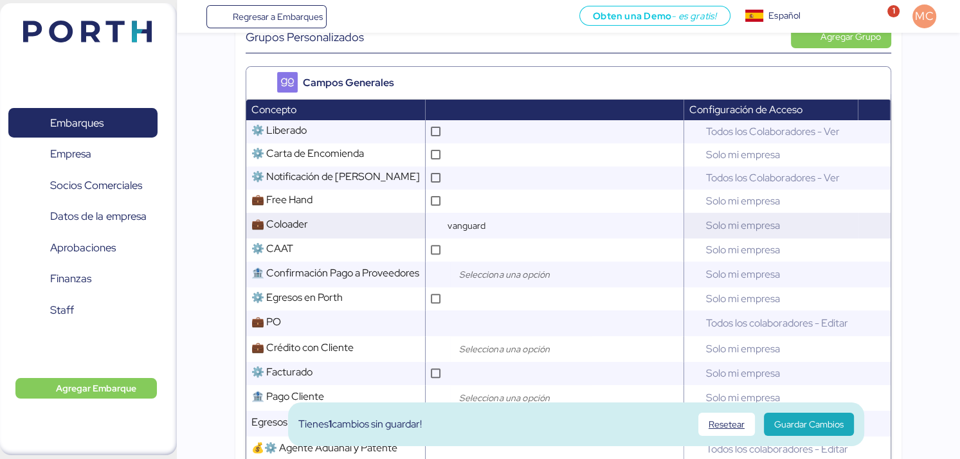
click at [514, 214] on input "vanguard" at bounding box center [565, 226] width 235 height 26
click at [529, 222] on input "vanguard" at bounding box center [565, 226] width 235 height 26
click at [509, 224] on input "vanguard" at bounding box center [565, 226] width 235 height 26
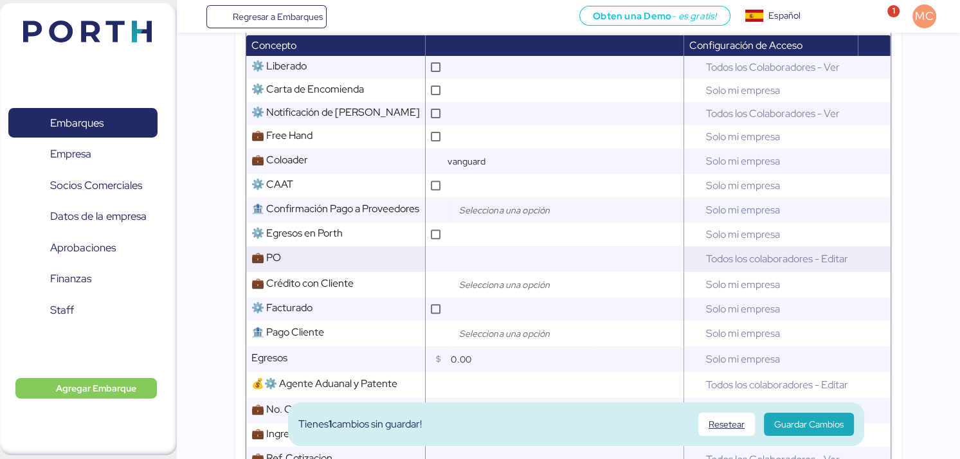
scroll to position [514, 0]
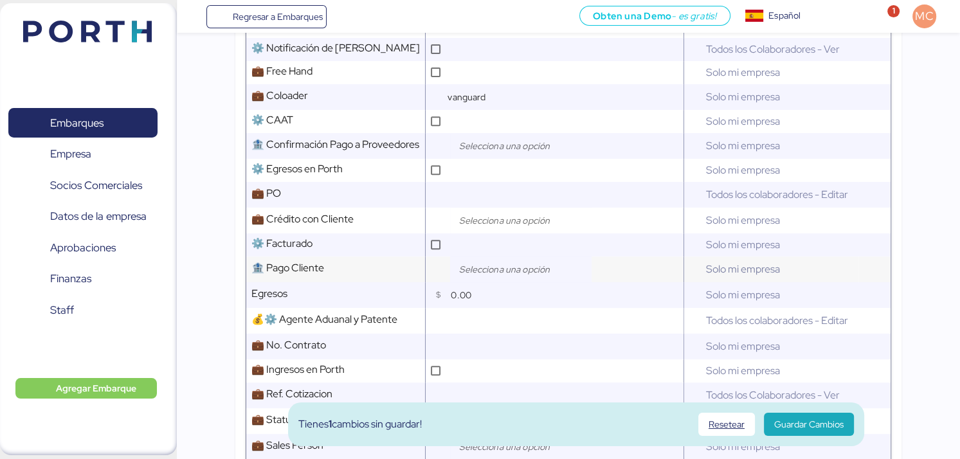
type input "vanguard"
click at [485, 262] on input "search" at bounding box center [524, 269] width 135 height 15
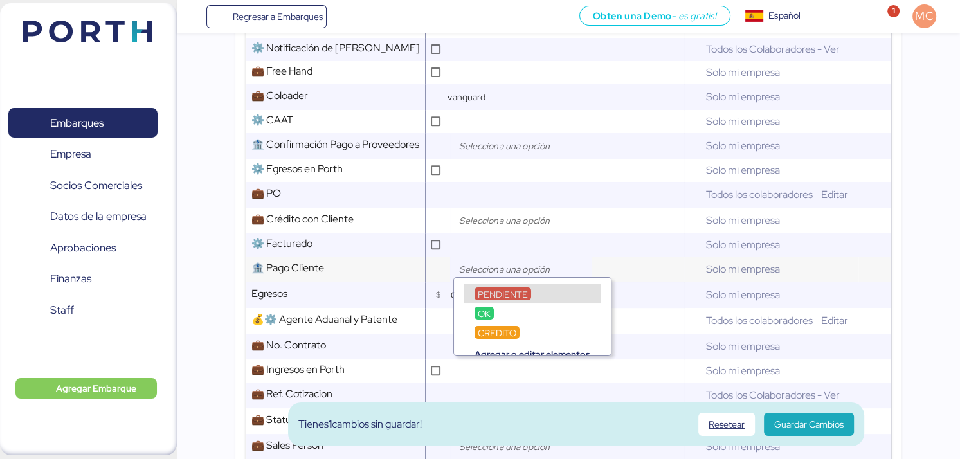
click at [486, 270] on input "search" at bounding box center [524, 269] width 135 height 15
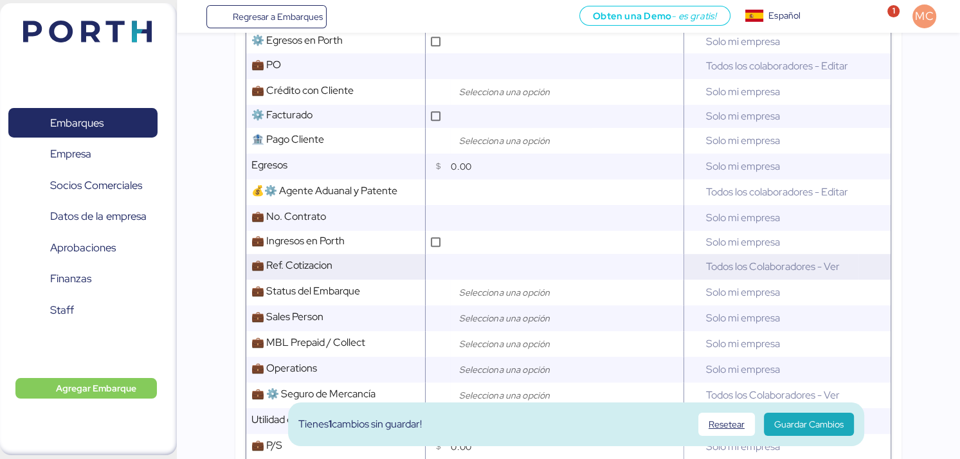
scroll to position [707, 0]
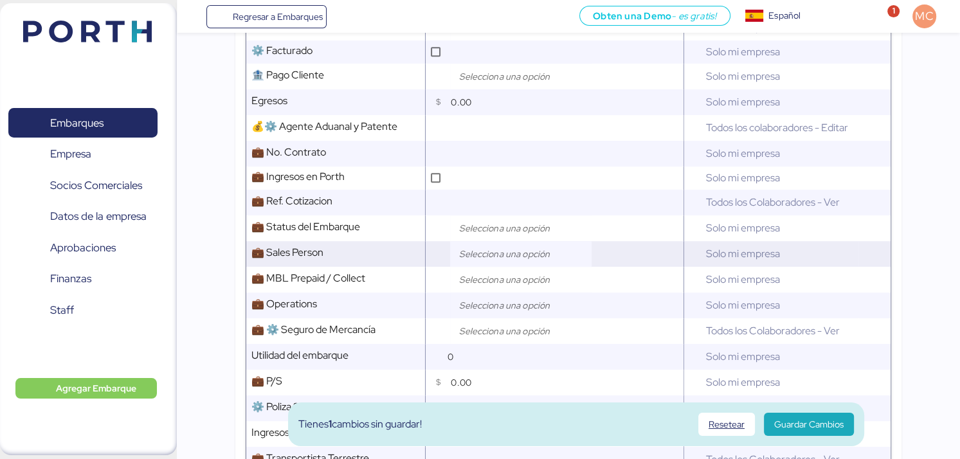
click at [507, 258] on div at bounding box center [520, 254] width 141 height 26
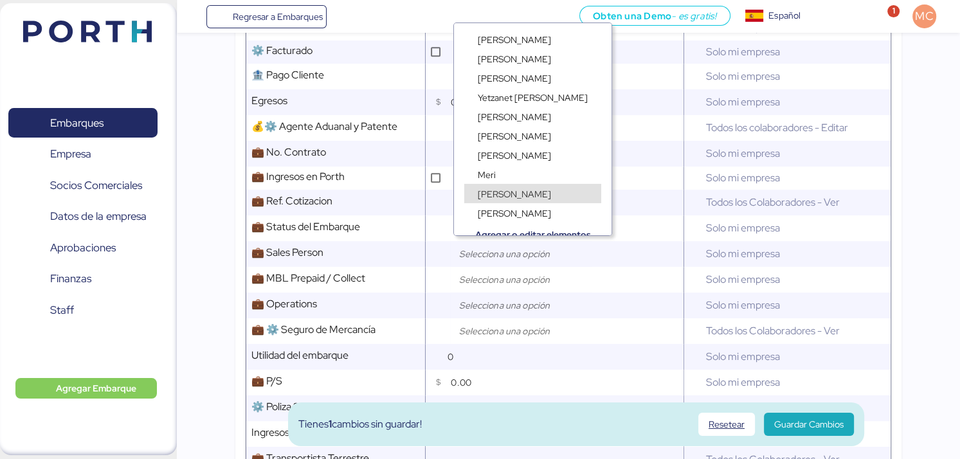
click at [523, 179] on div "[PERSON_NAME]" at bounding box center [533, 186] width 158 height 19
click at [496, 176] on div "Meri" at bounding box center [487, 174] width 24 height 13
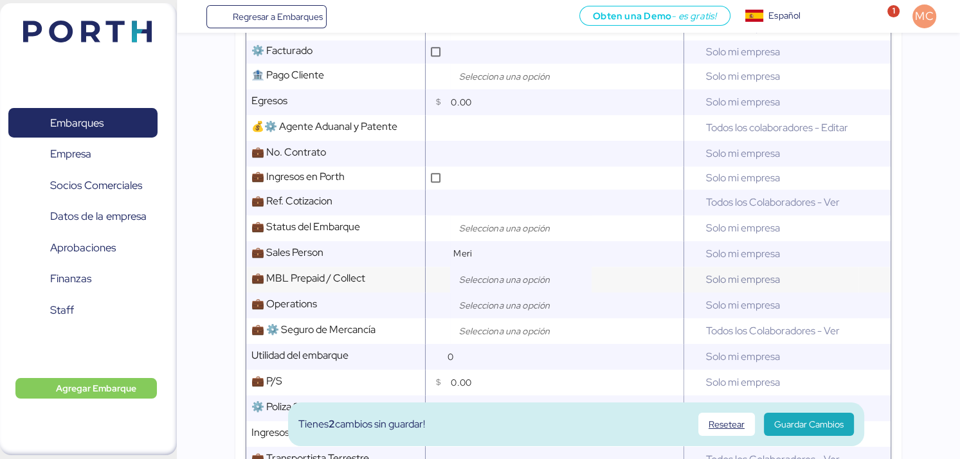
click at [493, 277] on input "search" at bounding box center [524, 279] width 135 height 15
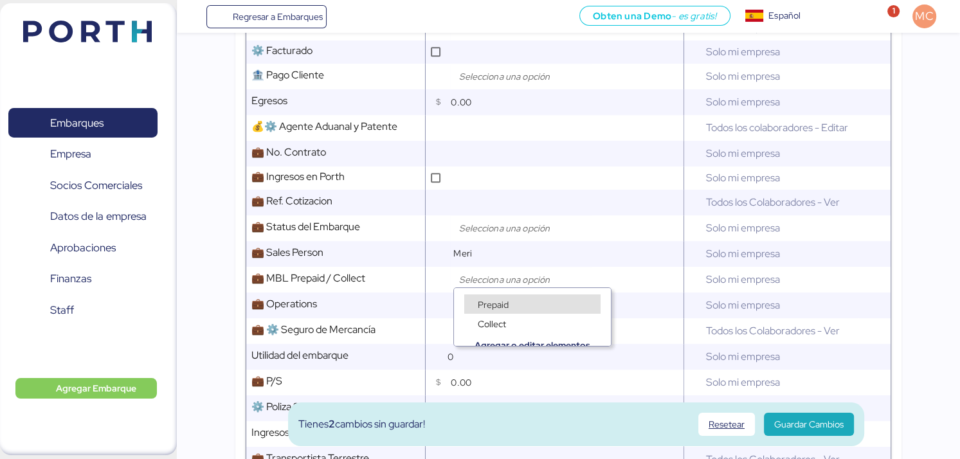
click at [500, 305] on span "Prepaid" at bounding box center [493, 305] width 31 height 12
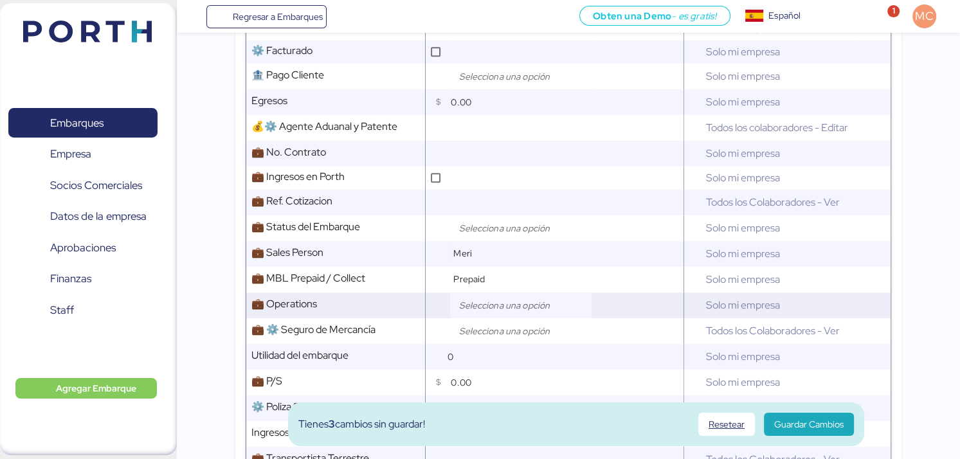
click at [499, 298] on input "search" at bounding box center [524, 305] width 135 height 15
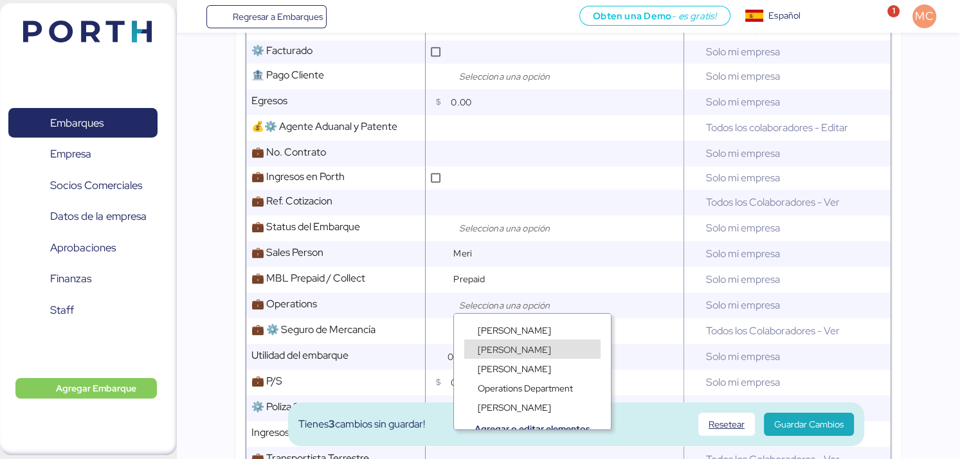
click at [497, 347] on span "[PERSON_NAME]" at bounding box center [514, 350] width 73 height 12
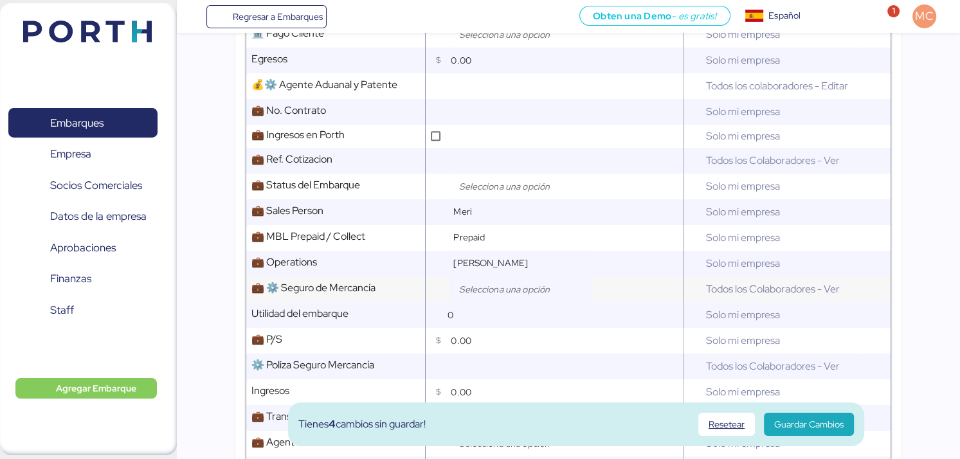
scroll to position [772, 0]
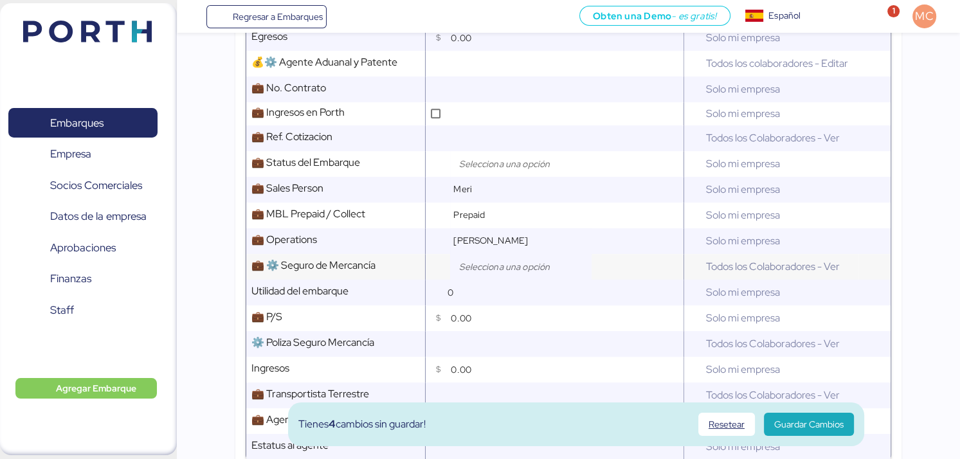
click at [507, 268] on input "search" at bounding box center [524, 266] width 135 height 15
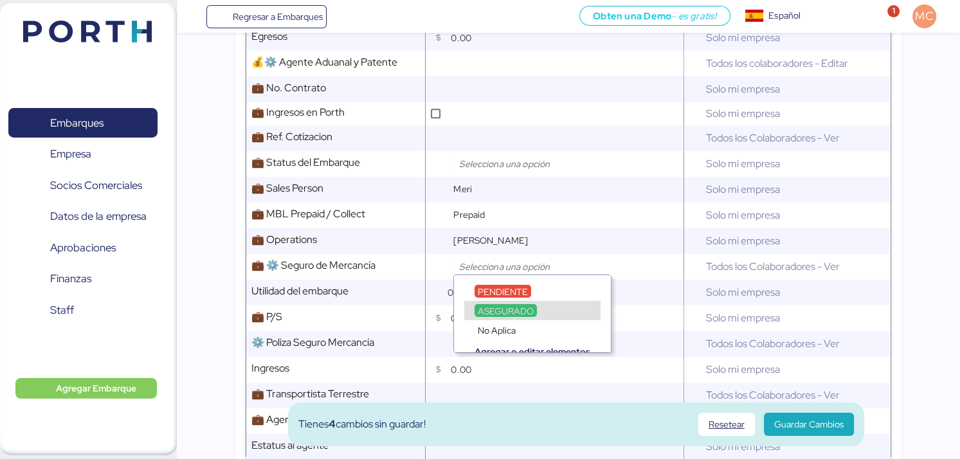
click at [507, 307] on span "ASEGURADO" at bounding box center [506, 311] width 56 height 12
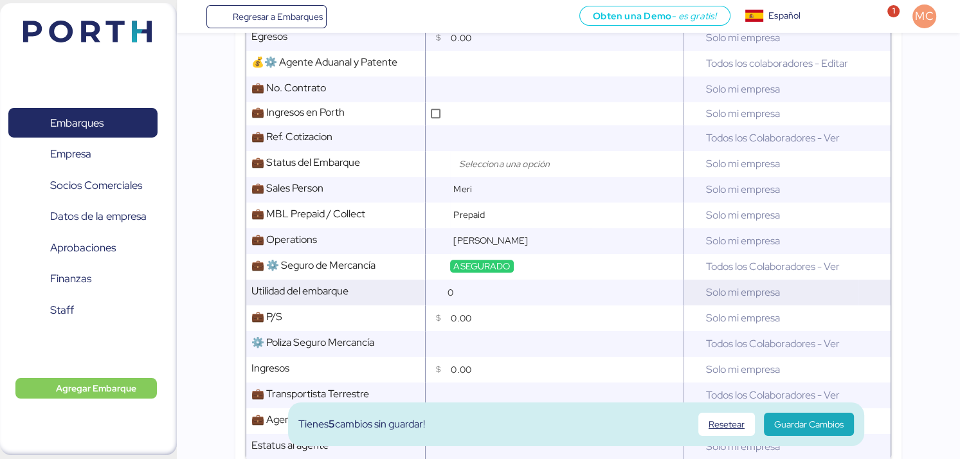
scroll to position [836, 0]
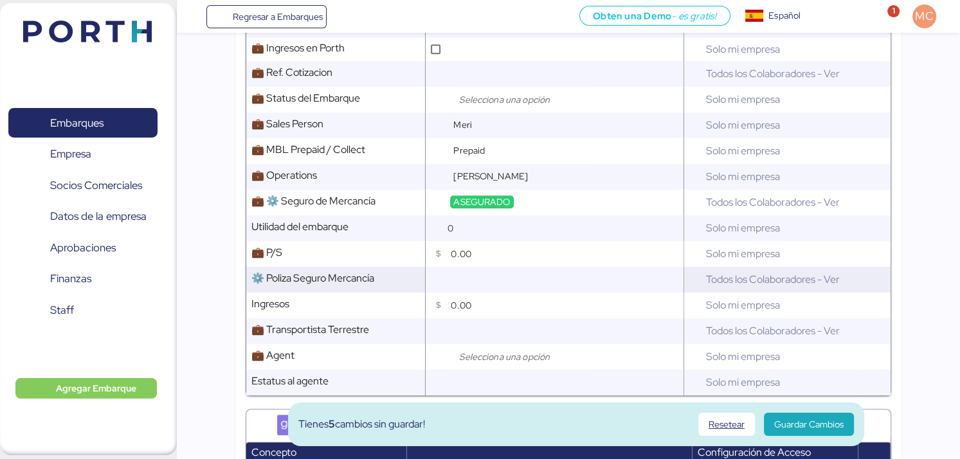
click at [507, 274] on input "text" at bounding box center [565, 280] width 235 height 26
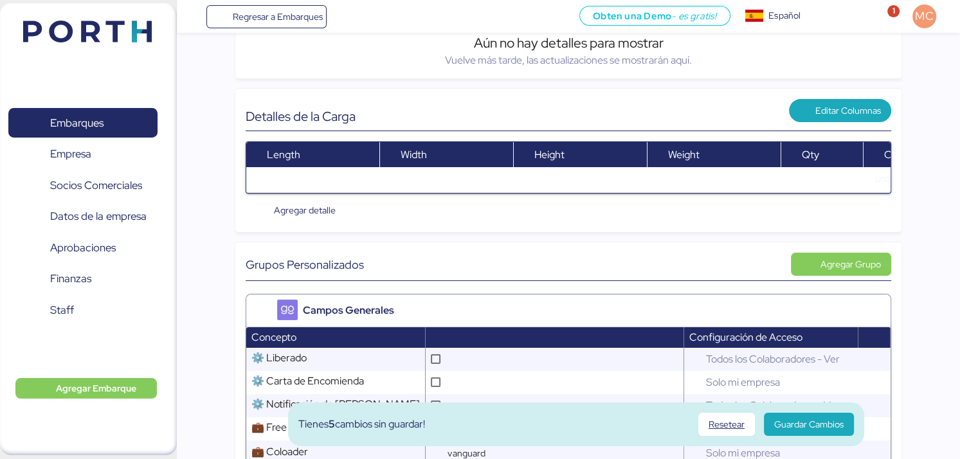
scroll to position [19, 0]
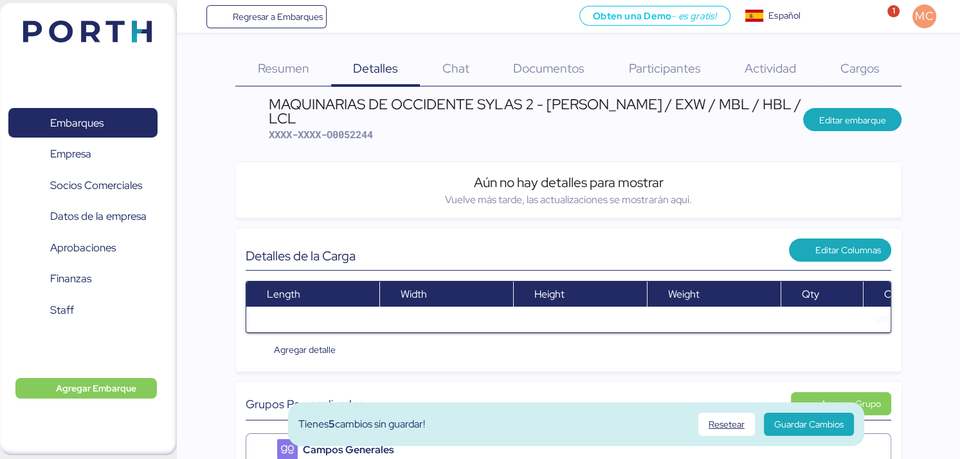
click at [543, 68] on span "Documentos" at bounding box center [548, 68] width 71 height 17
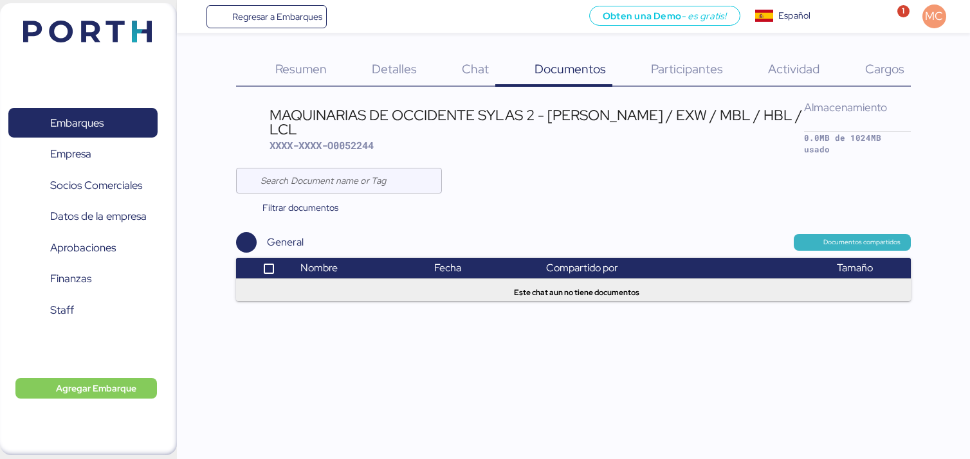
click at [845, 237] on span "Documentos compartidos" at bounding box center [861, 243] width 77 height 12
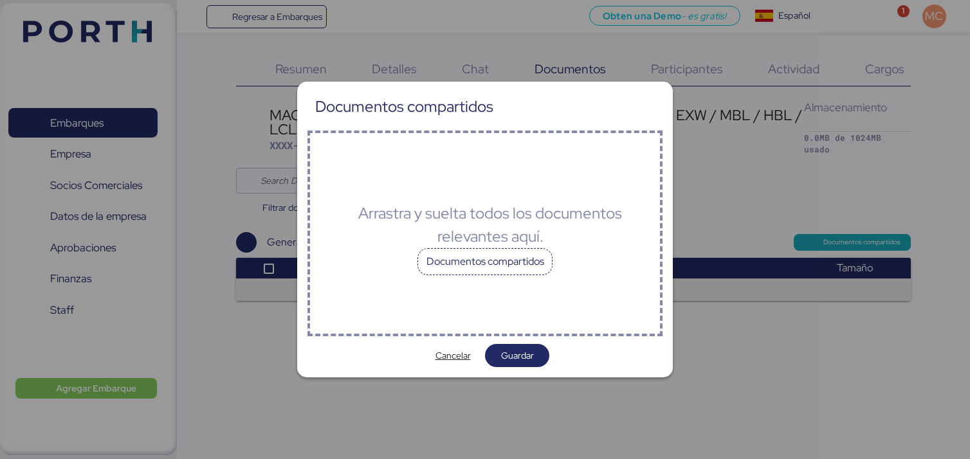
click at [500, 272] on div "Documentos compartidos" at bounding box center [485, 261] width 136 height 27
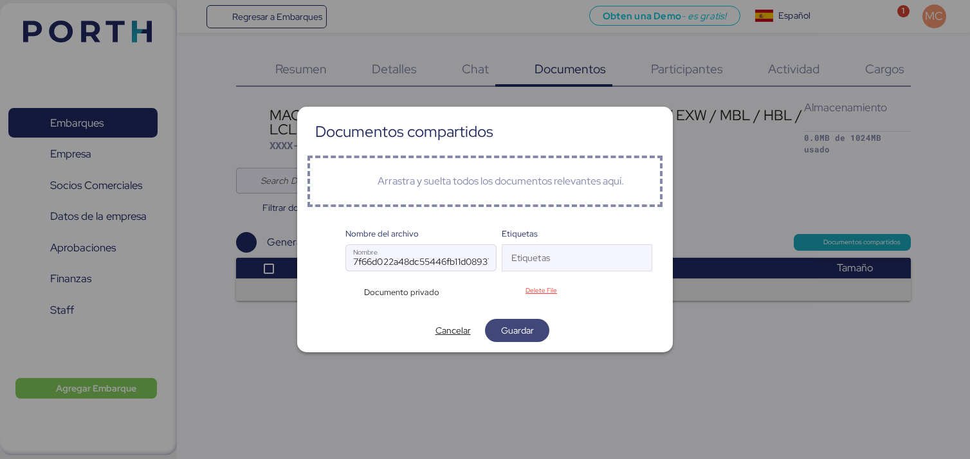
click at [521, 331] on span "Guardar" at bounding box center [517, 330] width 33 height 15
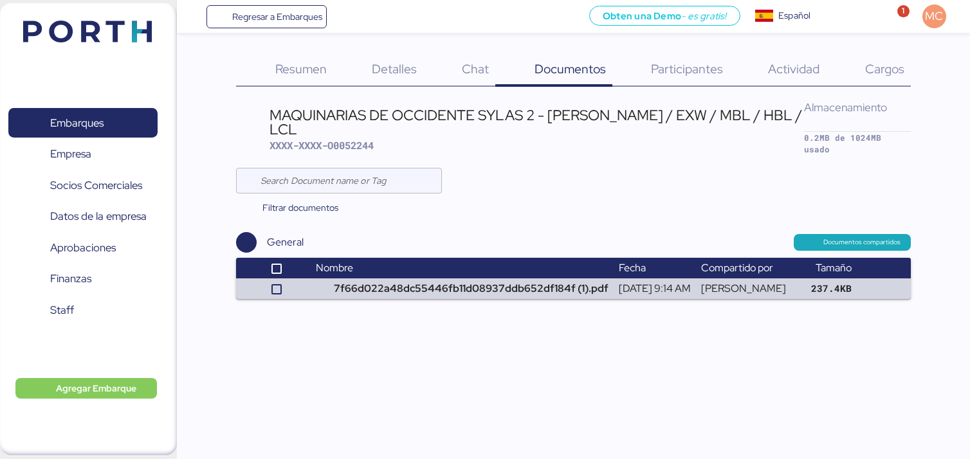
click at [877, 71] on span "Cargos" at bounding box center [884, 68] width 39 height 17
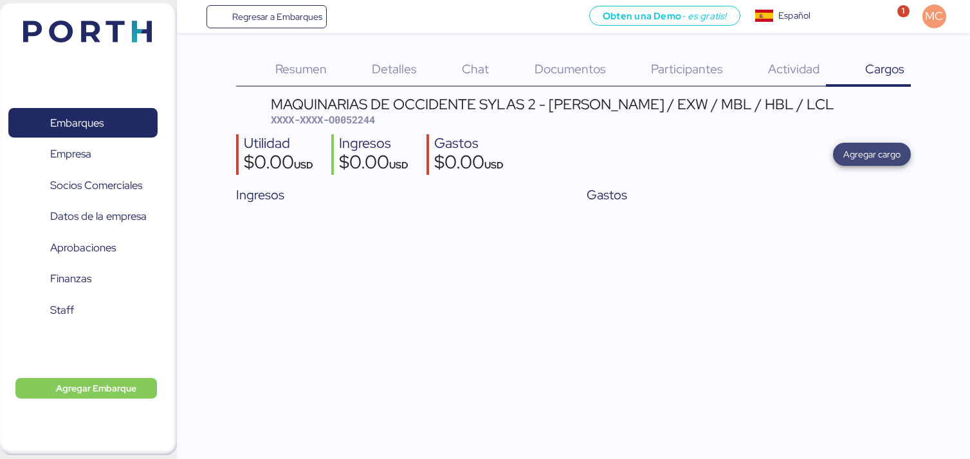
click at [876, 162] on span "Agregar cargo" at bounding box center [871, 154] width 57 height 18
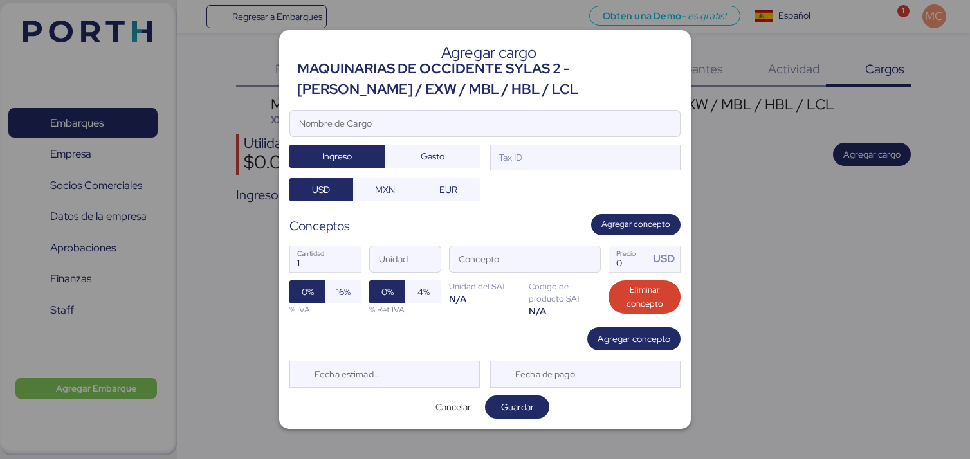
click at [439, 127] on input "Nombre de Cargo" at bounding box center [485, 124] width 390 height 26
click at [401, 75] on div "MAQUINARIAS DE OCCIDENTE SYLAS 2 - [PERSON_NAME] / EXW / MBL / HBL / LCL" at bounding box center [488, 80] width 383 height 42
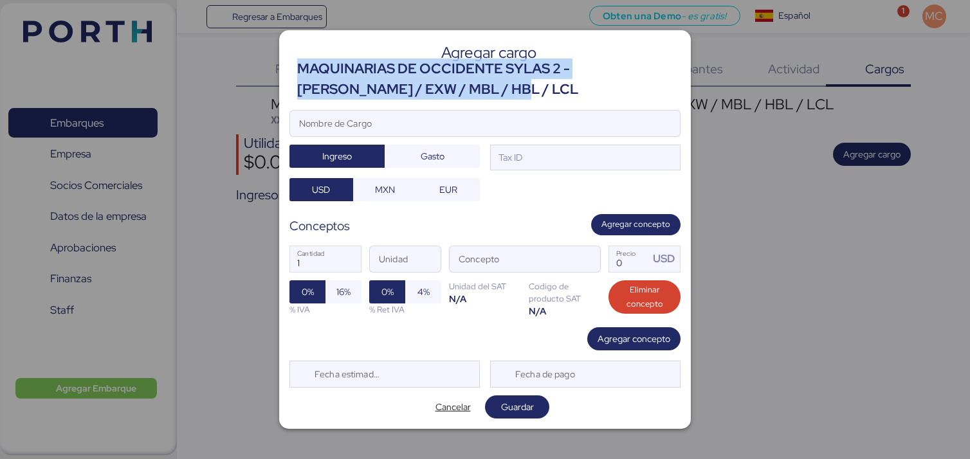
drag, startPoint x: 433, startPoint y: 95, endPoint x: 303, endPoint y: 68, distance: 132.7
click at [303, 68] on div "MAQUINARIAS DE OCCIDENTE SYLAS 2 - [PERSON_NAME] / EXW / MBL / HBL / LCL" at bounding box center [488, 80] width 383 height 42
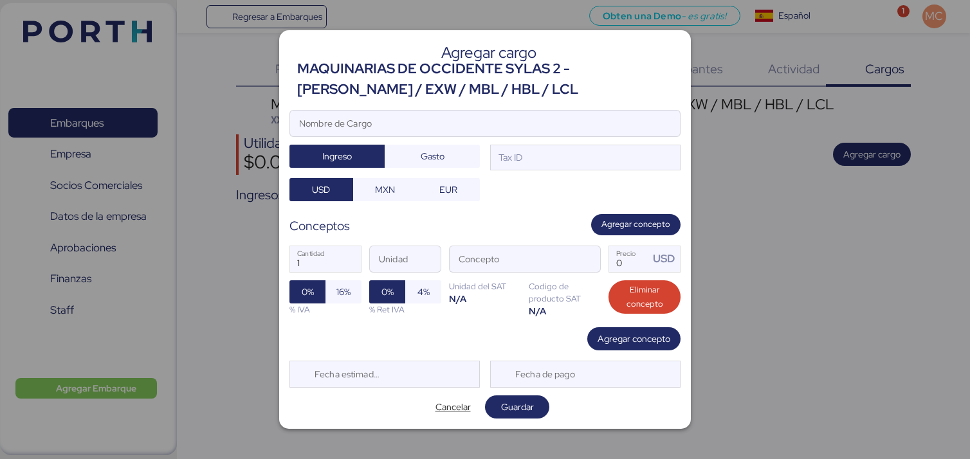
click at [450, 103] on div "Agregar cargo MAQUINARIAS DE OCCIDENTE SYLAS 2 - [PERSON_NAME] / EXW / MBL / HB…" at bounding box center [485, 229] width 412 height 399
click at [461, 122] on input "Nombre de Cargo" at bounding box center [485, 124] width 390 height 26
paste input "MAQUINARIAS DE OCCIDENTE [PERSON_NAME] / EXW / MBL / HBL / LCL"
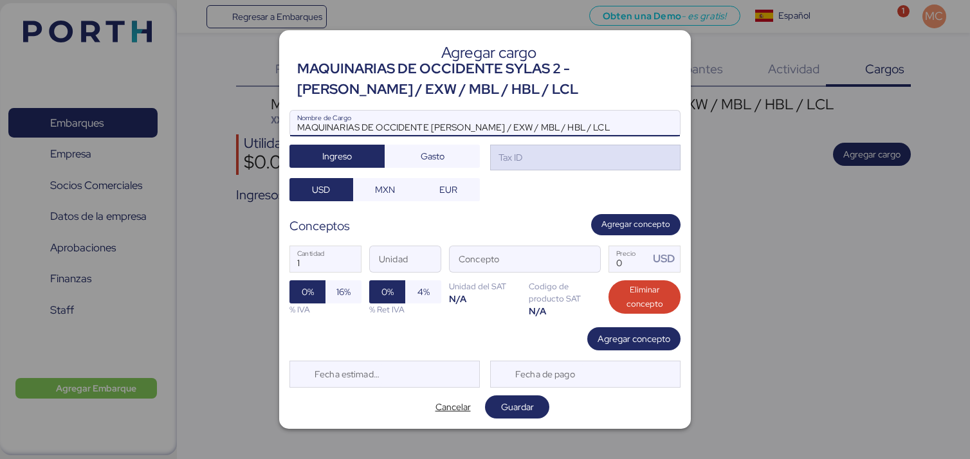
type input "MAQUINARIAS DE OCCIDENTE [PERSON_NAME] / EXW / MBL / HBL / LCL"
click at [531, 159] on div "Tax ID" at bounding box center [585, 158] width 190 height 26
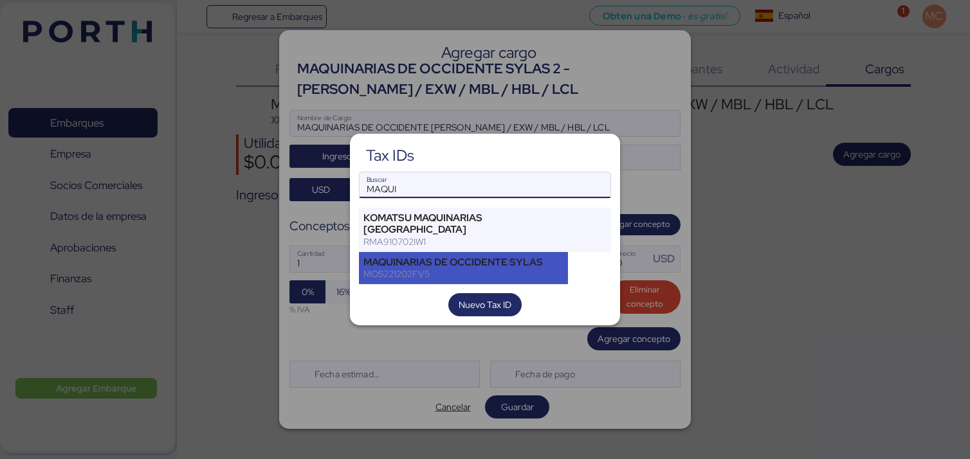
type input "MAQUI"
click at [482, 268] on div "MOS221202FV5" at bounding box center [463, 274] width 200 height 12
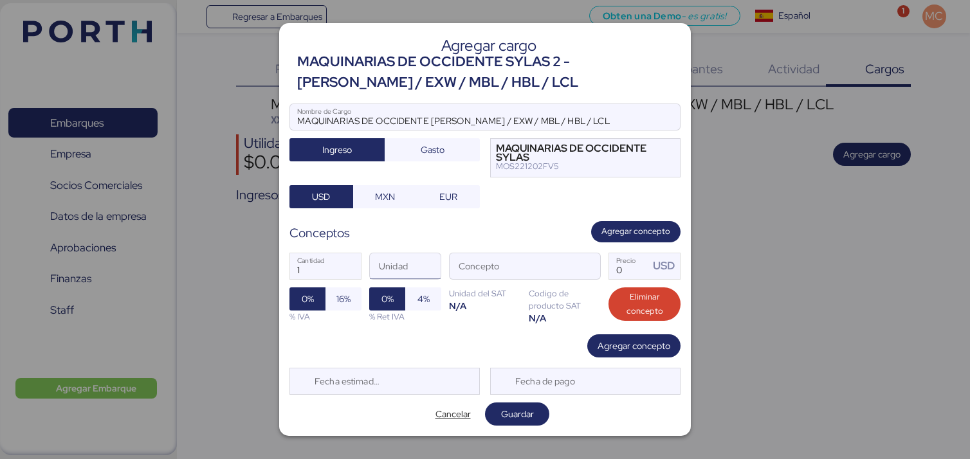
click at [422, 271] on input "Unidad" at bounding box center [405, 266] width 71 height 26
click at [543, 268] on input "Concepto" at bounding box center [510, 266] width 120 height 26
type input "R"
type input "O"
click at [586, 266] on span "button" at bounding box center [586, 269] width 27 height 27
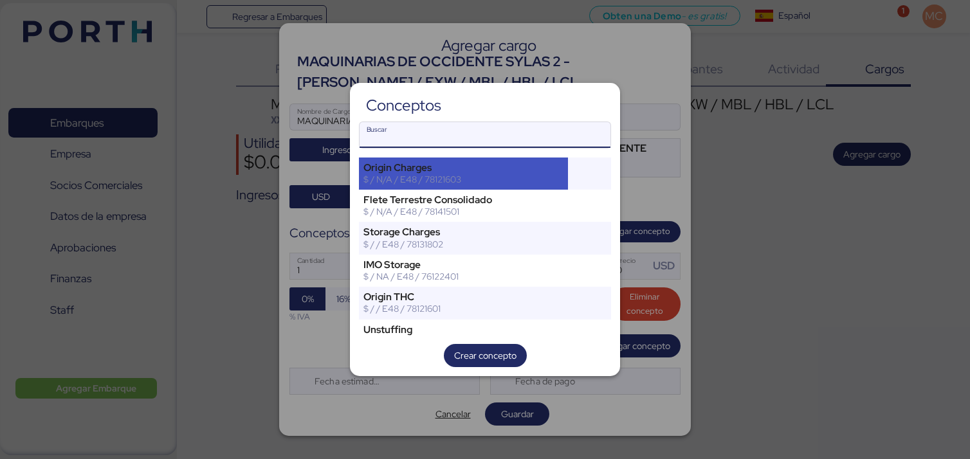
click at [532, 167] on div "Origin Charges" at bounding box center [463, 168] width 200 height 12
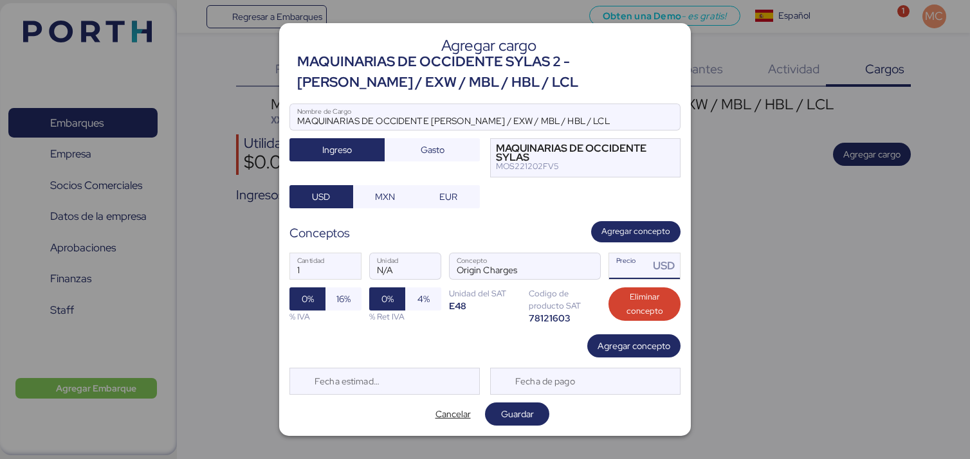
click at [628, 266] on input "Precio USD" at bounding box center [629, 266] width 40 height 26
type input "0"
type input "415"
click at [651, 344] on span "Agregar concepto" at bounding box center [633, 345] width 73 height 15
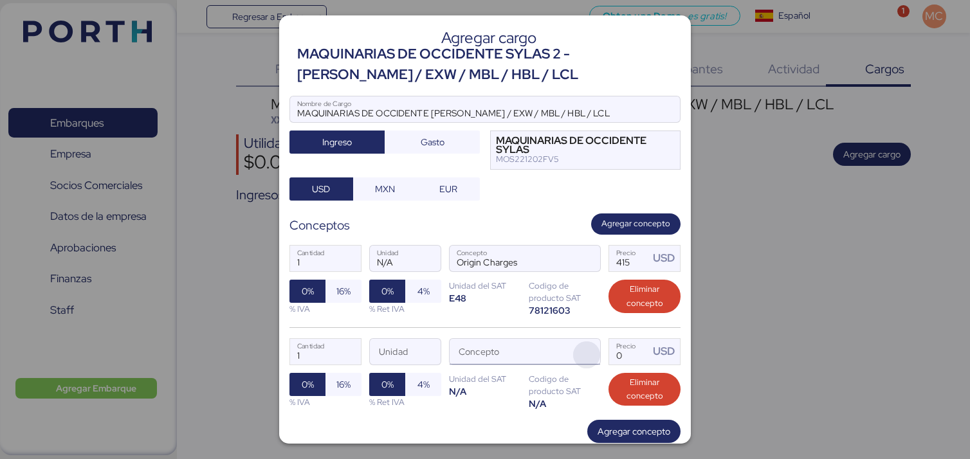
click at [579, 350] on span "button" at bounding box center [586, 354] width 27 height 27
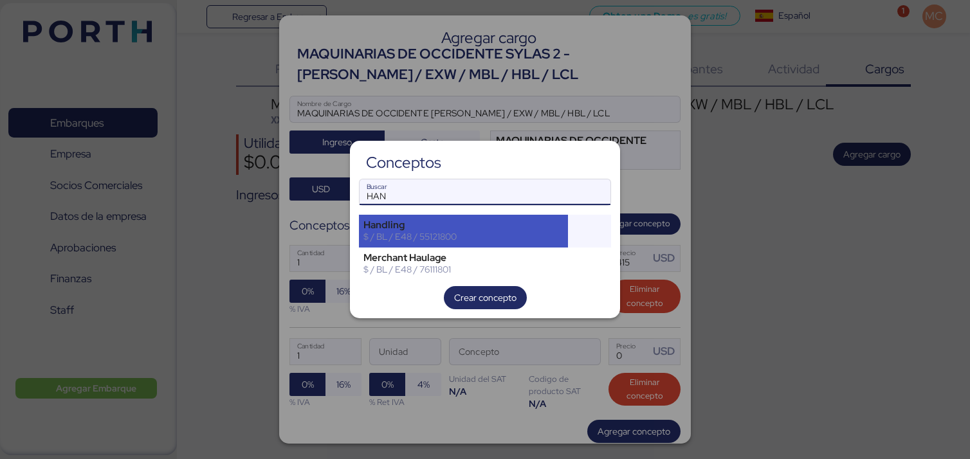
type input "HAN"
click at [498, 223] on div "Handling" at bounding box center [463, 225] width 200 height 12
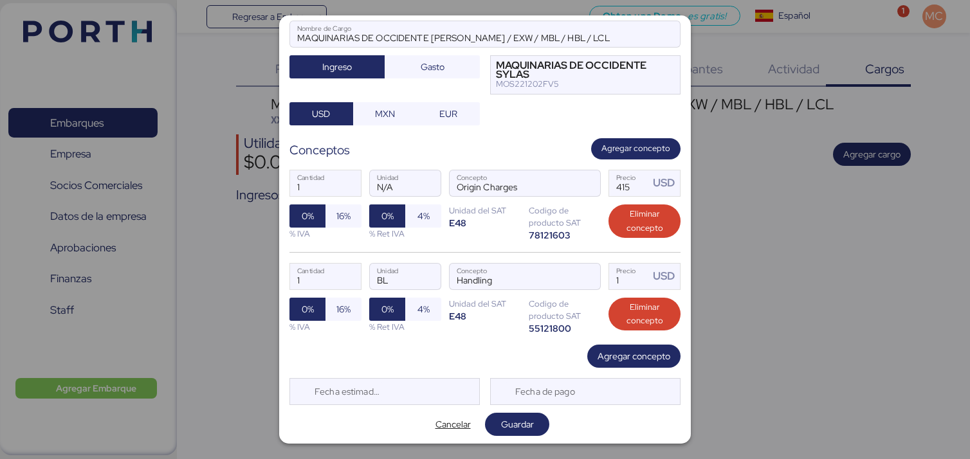
scroll to position [76, 0]
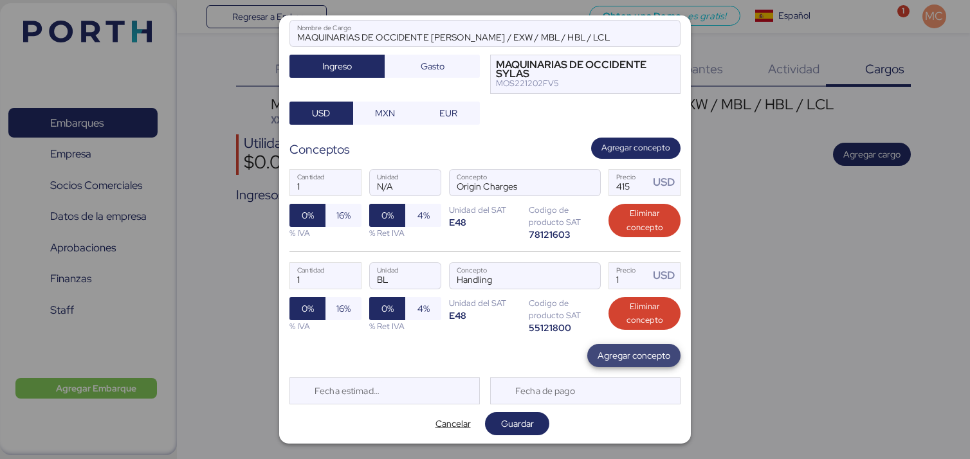
click at [625, 354] on span "Agregar concepto" at bounding box center [633, 355] width 73 height 15
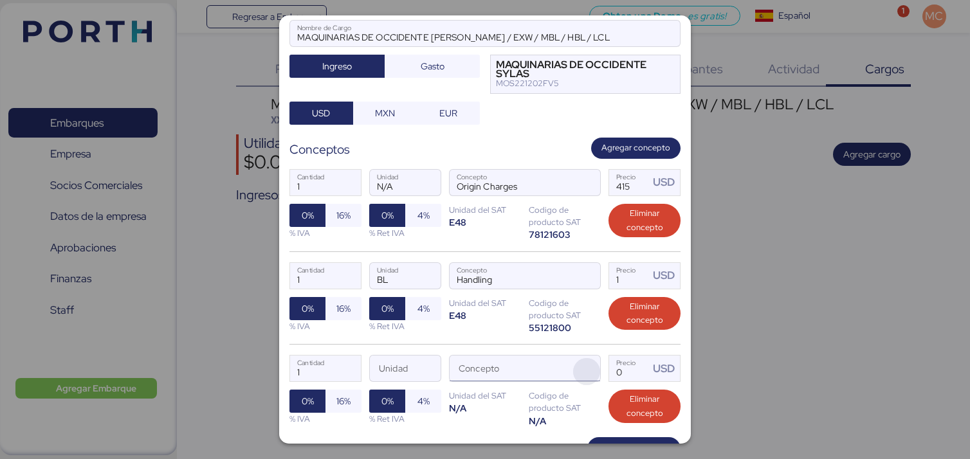
click at [579, 366] on span "button" at bounding box center [586, 371] width 27 height 27
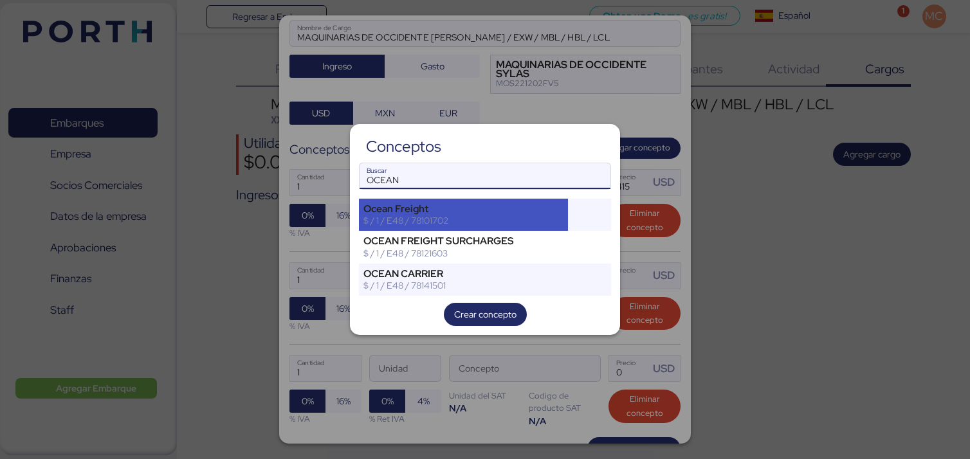
type input "OCEAN"
click at [539, 212] on div "Ocean Freight" at bounding box center [463, 209] width 200 height 12
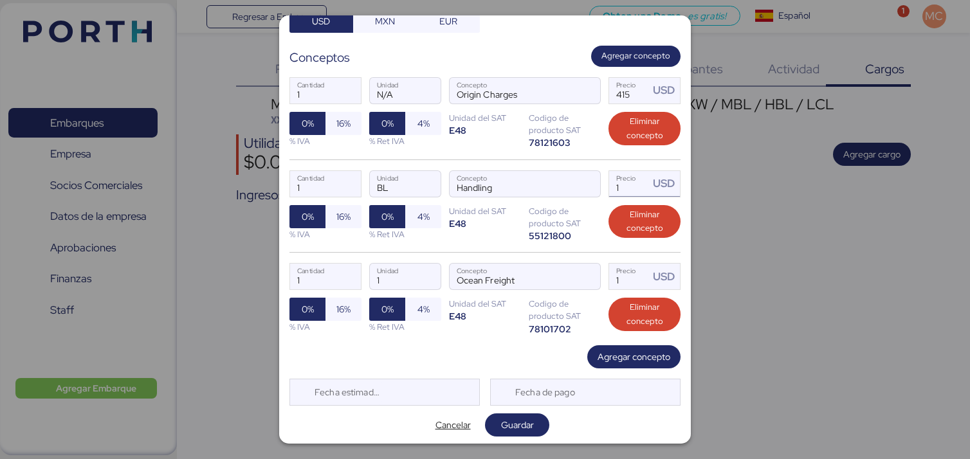
scroll to position [168, 0]
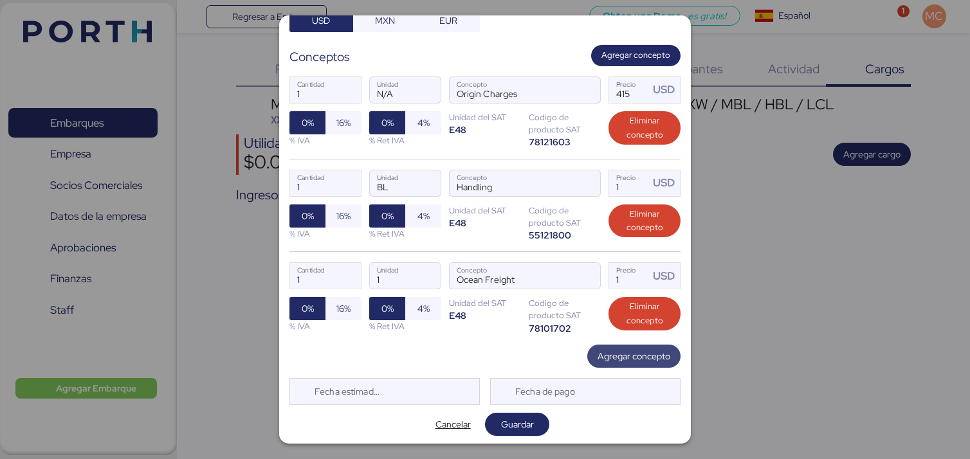
click at [621, 356] on span "Agregar concepto" at bounding box center [633, 356] width 73 height 15
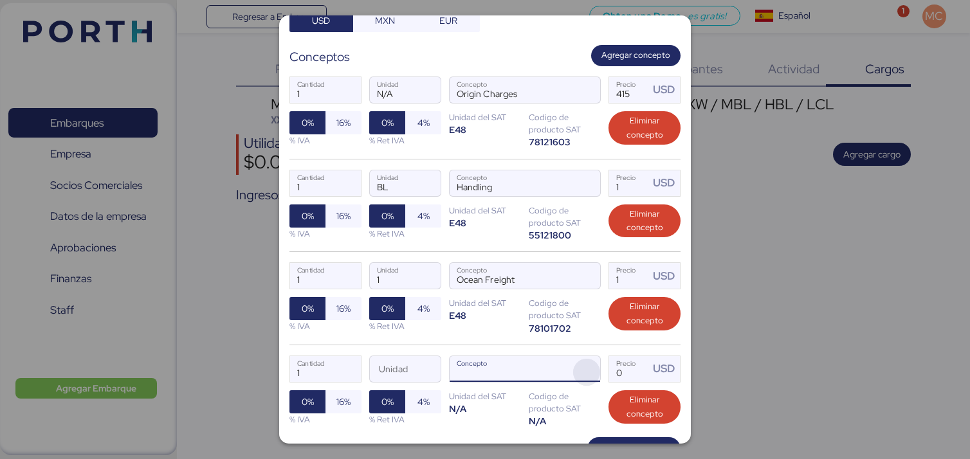
click at [579, 368] on span "button" at bounding box center [586, 372] width 27 height 27
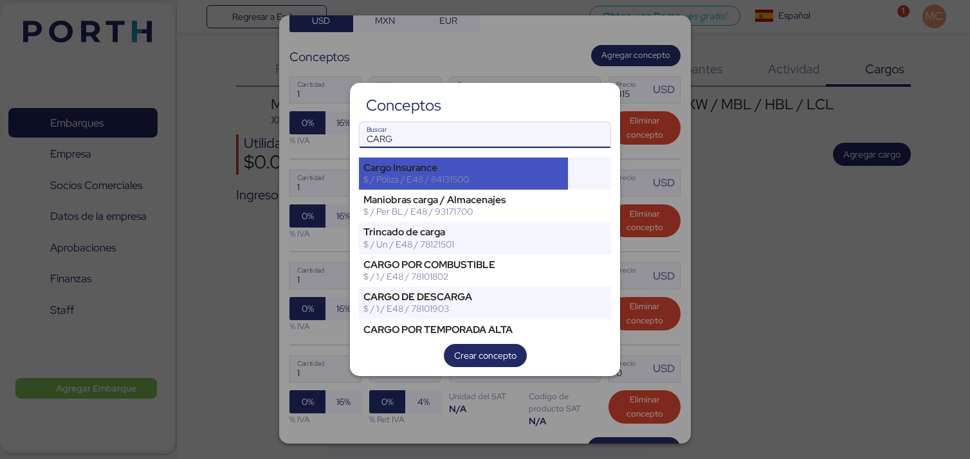
type input "CARG"
click at [539, 178] on div "$ / Póliza / E48 / 84131500" at bounding box center [463, 180] width 200 height 12
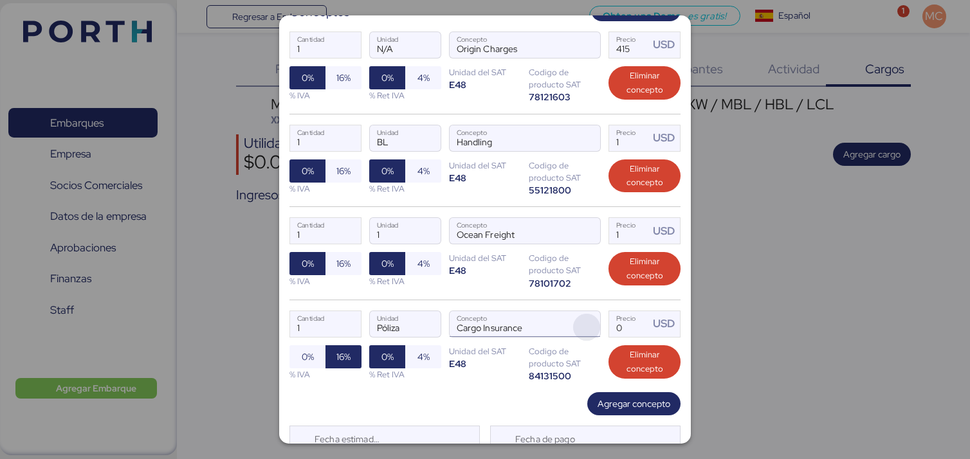
scroll to position [261, 0]
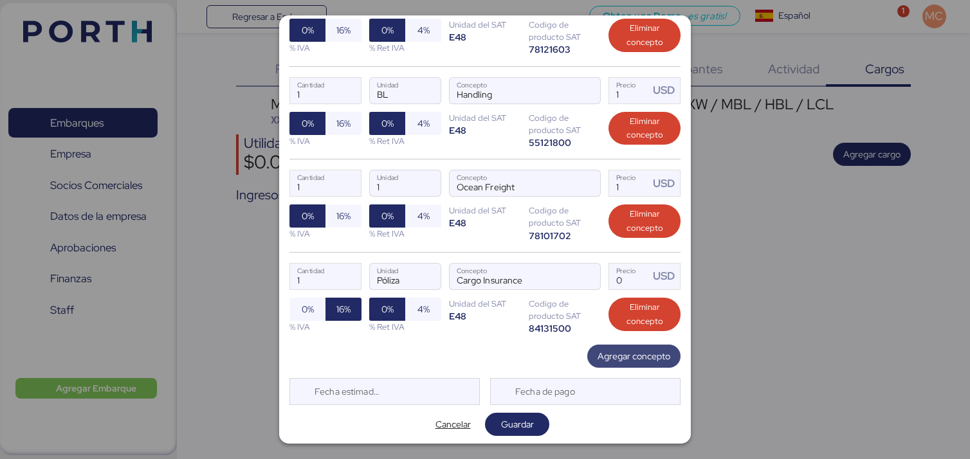
click at [612, 356] on span "Agregar concepto" at bounding box center [633, 356] width 73 height 15
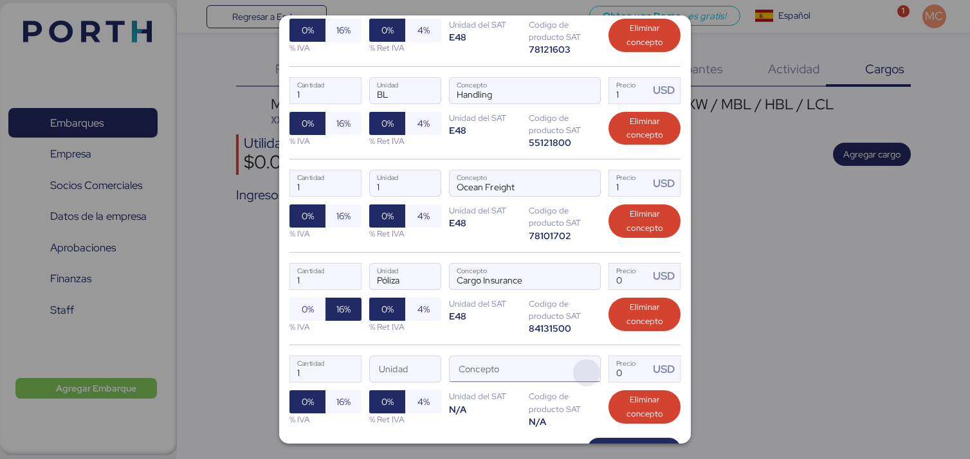
click at [578, 366] on span "button" at bounding box center [586, 372] width 27 height 27
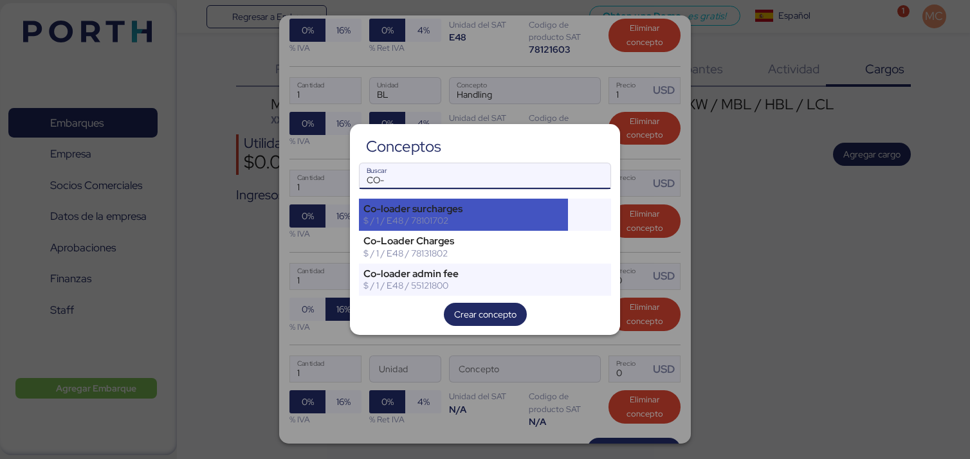
type input "CO-"
click at [491, 225] on div "$ / 1 / E48 / 78101702" at bounding box center [463, 221] width 200 height 12
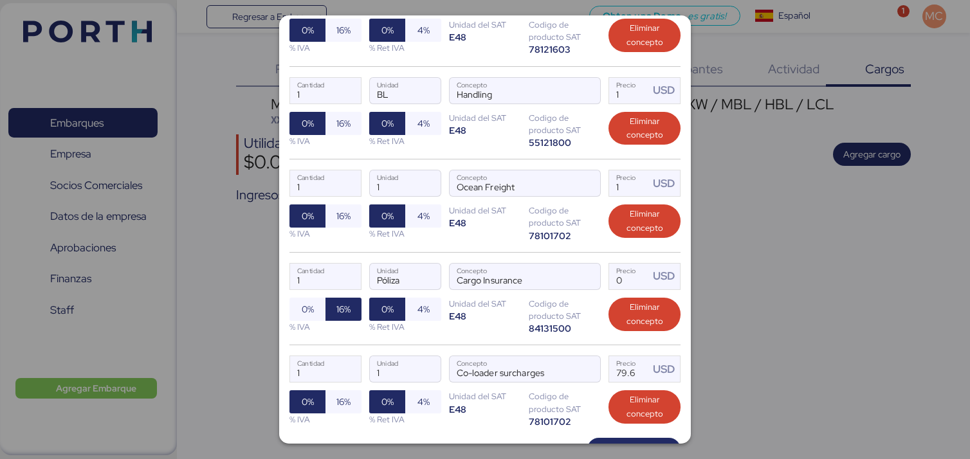
scroll to position [132, 0]
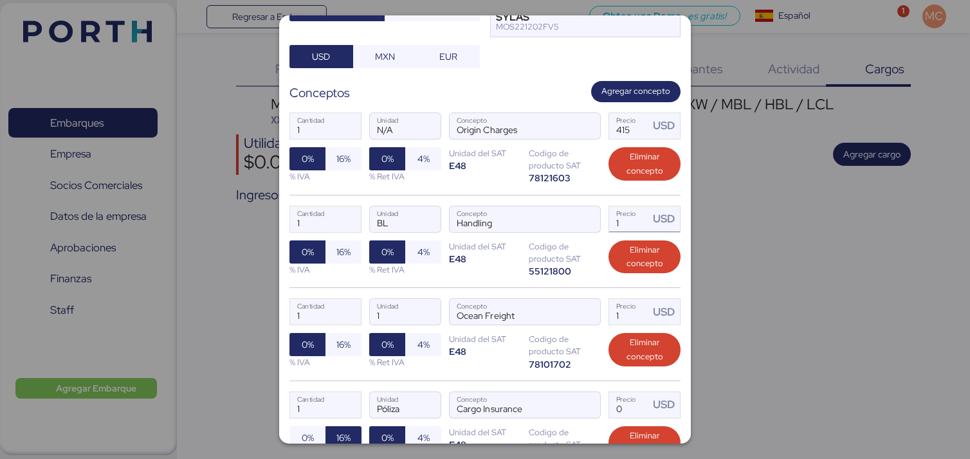
click at [625, 226] on input "1" at bounding box center [629, 219] width 40 height 26
type input "80"
click at [617, 314] on input "1" at bounding box center [629, 312] width 40 height 26
type input "80"
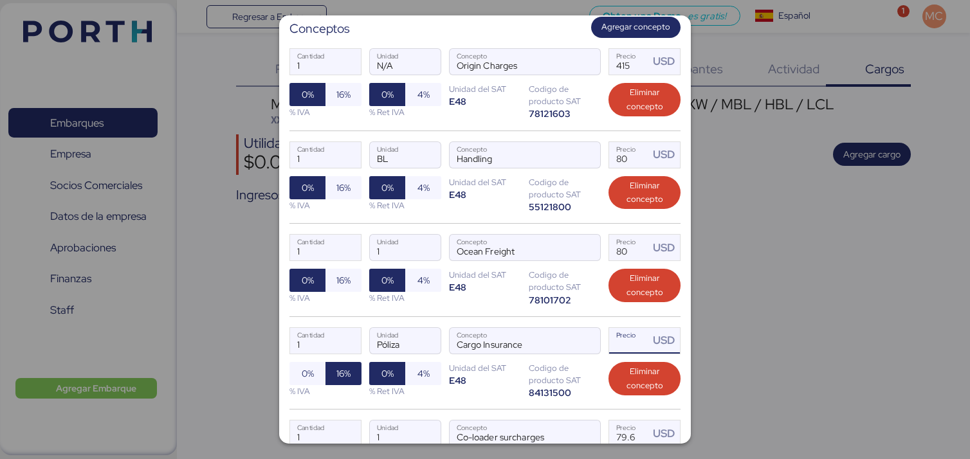
drag, startPoint x: 616, startPoint y: 340, endPoint x: 608, endPoint y: 341, distance: 8.4
click at [609, 341] on input "Precio USD" at bounding box center [629, 341] width 40 height 26
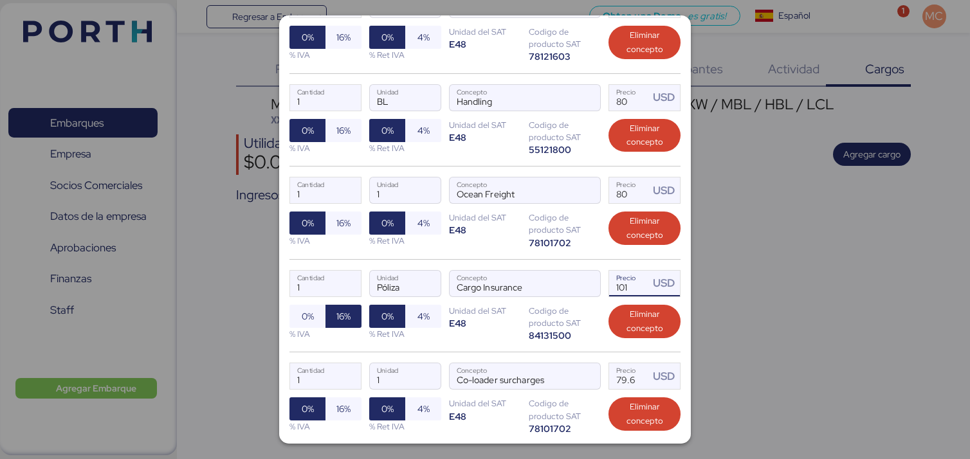
scroll to position [261, 0]
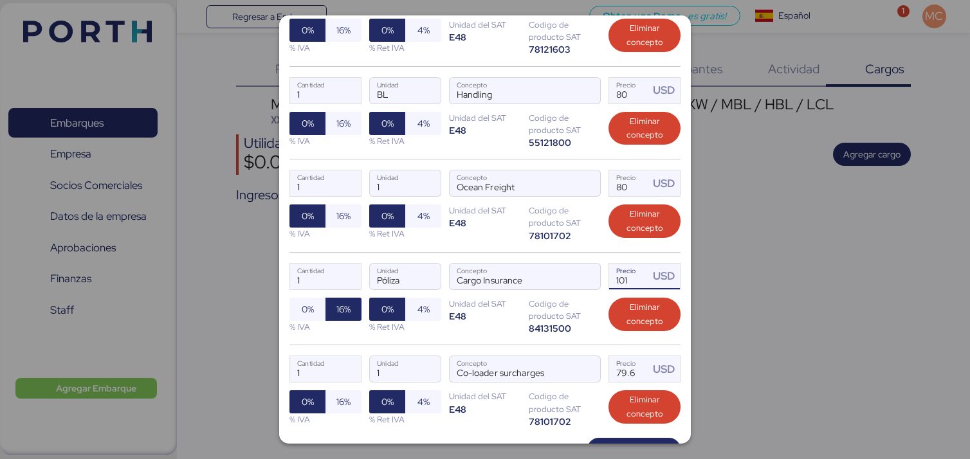
type input "101"
click at [619, 367] on input "79.6" at bounding box center [629, 369] width 40 height 26
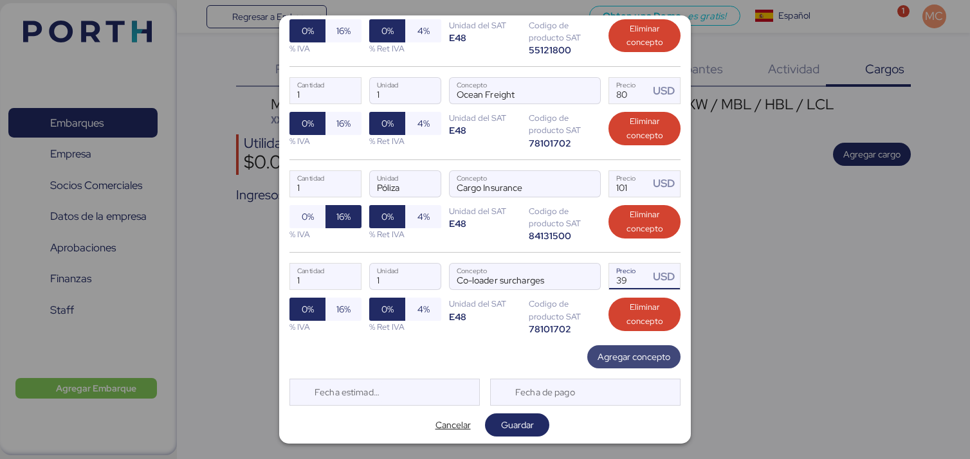
type input "3"
type input "40"
click at [630, 357] on span "Agregar concepto" at bounding box center [633, 356] width 73 height 15
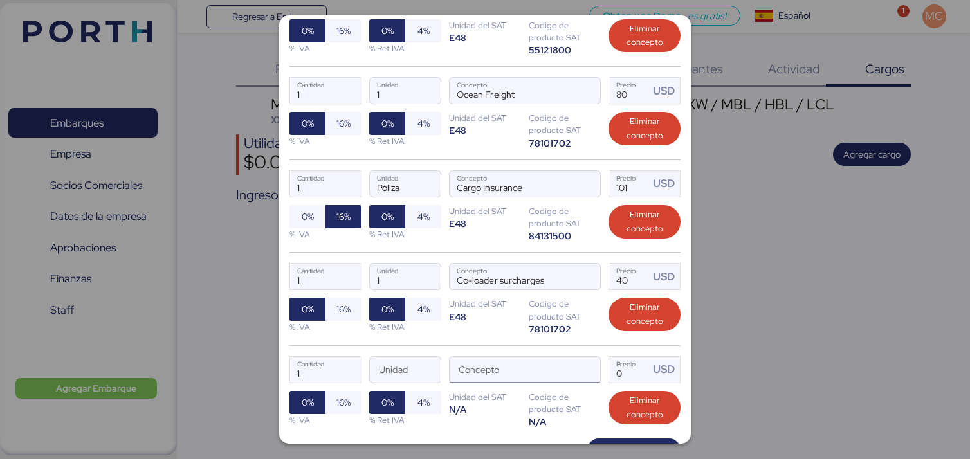
click at [495, 374] on input "Concepto" at bounding box center [510, 370] width 120 height 26
type input "C"
click at [585, 360] on span "button" at bounding box center [586, 372] width 27 height 27
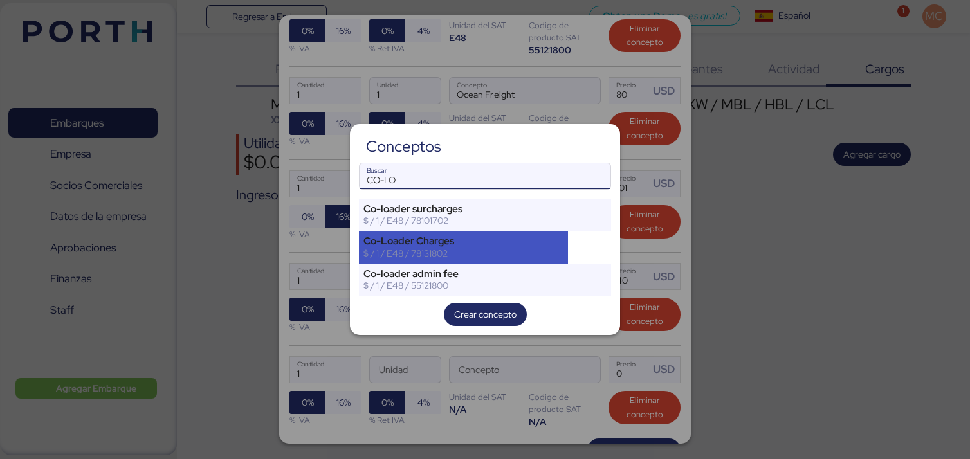
type input "CO-LO"
click at [498, 258] on div "$ / 1 / E48 / 78131802" at bounding box center [463, 254] width 200 height 12
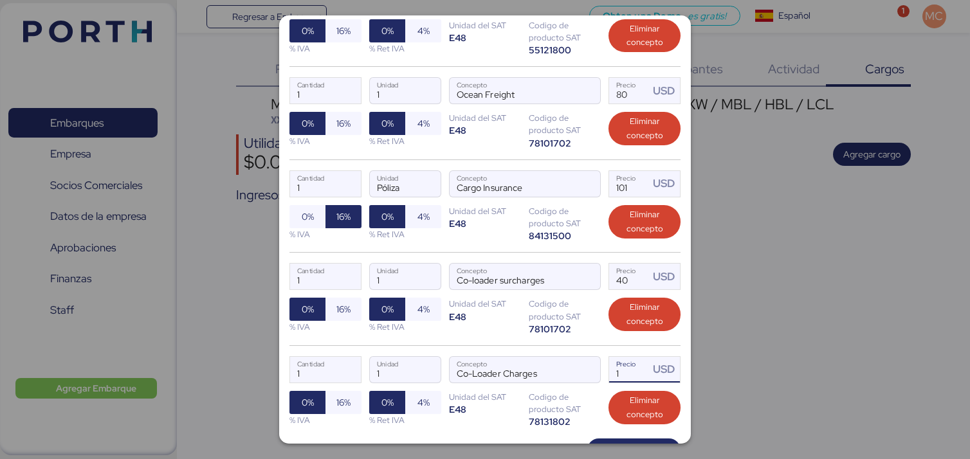
click at [612, 374] on input "1" at bounding box center [629, 370] width 40 height 26
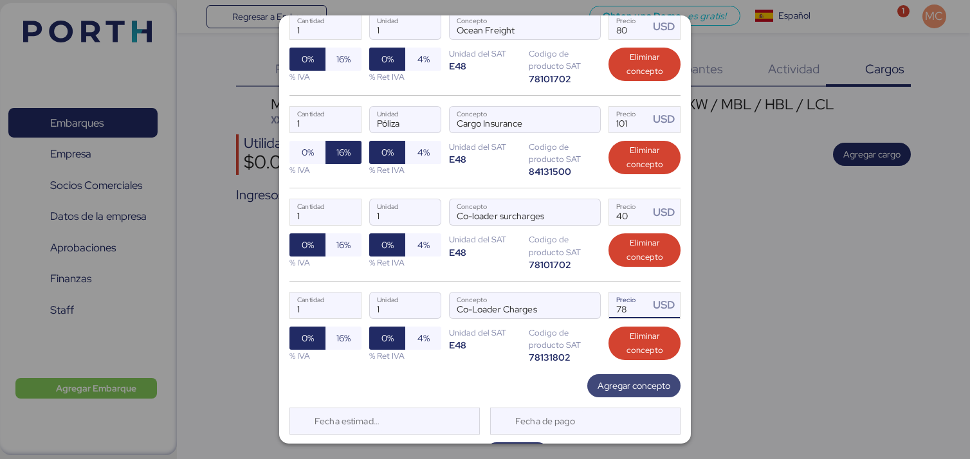
type input "78"
click at [615, 382] on span "Agregar concepto" at bounding box center [633, 385] width 73 height 15
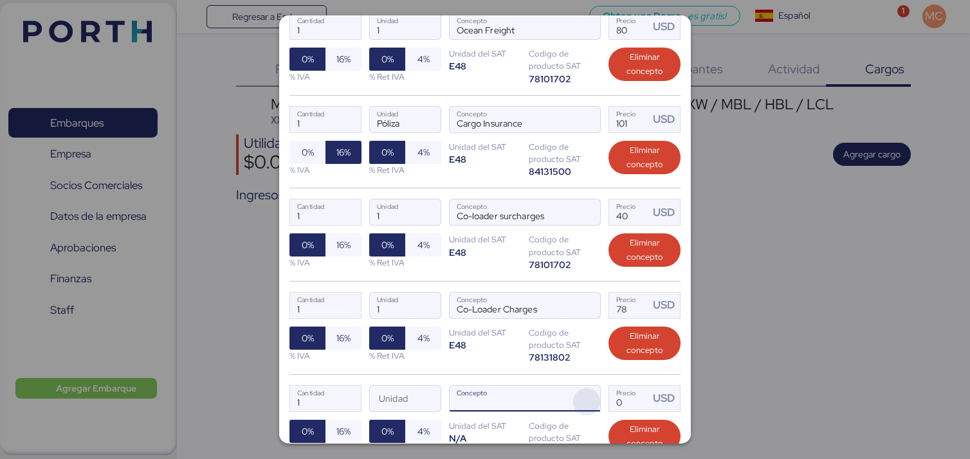
click at [586, 397] on span "button" at bounding box center [586, 401] width 27 height 27
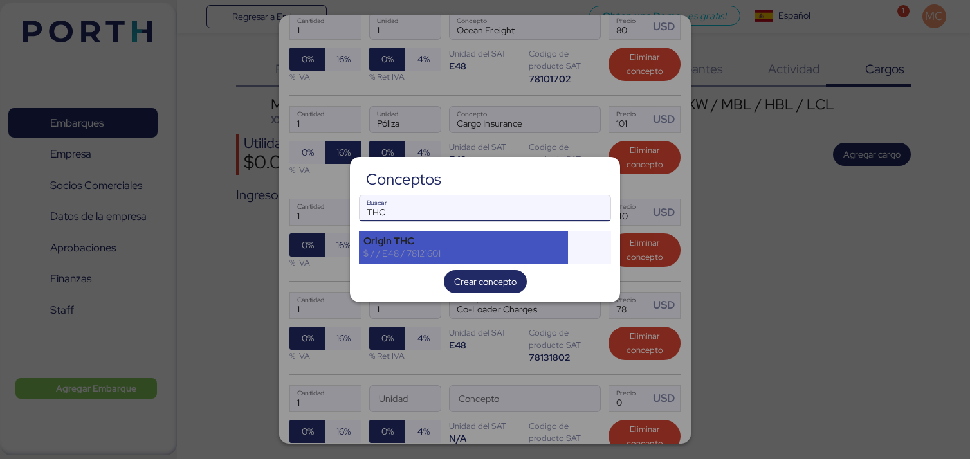
type input "THC"
click at [522, 251] on div "$ / / E48 / 78121601" at bounding box center [463, 254] width 200 height 12
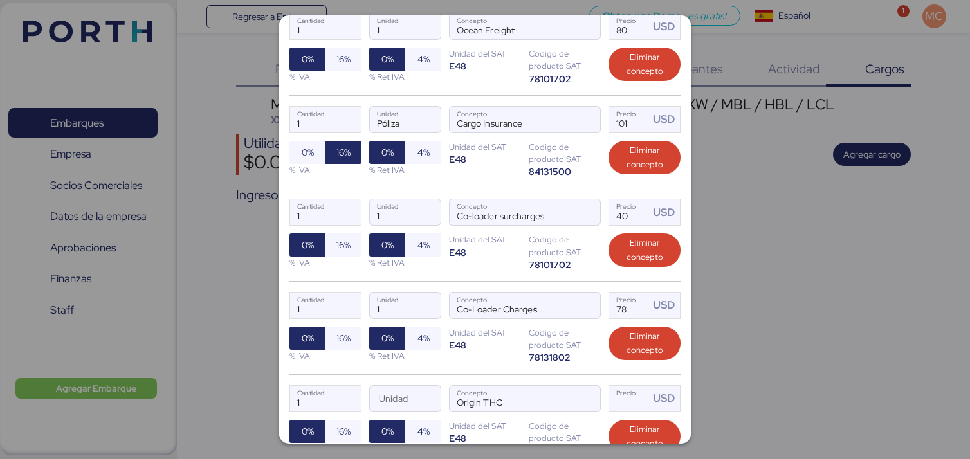
click at [612, 397] on input "Precio USD" at bounding box center [629, 399] width 40 height 26
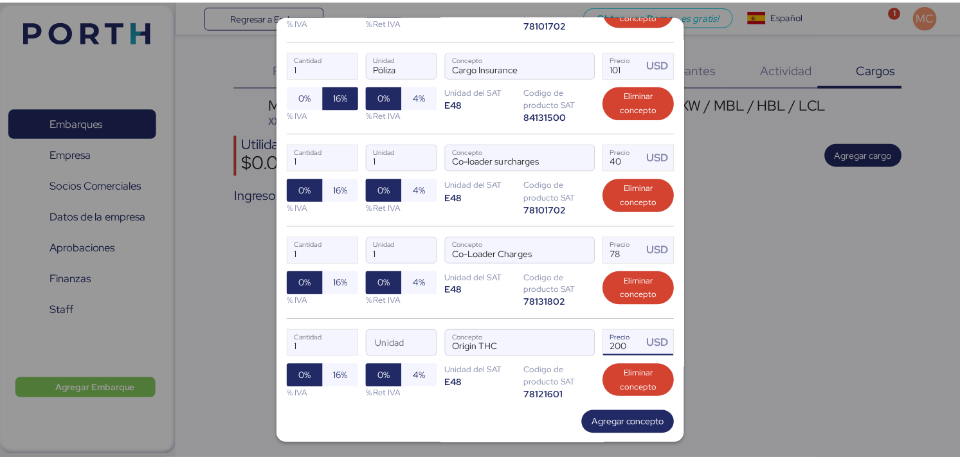
scroll to position [539, 0]
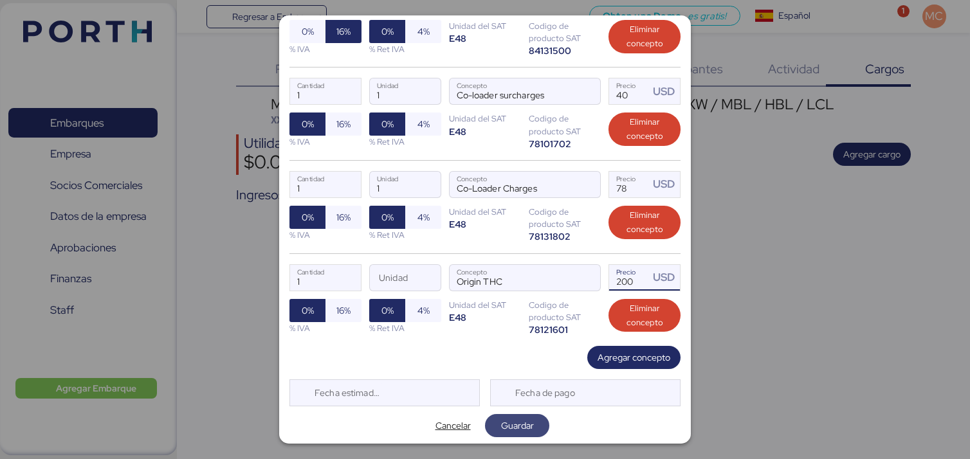
type input "200"
click at [514, 425] on span "Guardar" at bounding box center [517, 425] width 33 height 15
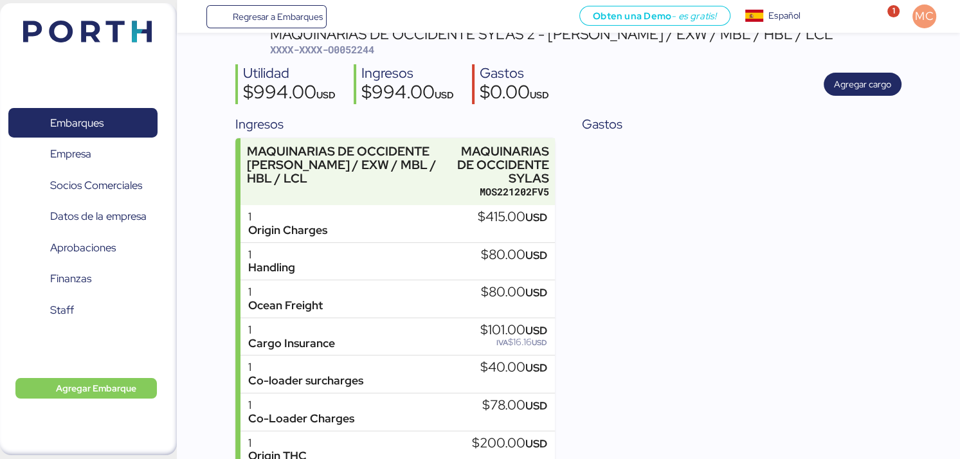
scroll to position [41, 0]
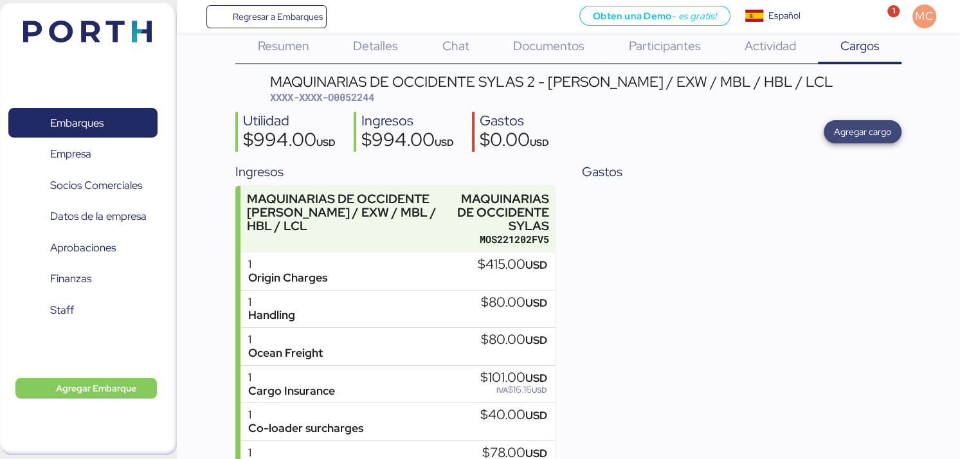
click at [880, 129] on span "Agregar cargo" at bounding box center [862, 131] width 57 height 15
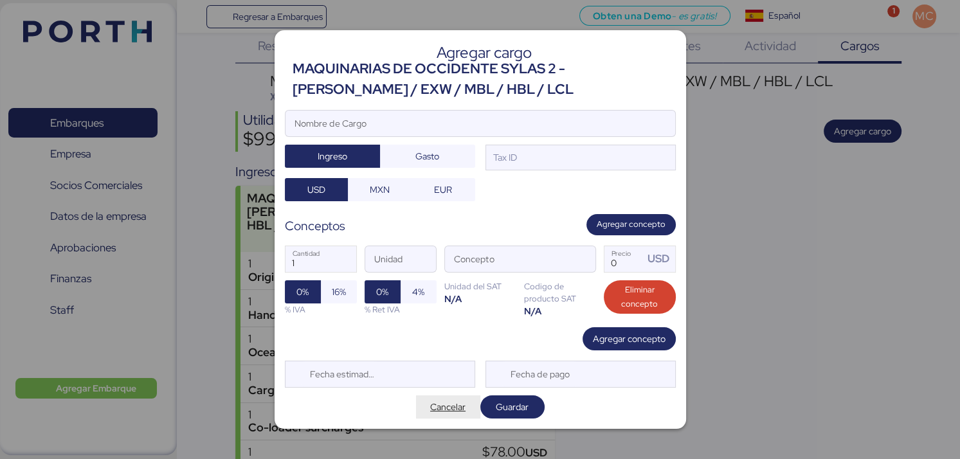
click at [458, 406] on span "Cancelar" at bounding box center [447, 406] width 35 height 15
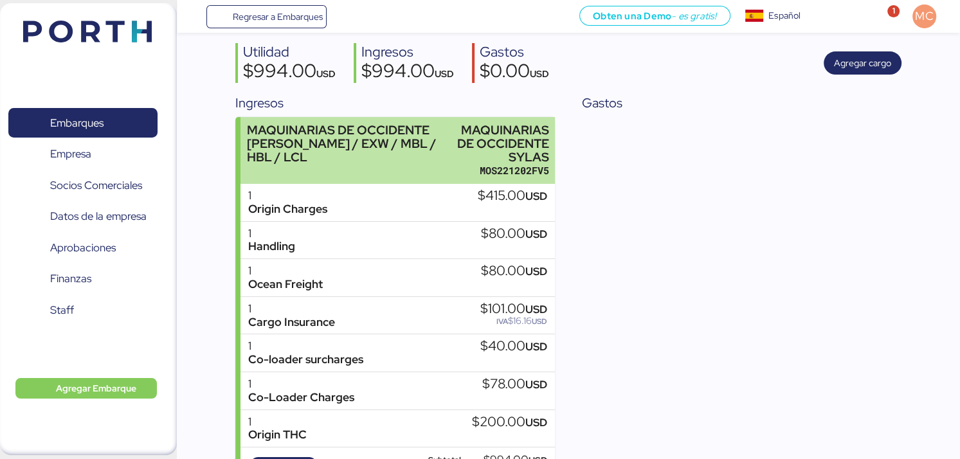
scroll to position [170, 0]
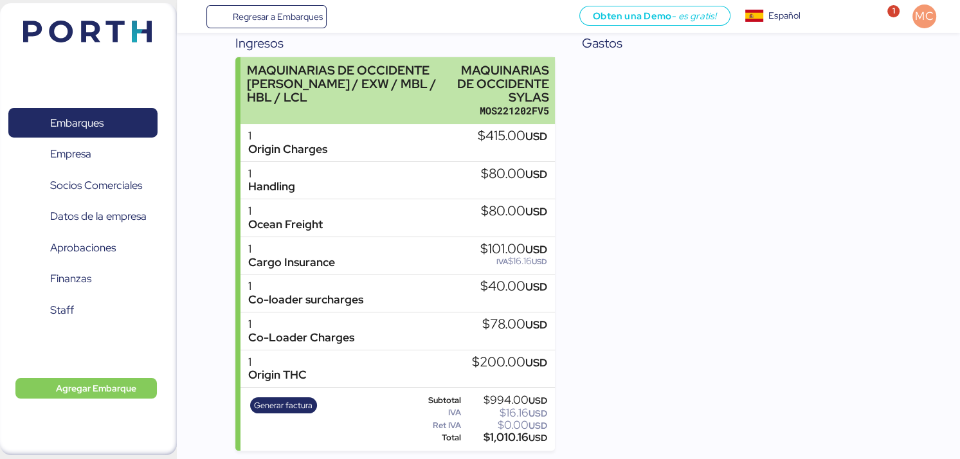
click at [400, 88] on div "MAQUINARIAS DE OCCIDENTE [PERSON_NAME] / EXW / MBL / HBL / LCL" at bounding box center [344, 84] width 195 height 41
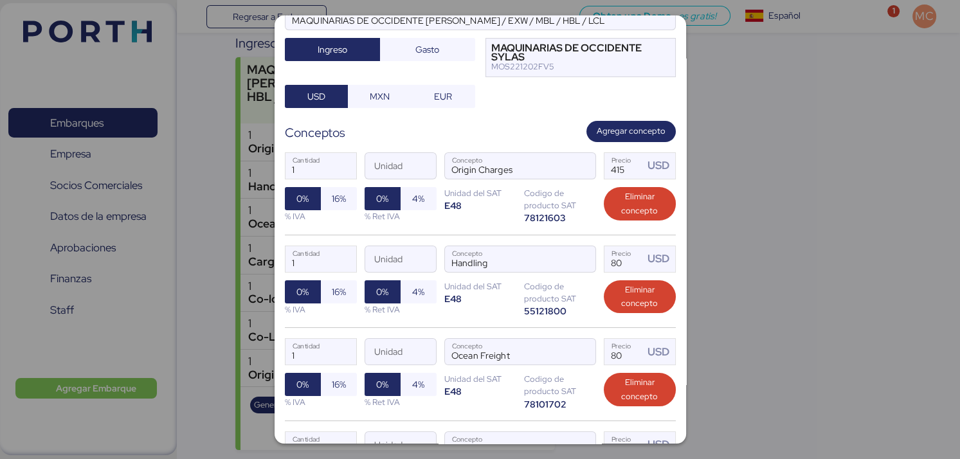
scroll to position [129, 0]
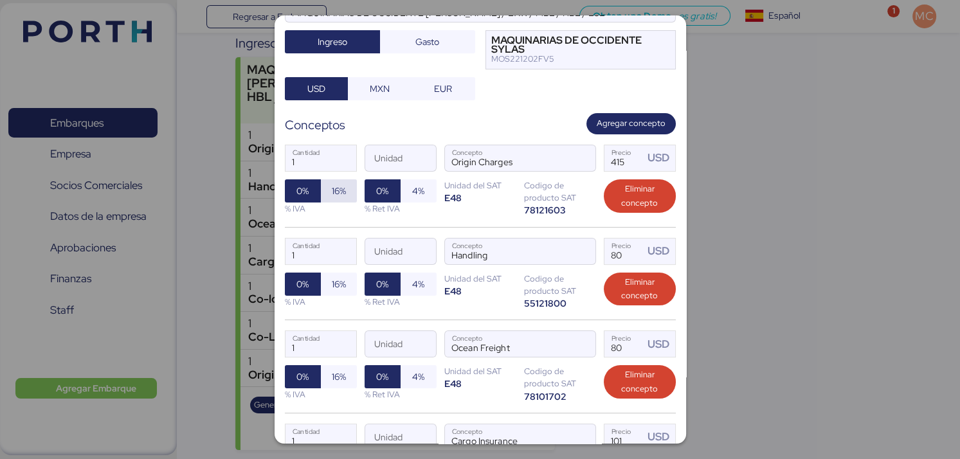
click at [344, 192] on span "16%" at bounding box center [339, 190] width 14 height 15
click at [342, 284] on span "16%" at bounding box center [339, 284] width 14 height 15
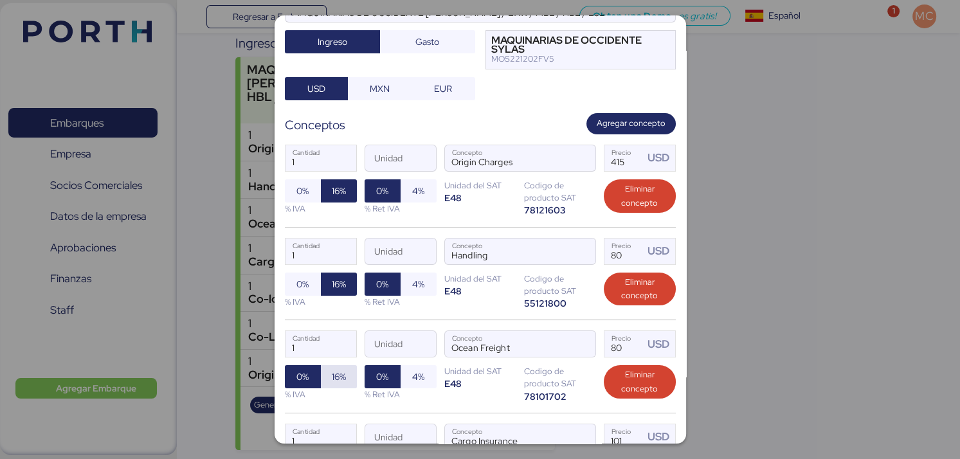
click at [339, 381] on span "16%" at bounding box center [339, 376] width 14 height 15
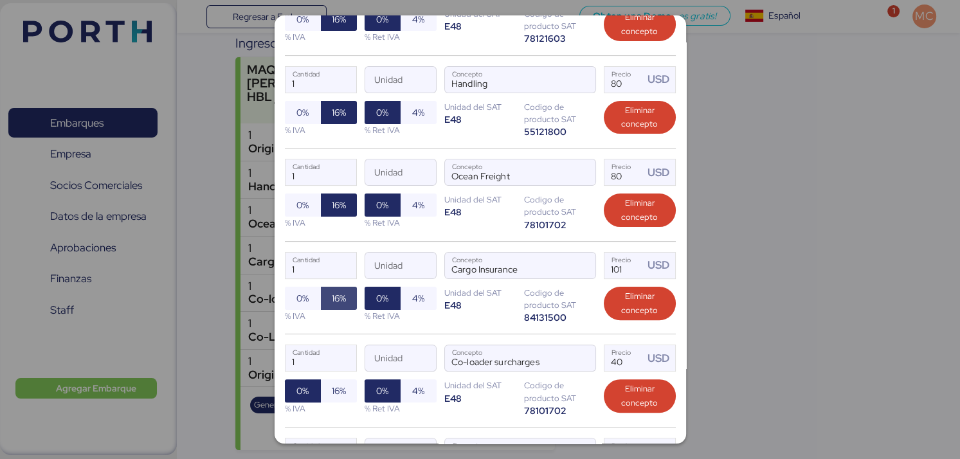
scroll to position [386, 0]
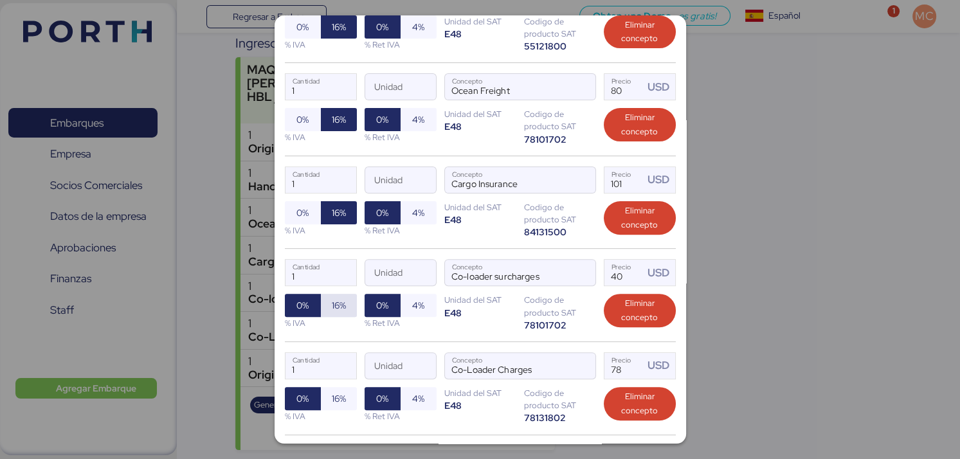
click at [334, 309] on span "16%" at bounding box center [339, 305] width 14 height 15
click at [337, 401] on span "16%" at bounding box center [339, 398] width 14 height 15
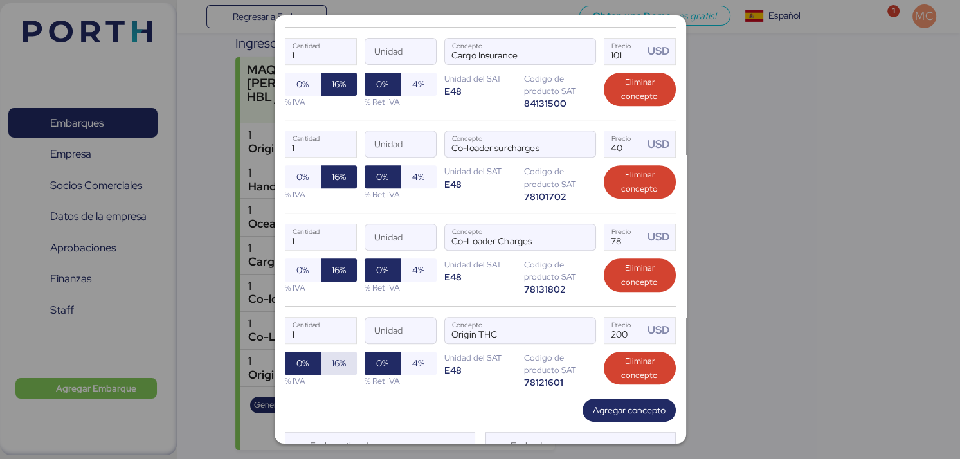
click at [345, 362] on span "16%" at bounding box center [339, 363] width 36 height 23
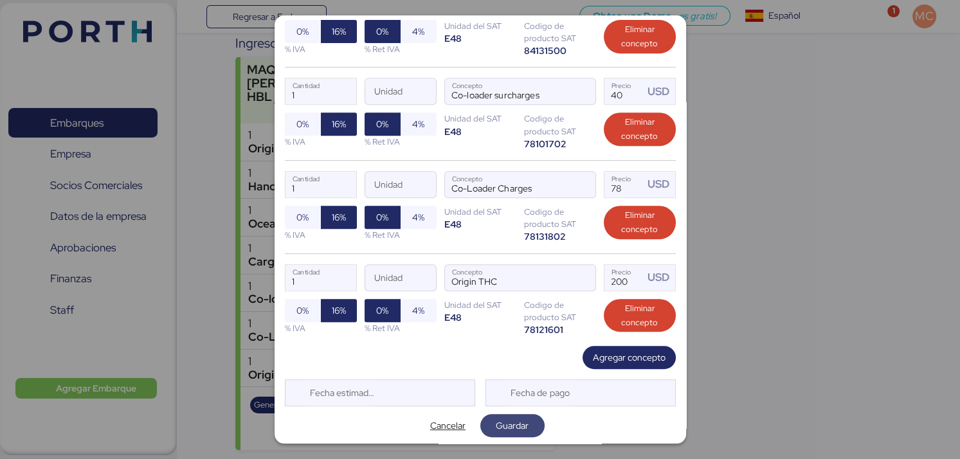
click at [507, 421] on span "Guardar" at bounding box center [512, 425] width 33 height 15
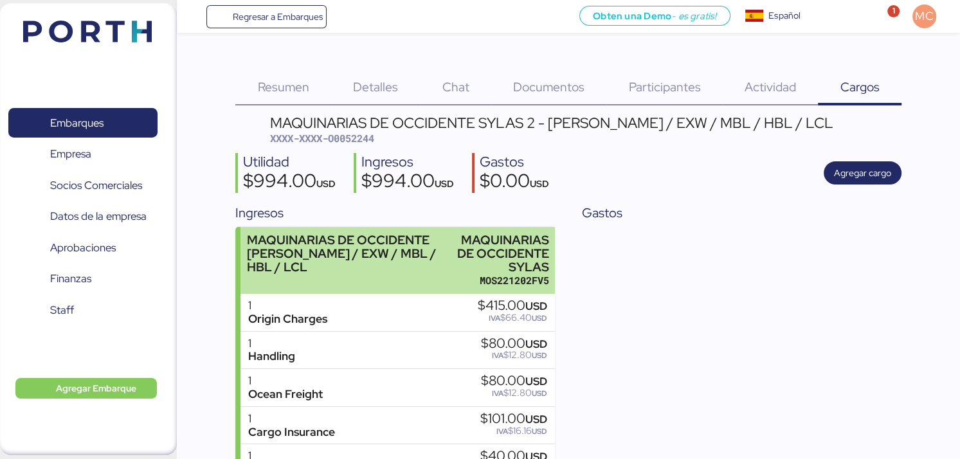
click at [424, 260] on div "MAQUINARIAS DE OCCIDENTE [PERSON_NAME] / EXW / MBL / HBL / LCL" at bounding box center [344, 253] width 195 height 41
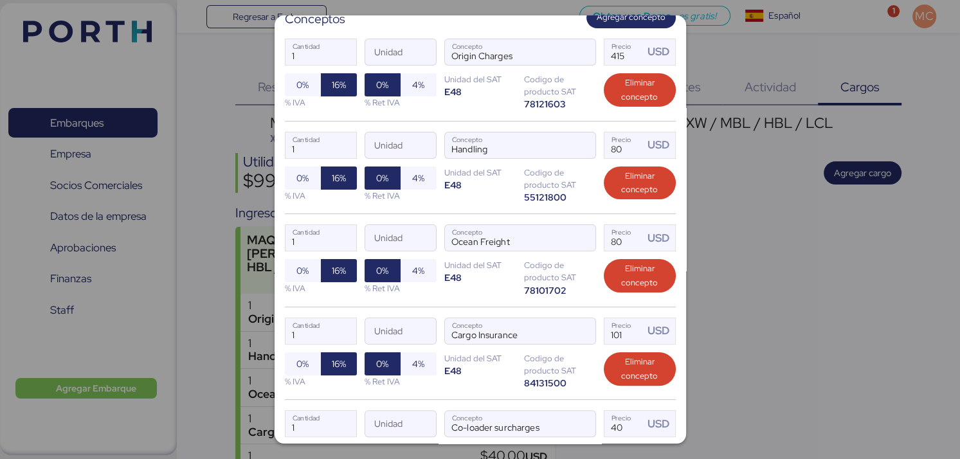
scroll to position [257, 0]
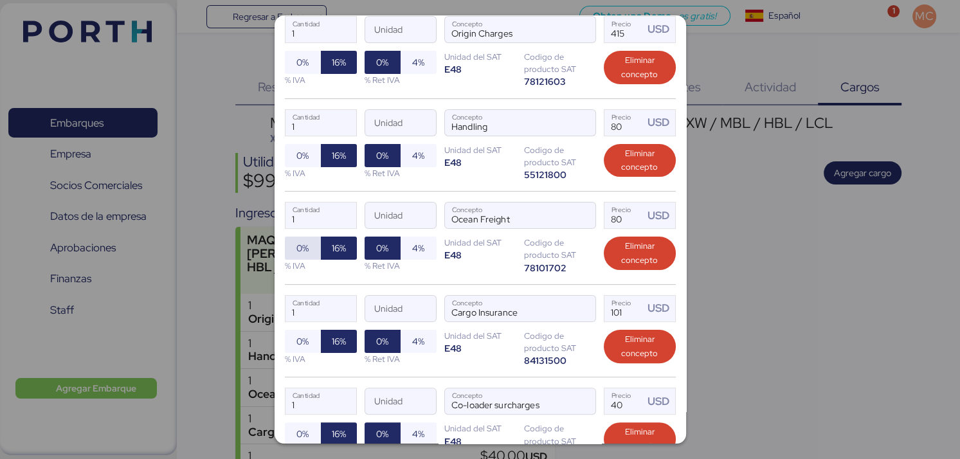
click at [298, 250] on span "0%" at bounding box center [302, 248] width 12 height 15
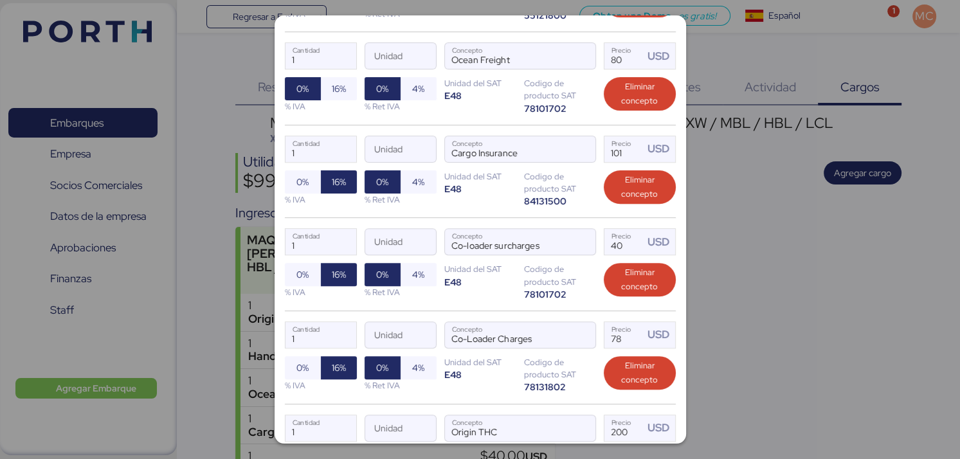
scroll to position [567, 0]
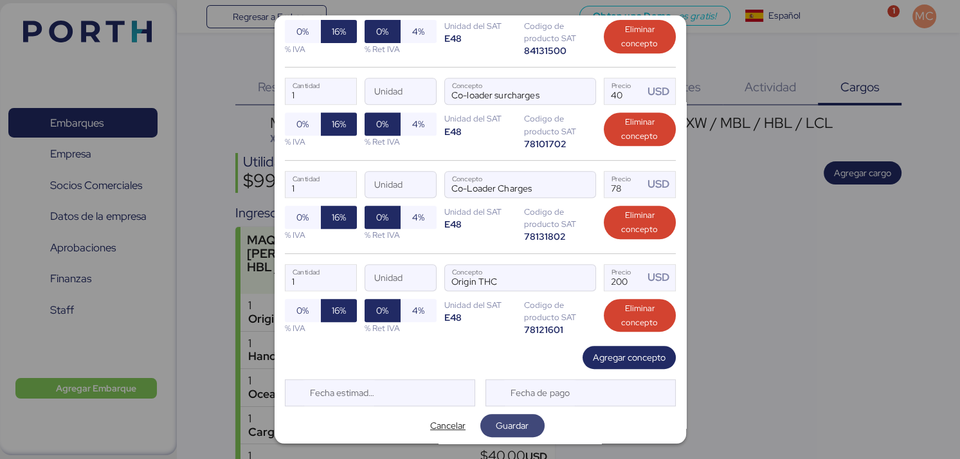
click at [515, 423] on span "Guardar" at bounding box center [512, 425] width 33 height 15
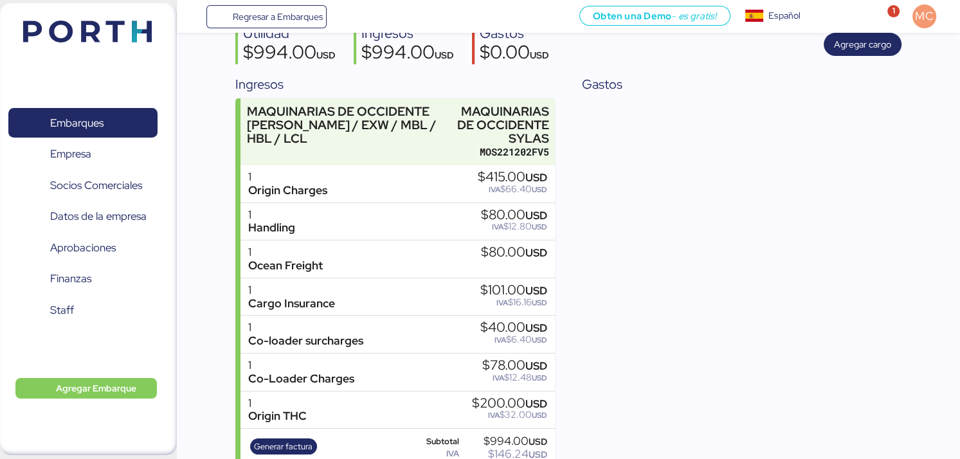
scroll to position [170, 0]
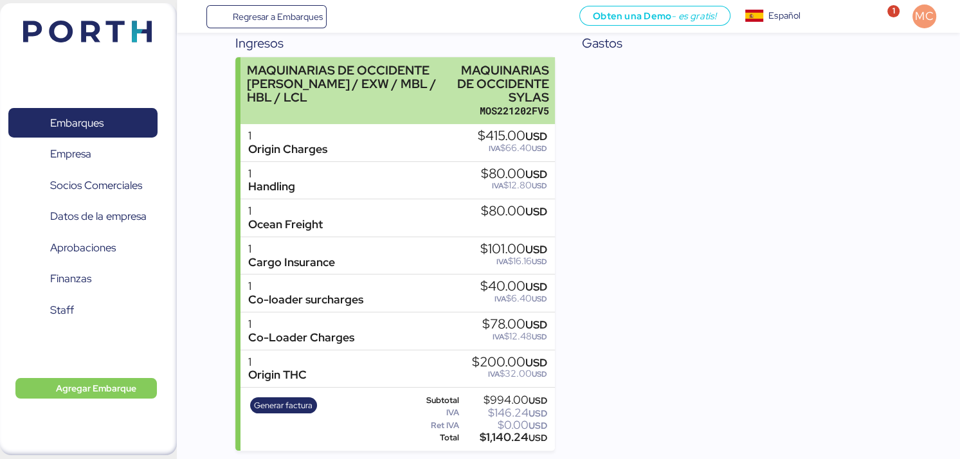
click at [437, 91] on div "MAQUINARIAS DE OCCIDENTE [PERSON_NAME] / EXW / MBL / HBL / LCL" at bounding box center [344, 84] width 195 height 41
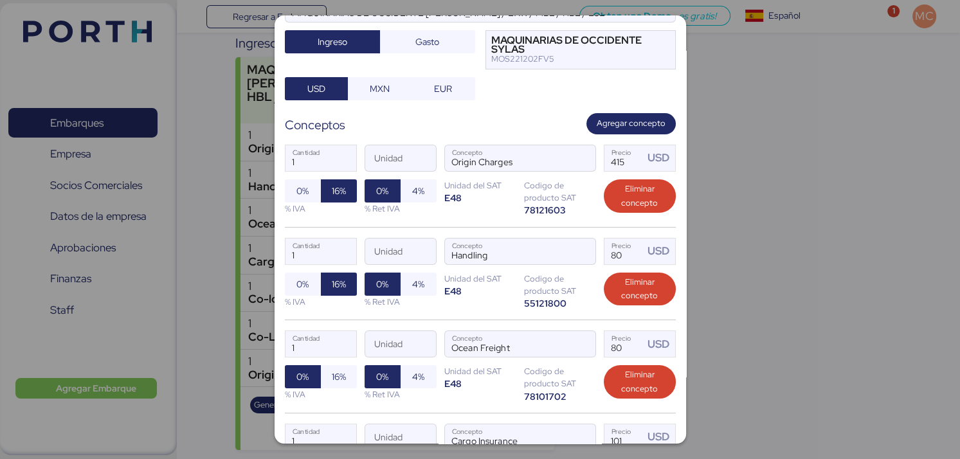
scroll to position [257, 0]
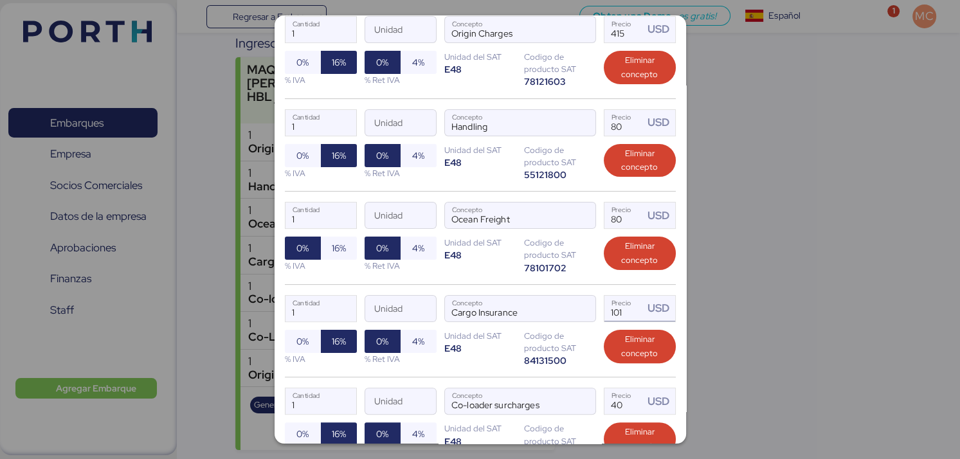
click at [626, 309] on input "101" at bounding box center [624, 309] width 40 height 26
type input "101"
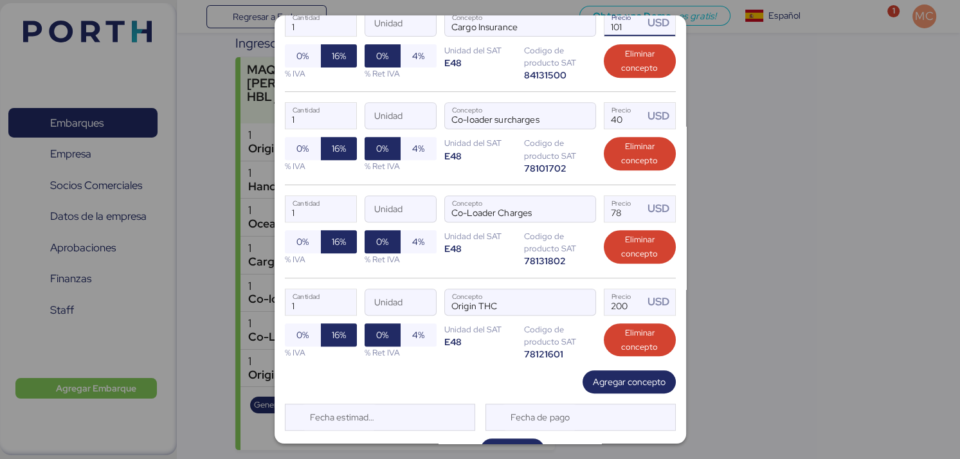
scroll to position [567, 0]
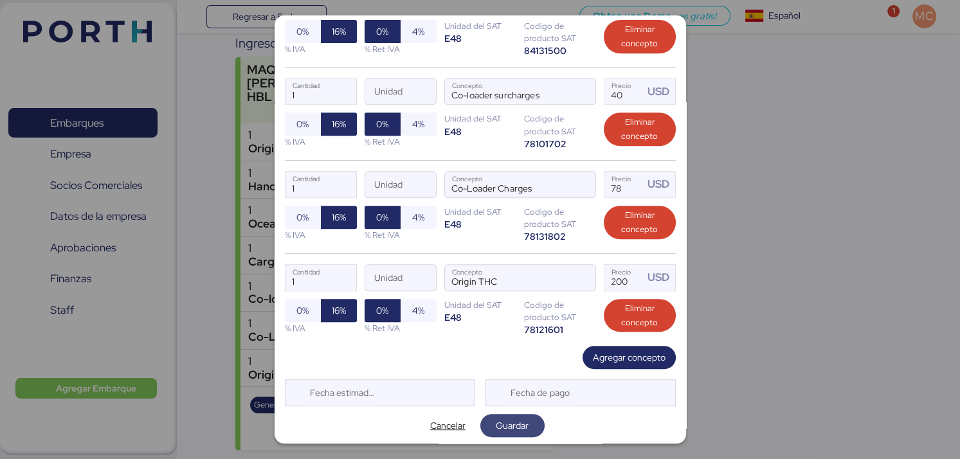
click at [521, 420] on span "Guardar" at bounding box center [512, 425] width 33 height 15
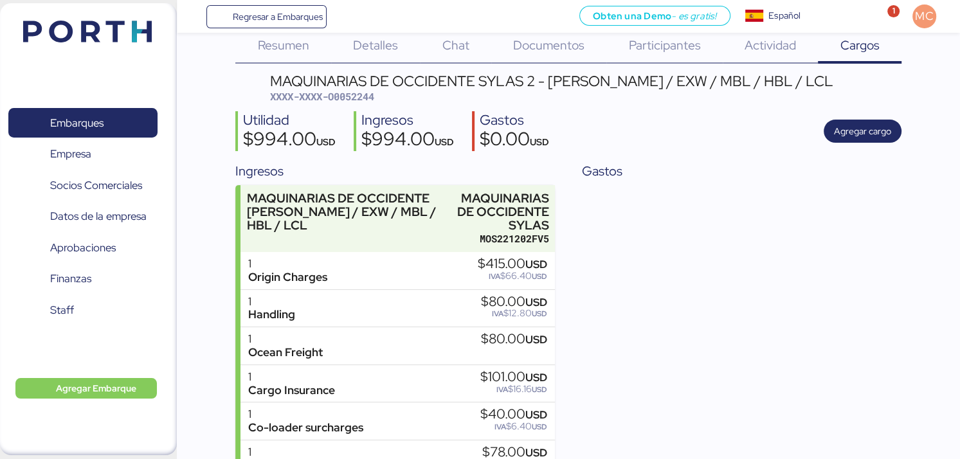
scroll to position [170, 0]
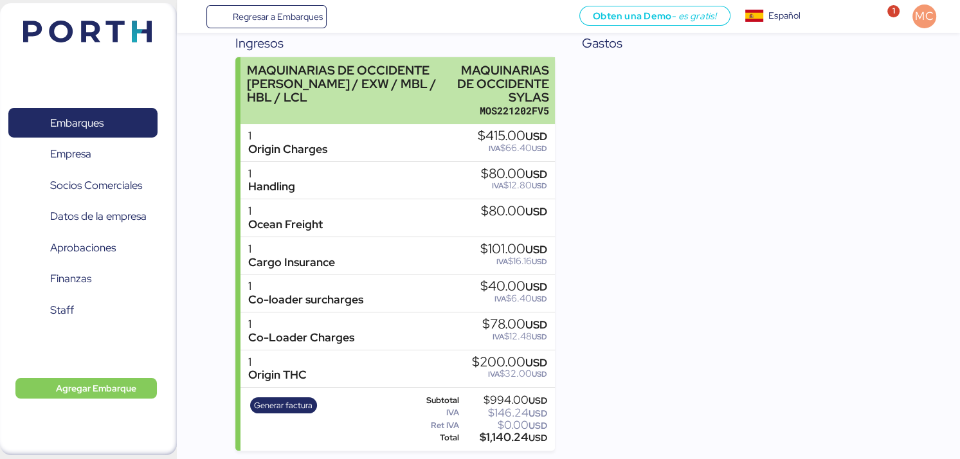
click at [442, 98] on div "MAQUINARIAS DE OCCIDENTE [PERSON_NAME] / EXW / MBL / HBL / LCL MAQUINARIAS DE O…" at bounding box center [398, 90] width 314 height 67
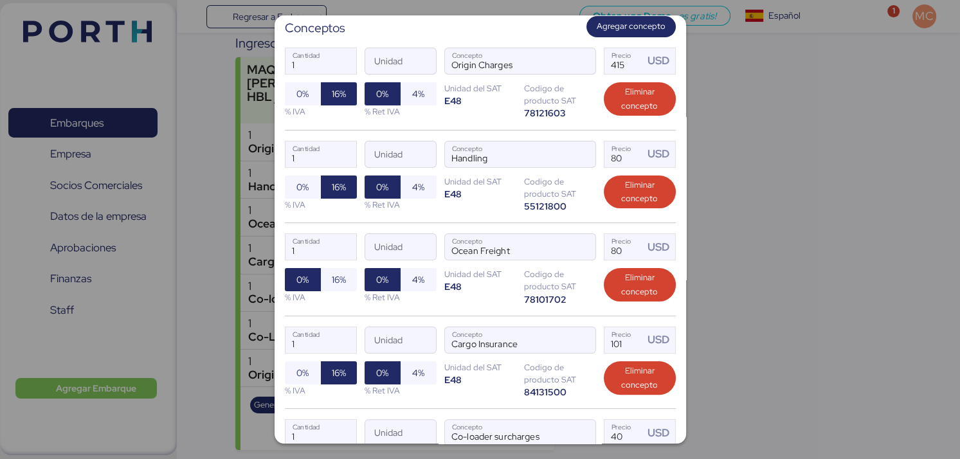
scroll to position [257, 0]
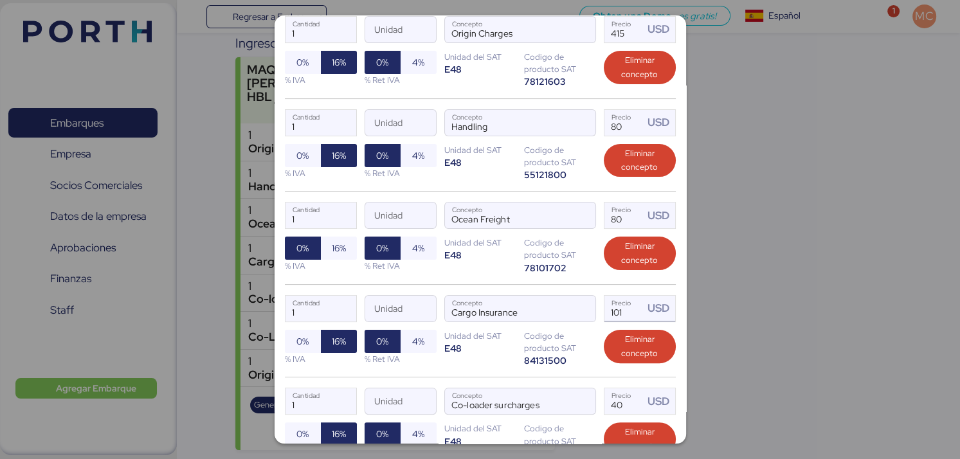
click at [620, 313] on input "101" at bounding box center [624, 309] width 40 height 26
type input "101"
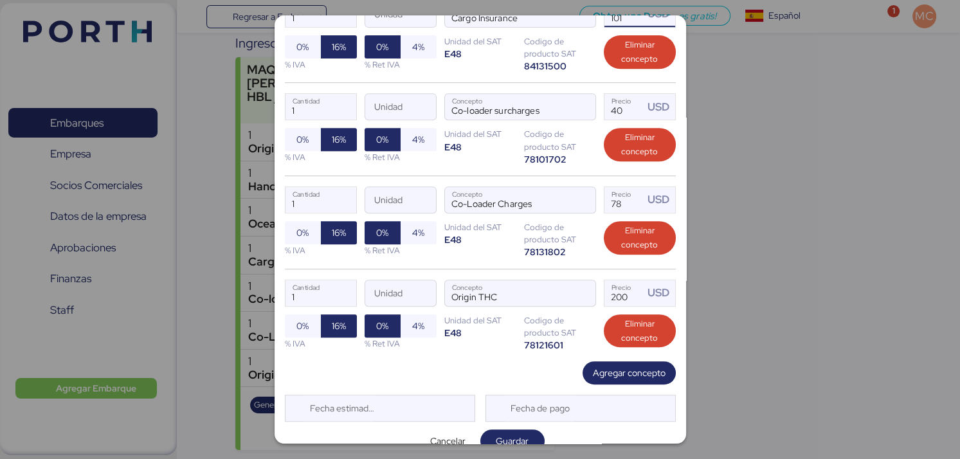
scroll to position [567, 0]
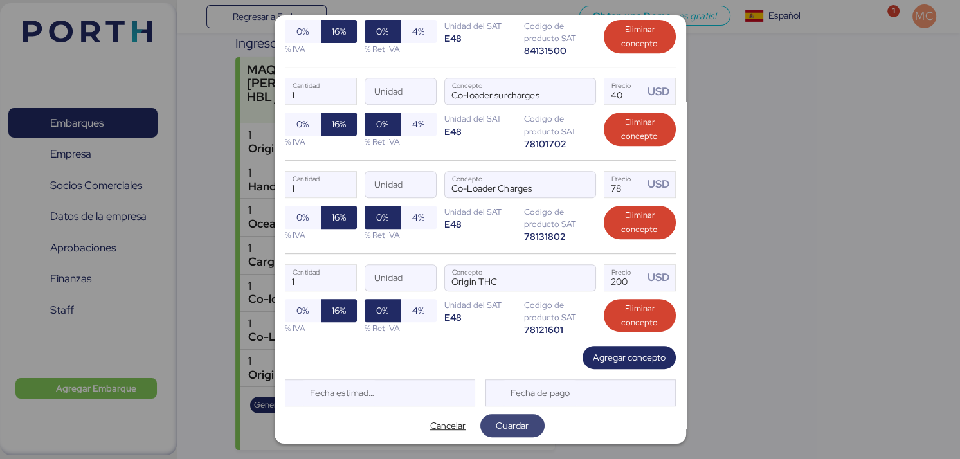
click at [516, 426] on span "Guardar" at bounding box center [512, 425] width 33 height 15
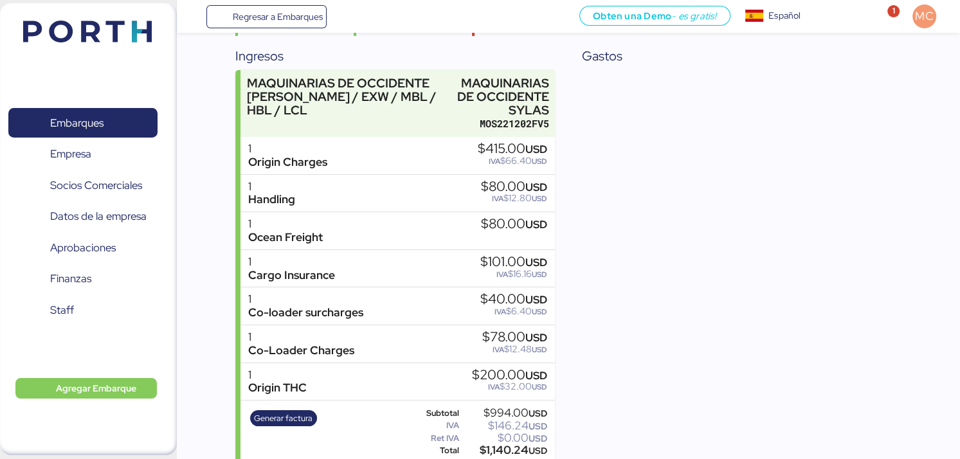
scroll to position [170, 0]
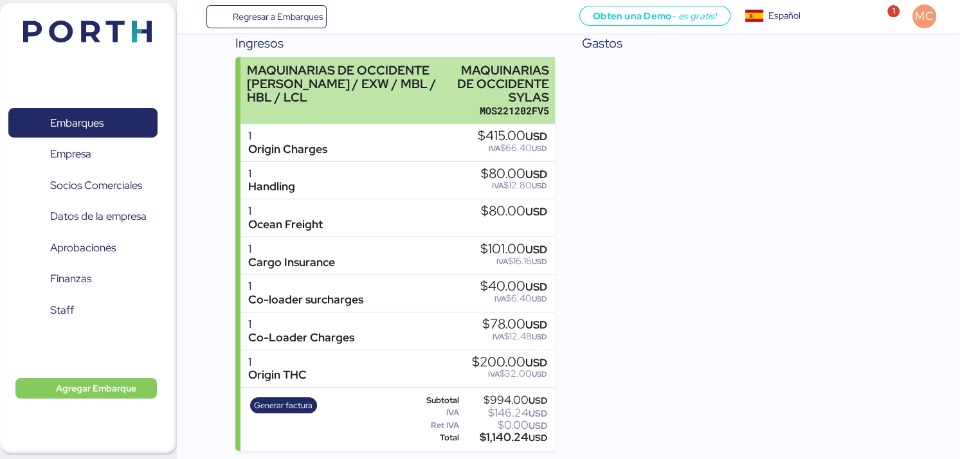
click at [453, 116] on div "MOS221202FV5" at bounding box center [498, 111] width 101 height 14
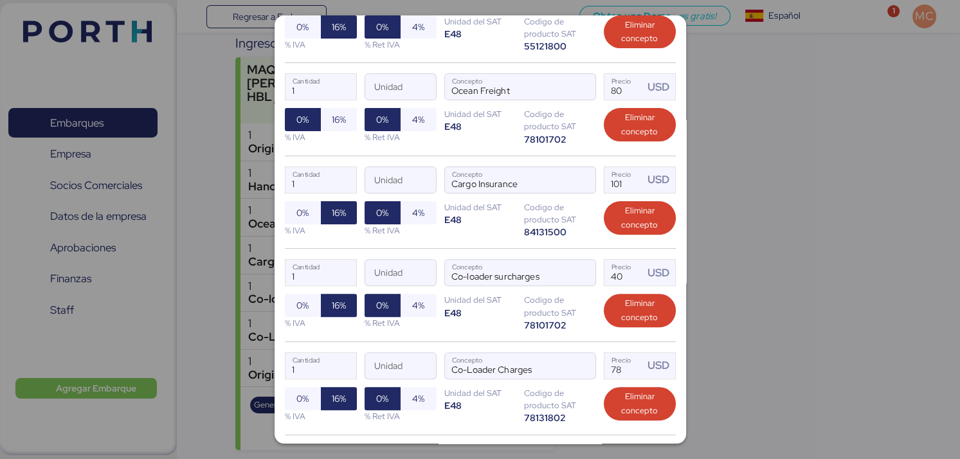
scroll to position [450, 0]
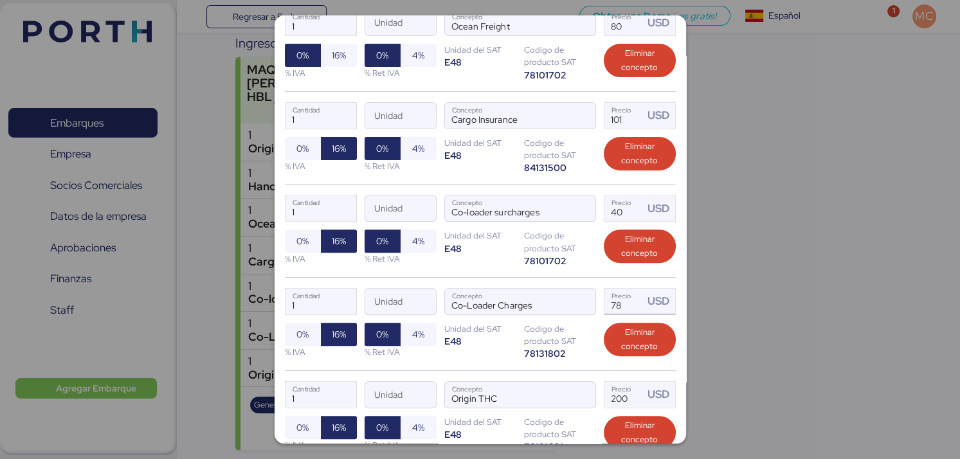
click at [621, 304] on input "78" at bounding box center [624, 302] width 40 height 26
type input "78"
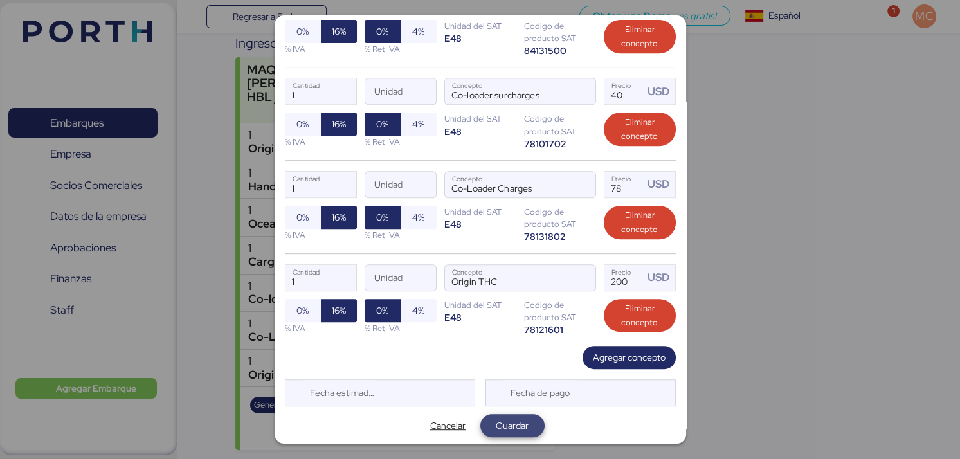
click at [525, 424] on span "Guardar" at bounding box center [513, 426] width 44 height 18
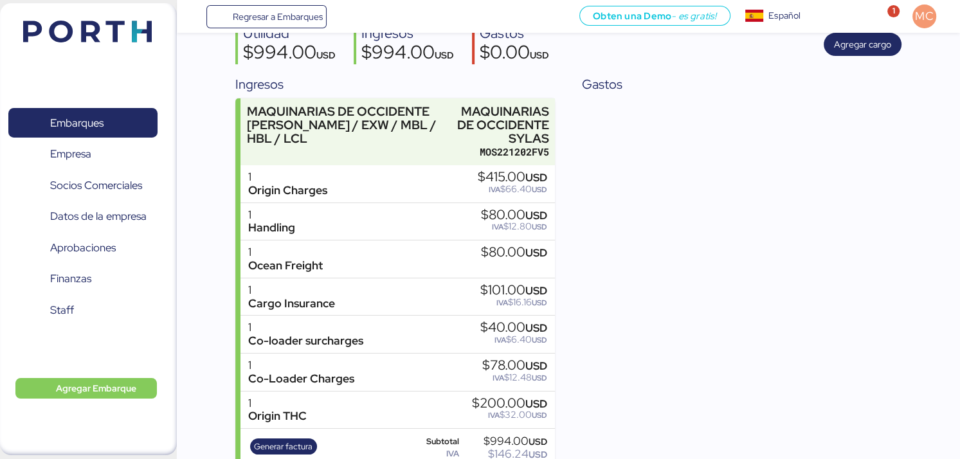
scroll to position [170, 0]
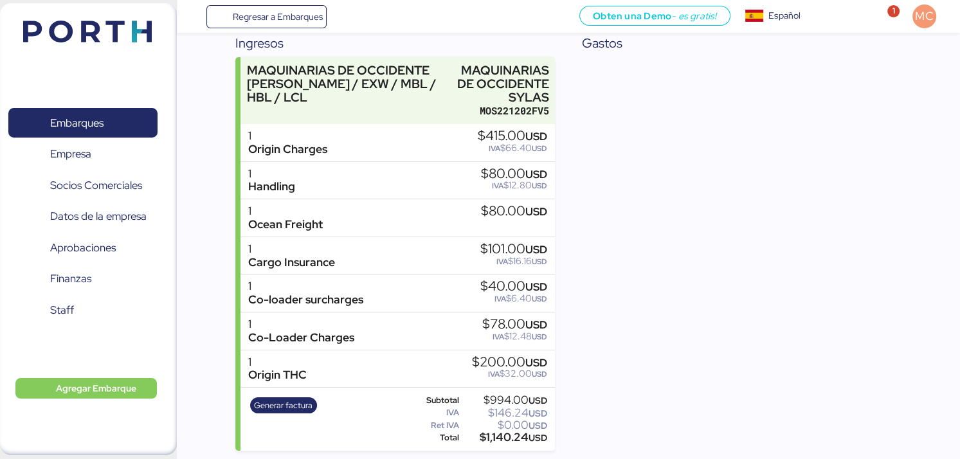
drag, startPoint x: 479, startPoint y: 133, endPoint x: 520, endPoint y: 139, distance: 40.9
click at [516, 143] on div "$415.00 USD IVA $66.40 USD" at bounding box center [512, 141] width 69 height 24
click at [525, 134] on span "USD" at bounding box center [536, 136] width 22 height 14
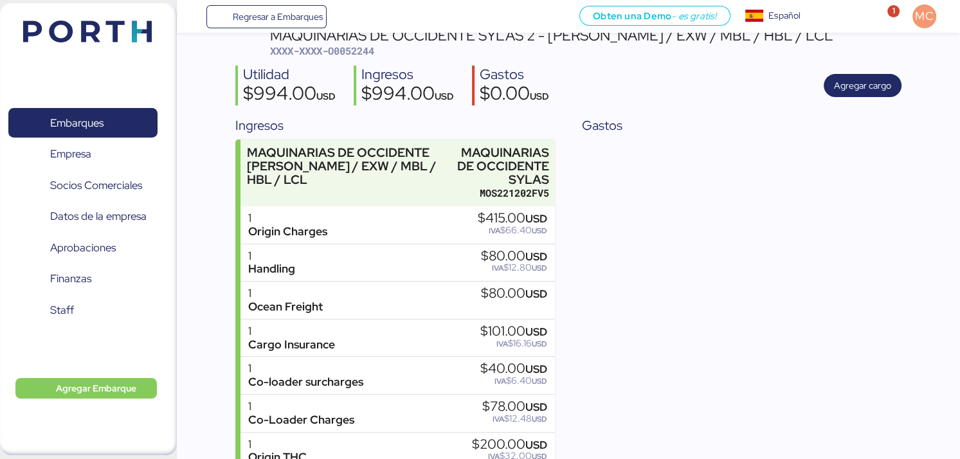
scroll to position [129, 0]
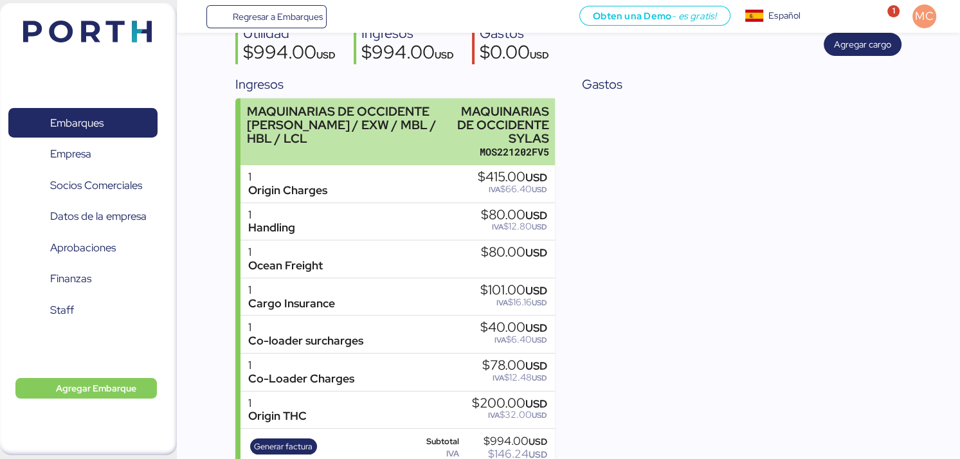
click at [468, 154] on div "MOS221202FV5" at bounding box center [498, 152] width 101 height 14
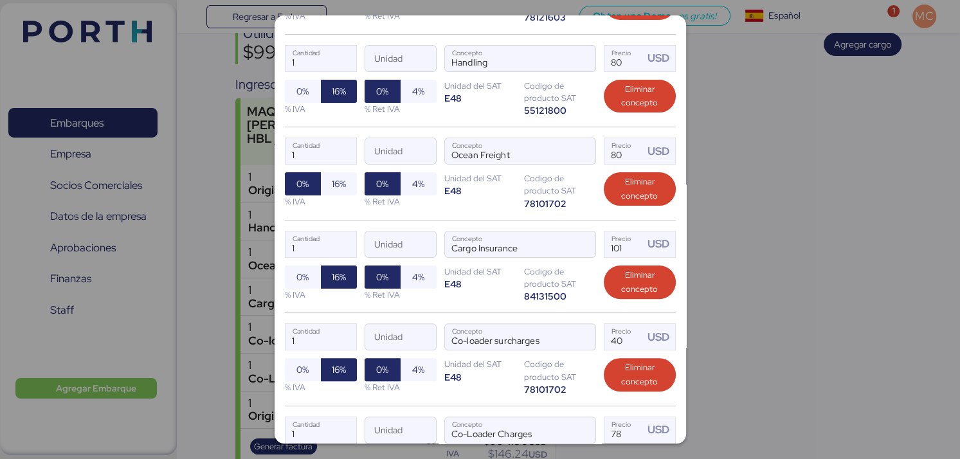
scroll to position [257, 0]
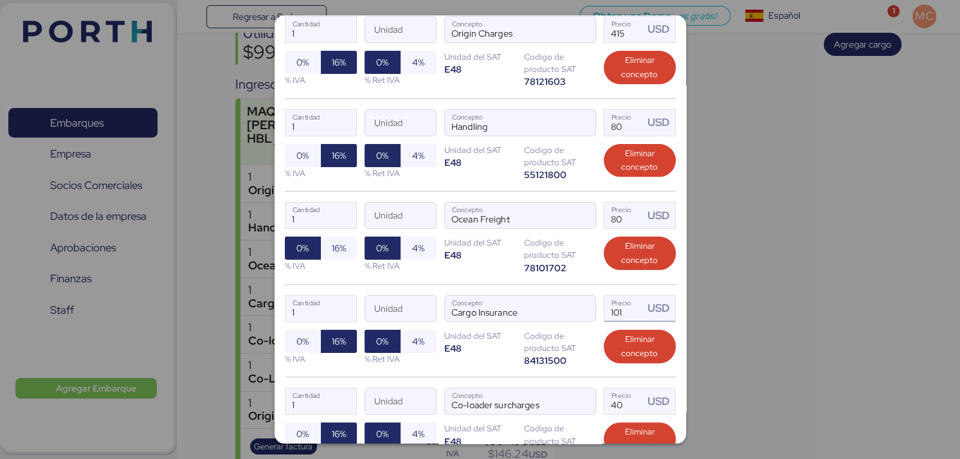
click at [627, 317] on input "101" at bounding box center [624, 309] width 40 height 26
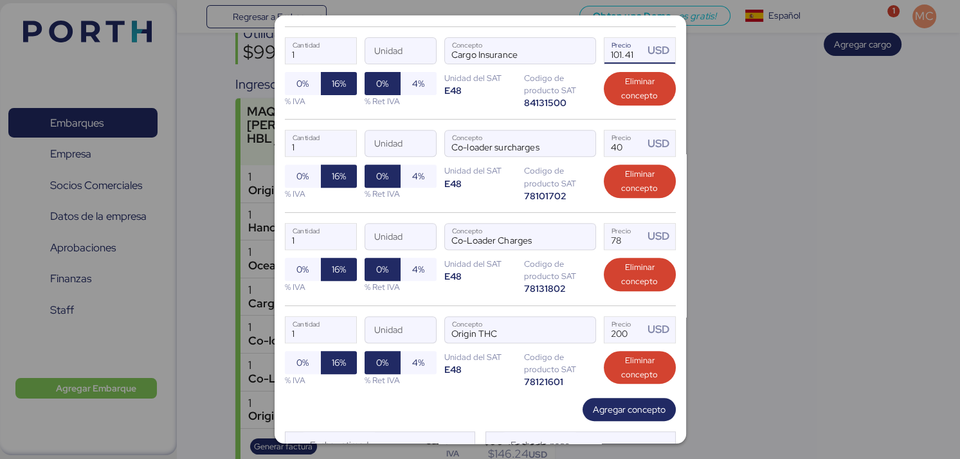
scroll to position [567, 0]
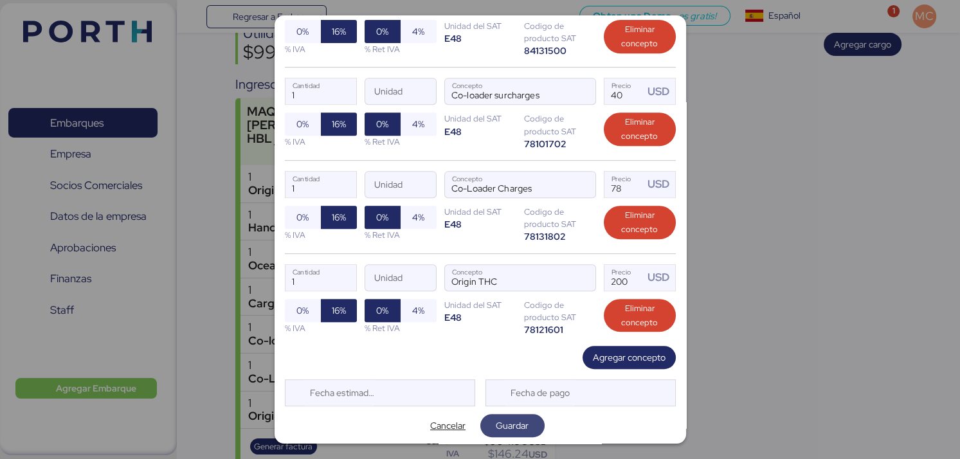
type input "101.41"
click at [525, 425] on span "Guardar" at bounding box center [513, 426] width 44 height 18
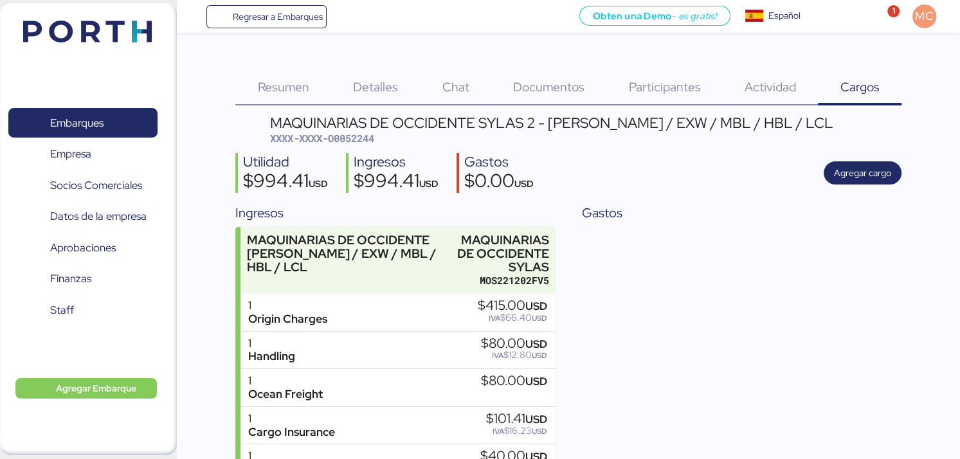
scroll to position [64, 0]
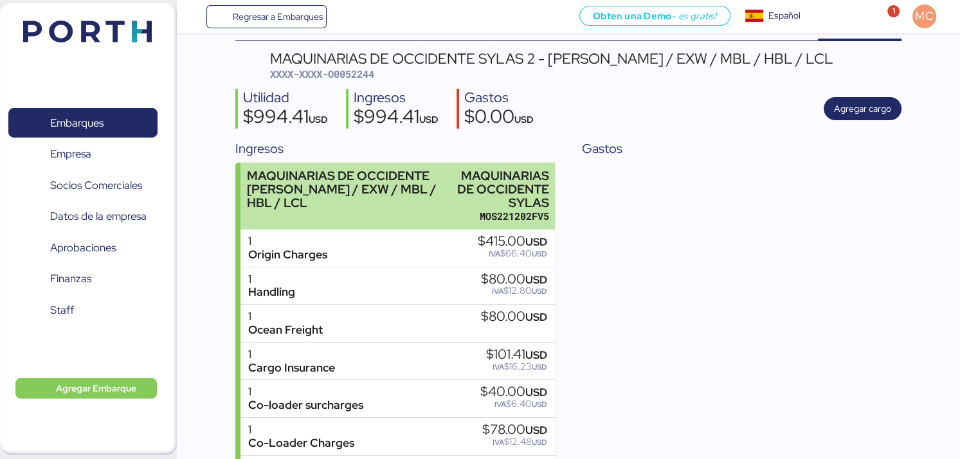
click at [430, 205] on div "MAQUINARIAS DE OCCIDENTE [PERSON_NAME] / EXW / MBL / HBL / LCL" at bounding box center [344, 189] width 195 height 41
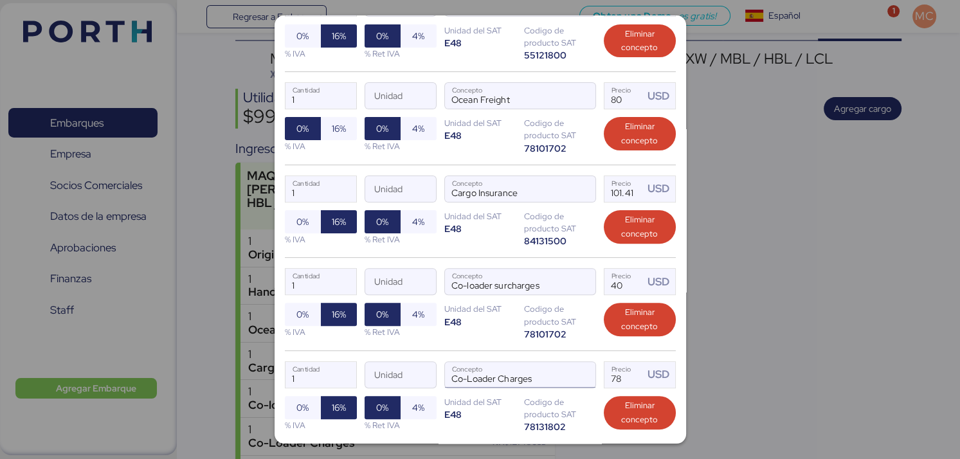
scroll to position [450, 0]
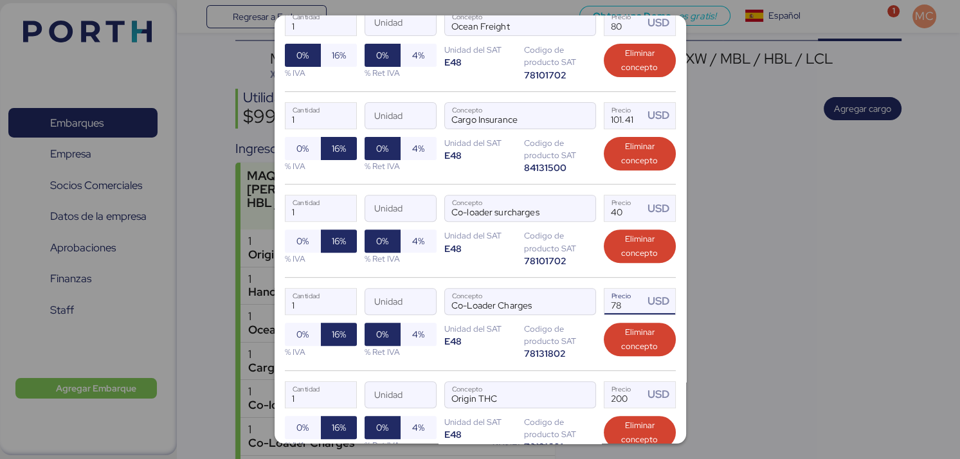
click at [619, 304] on input "78" at bounding box center [624, 302] width 40 height 26
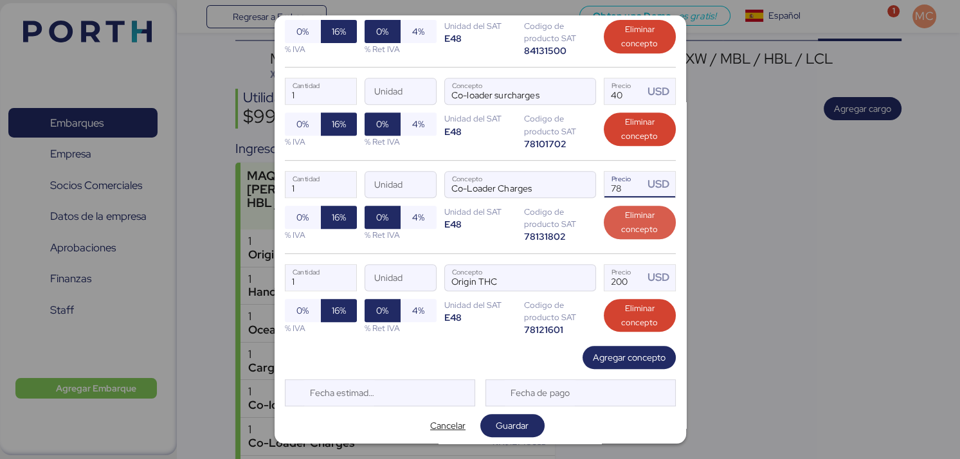
scroll to position [503, 0]
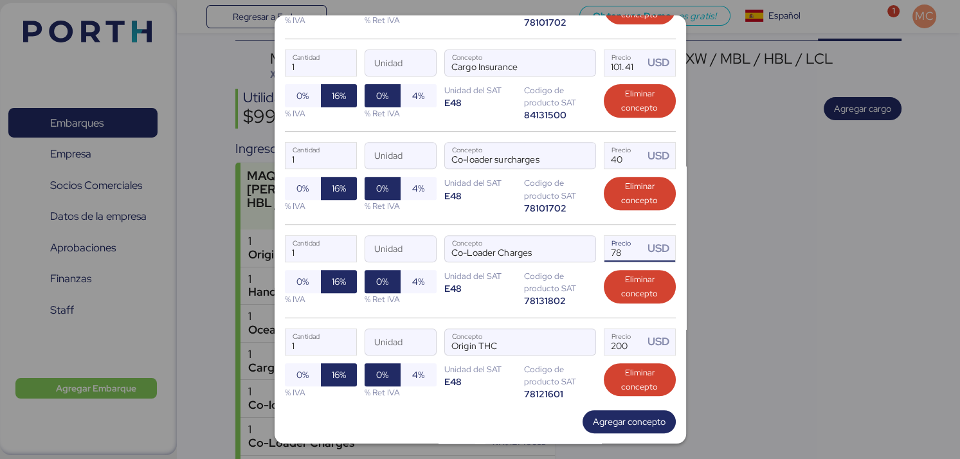
click at [617, 253] on input "78" at bounding box center [624, 249] width 40 height 26
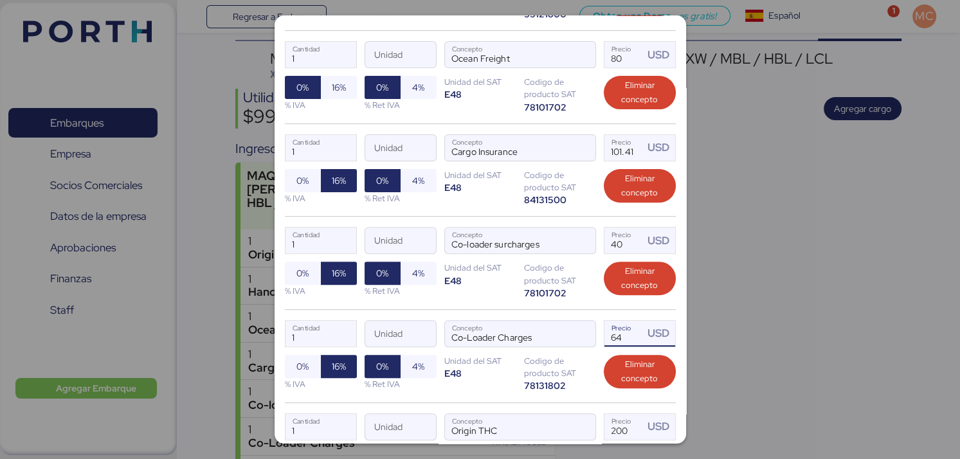
scroll to position [439, 0]
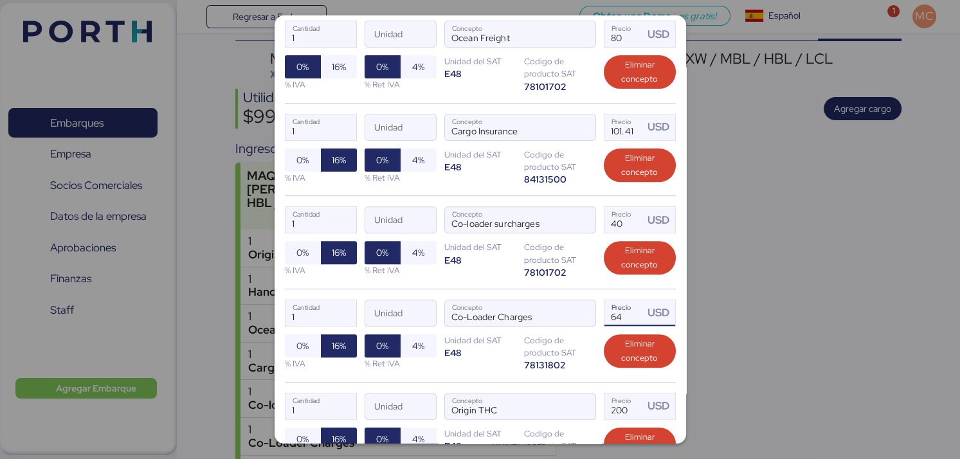
type input "6"
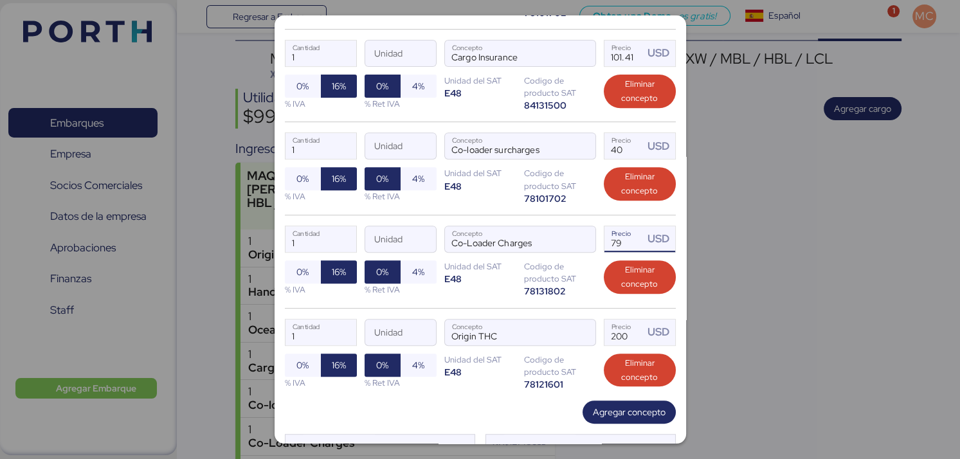
scroll to position [567, 0]
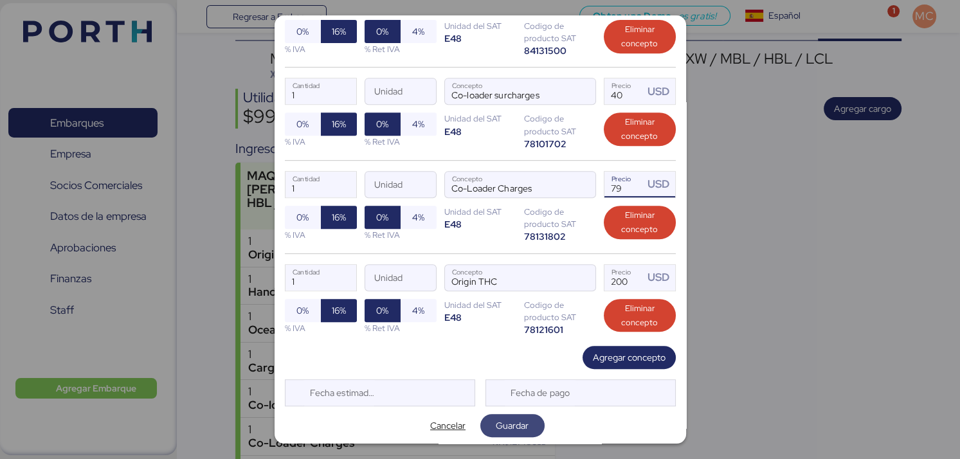
type input "79"
click at [511, 428] on span "Guardar" at bounding box center [512, 425] width 33 height 15
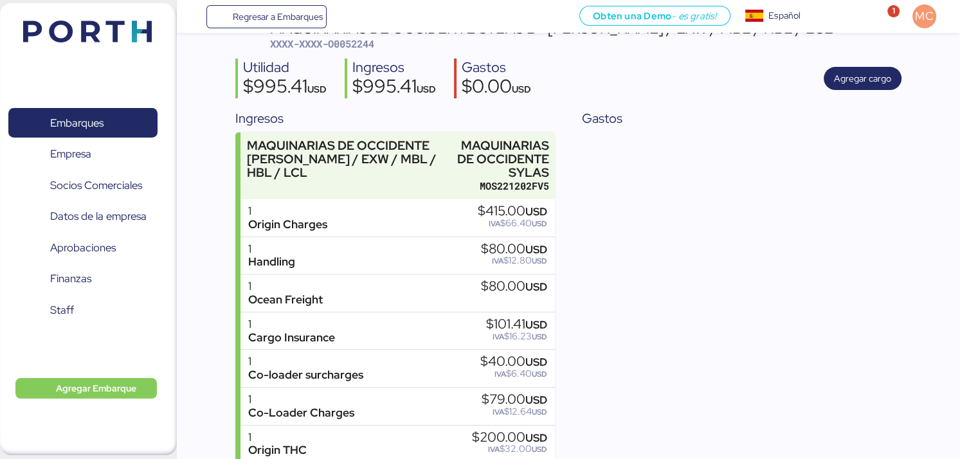
scroll to position [170, 0]
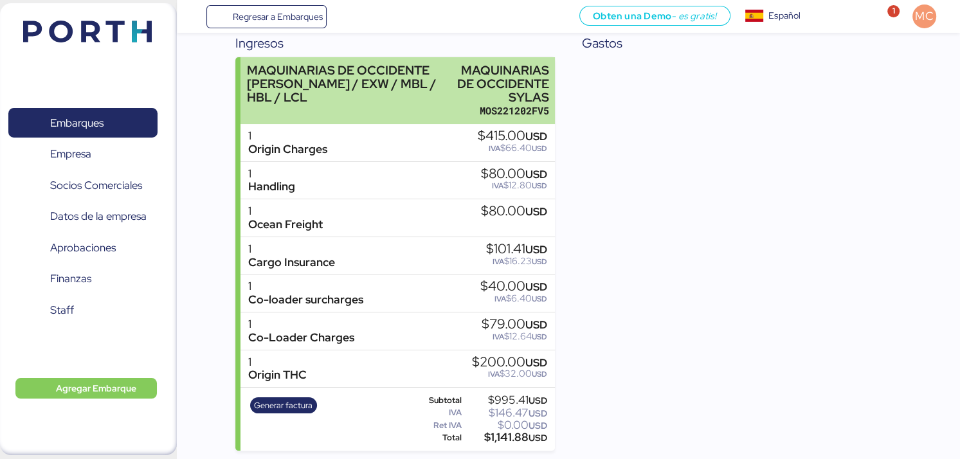
click at [433, 114] on div "MAQUINARIAS DE OCCIDENTE [PERSON_NAME] / EXW / MBL / HBL / LCL" at bounding box center [344, 91] width 195 height 55
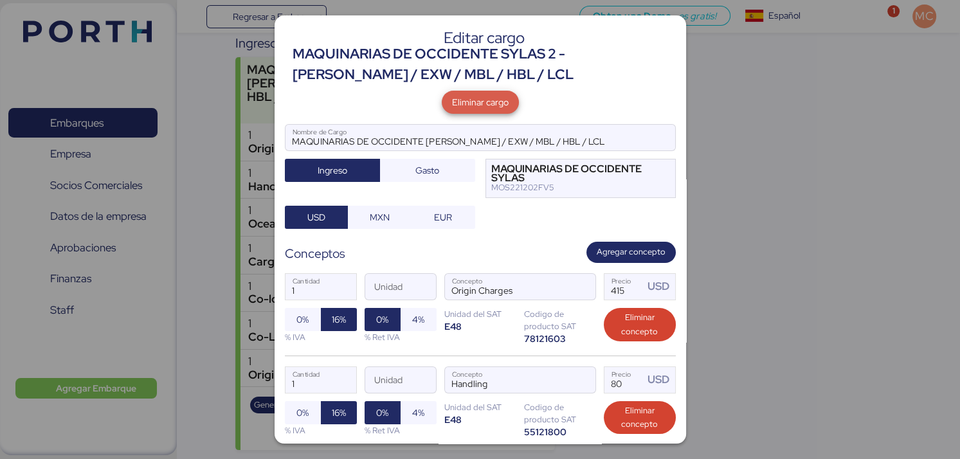
click at [484, 113] on span "Eliminar cargo" at bounding box center [480, 102] width 77 height 23
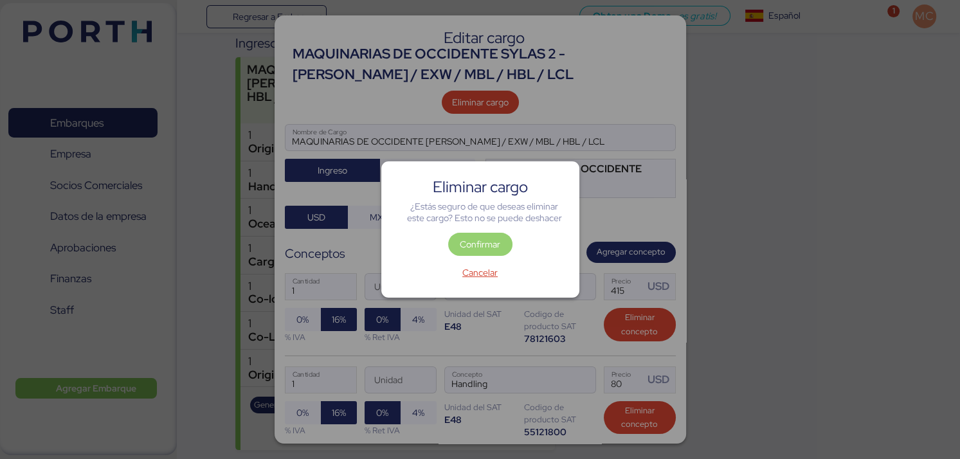
click at [482, 246] on span "Confirmar" at bounding box center [480, 244] width 41 height 15
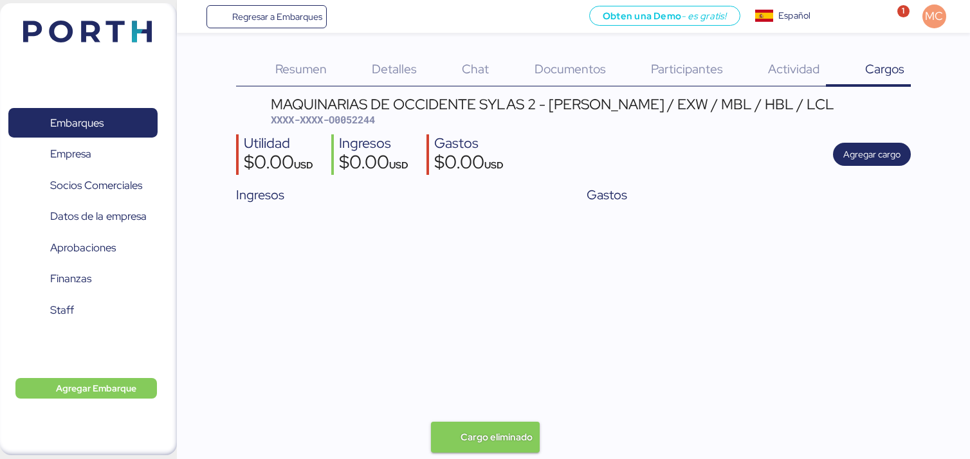
click at [556, 111] on div "MAQUINARIAS DE OCCIDENTE SYLAS 2 - [PERSON_NAME] / EXW / MBL / HBL / LCL" at bounding box center [552, 104] width 563 height 14
click at [322, 66] on span "Resumen" at bounding box center [300, 68] width 51 height 17
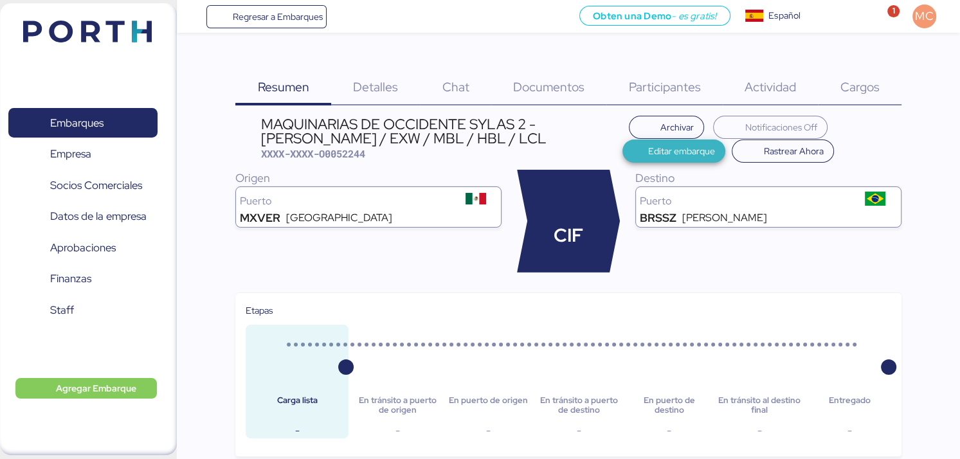
click at [677, 152] on span "Editar embarque" at bounding box center [681, 150] width 67 height 15
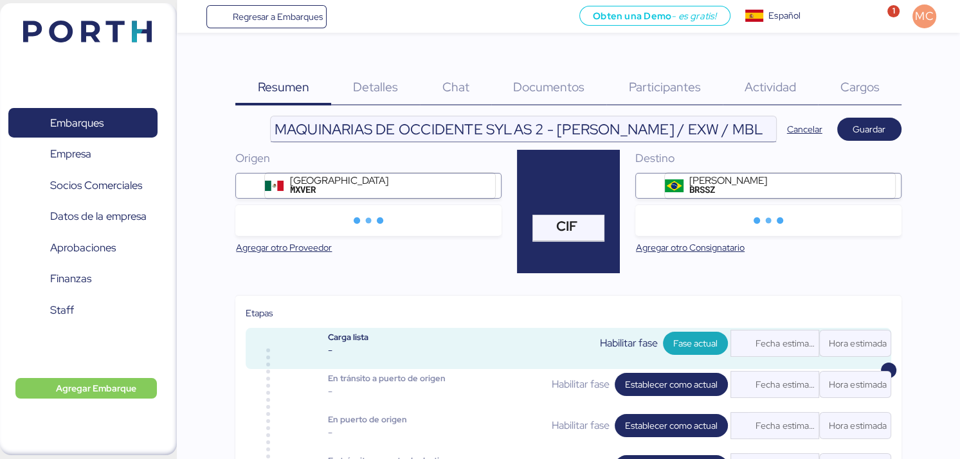
click at [486, 131] on input "MAQUINARIAS DE OCCIDENTE SYLAS 2 - [PERSON_NAME] / EXW / MBL / HBL / LCL" at bounding box center [523, 129] width 505 height 26
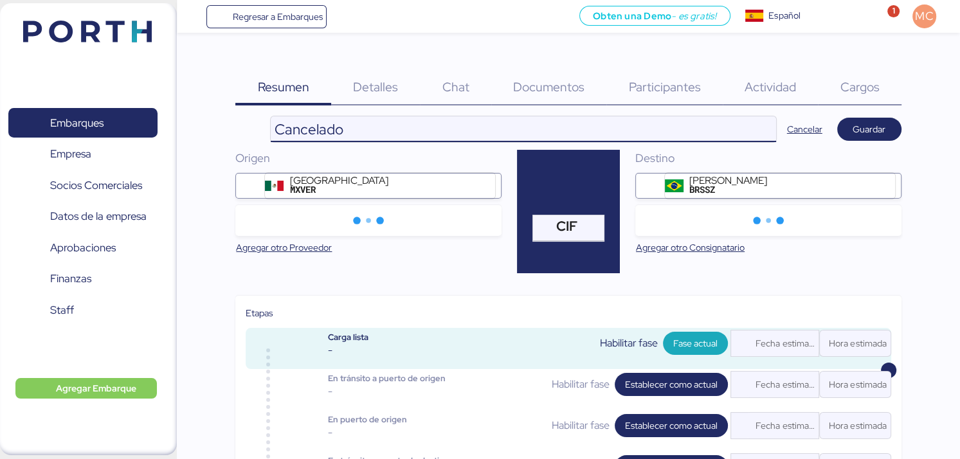
type input "Cancelado"
click at [401, 183] on div "Veracruz MXVER" at bounding box center [378, 186] width 183 height 21
click at [0, 0] on input "Veracruz MXVER" at bounding box center [0, 0] width 0 height 0
click at [480, 183] on div at bounding box center [483, 186] width 24 height 26
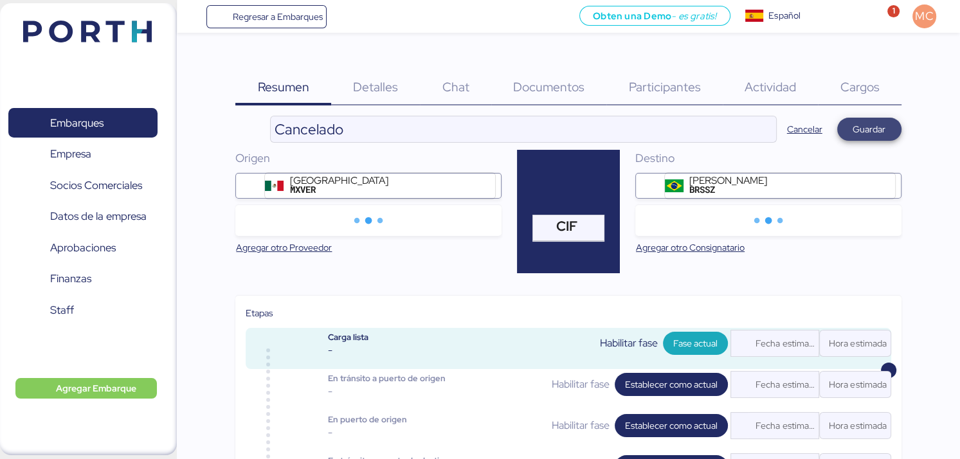
click at [859, 129] on span "Guardar" at bounding box center [869, 129] width 33 height 15
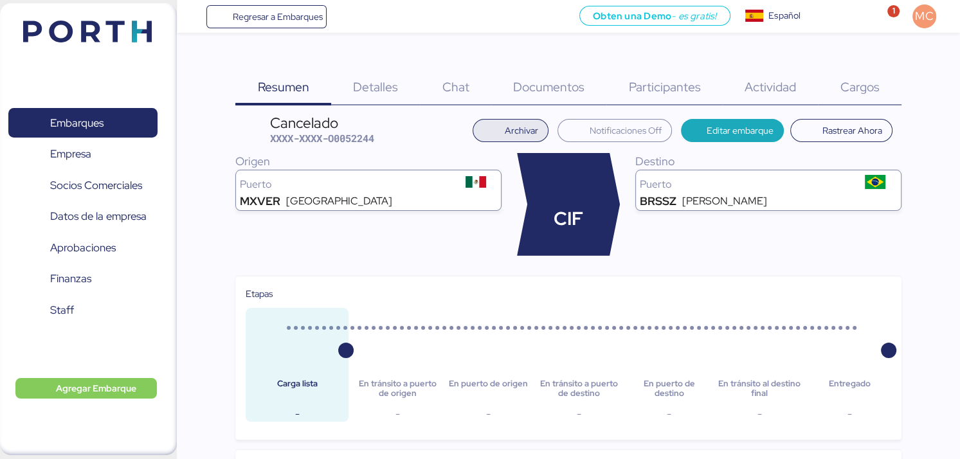
click at [531, 137] on span "Archivar" at bounding box center [521, 130] width 33 height 15
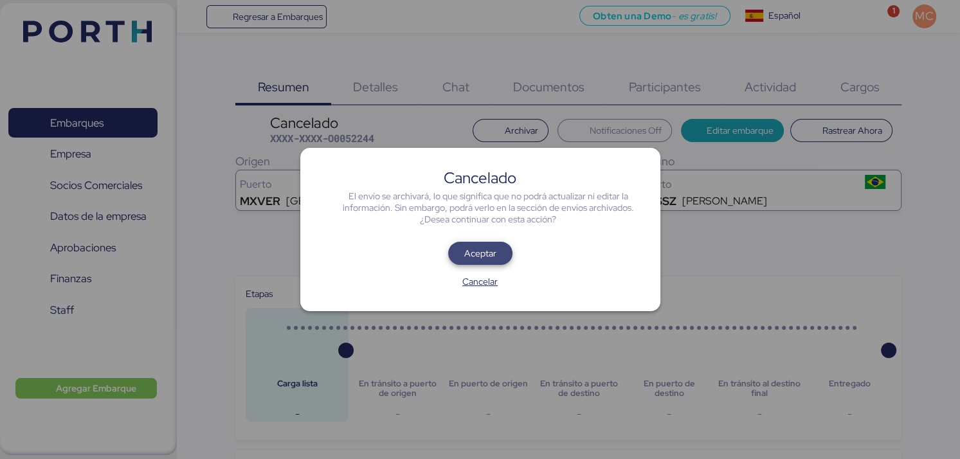
click at [491, 250] on span "Aceptar" at bounding box center [480, 253] width 32 height 15
